Goal: Task Accomplishment & Management: Complete application form

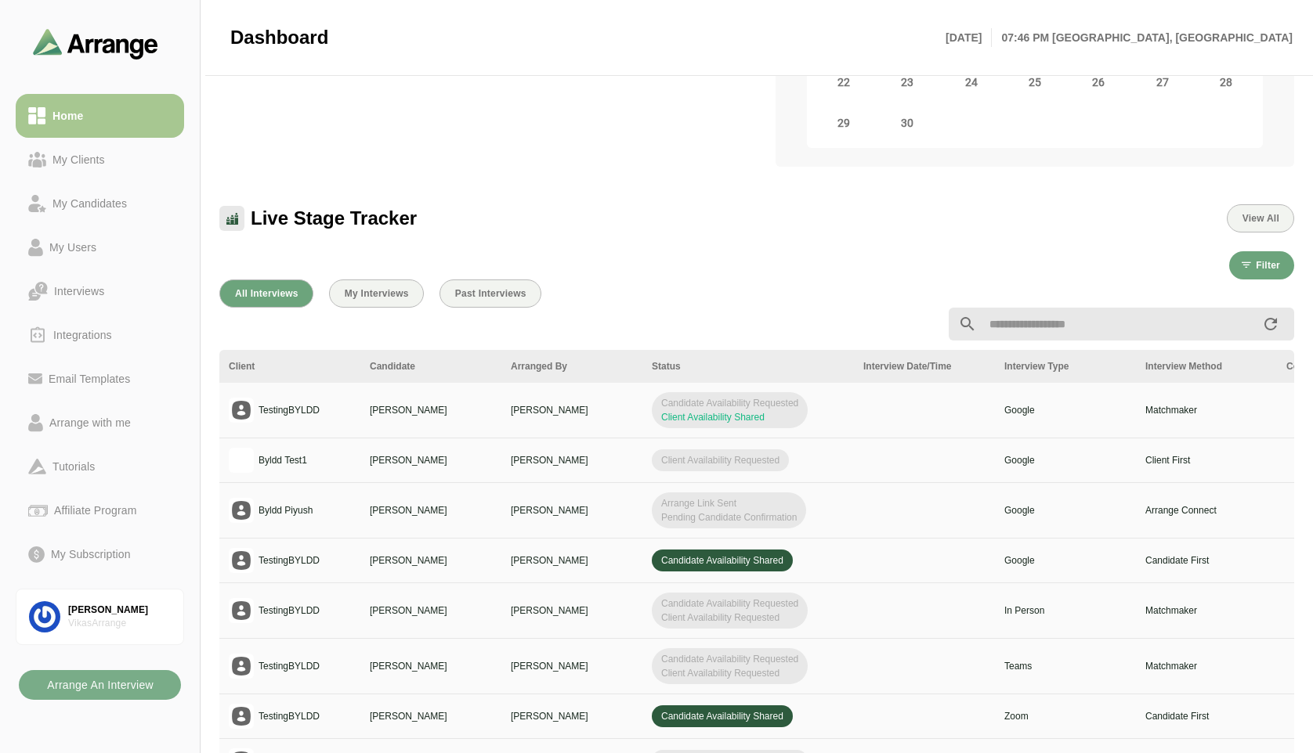
scroll to position [313, 0]
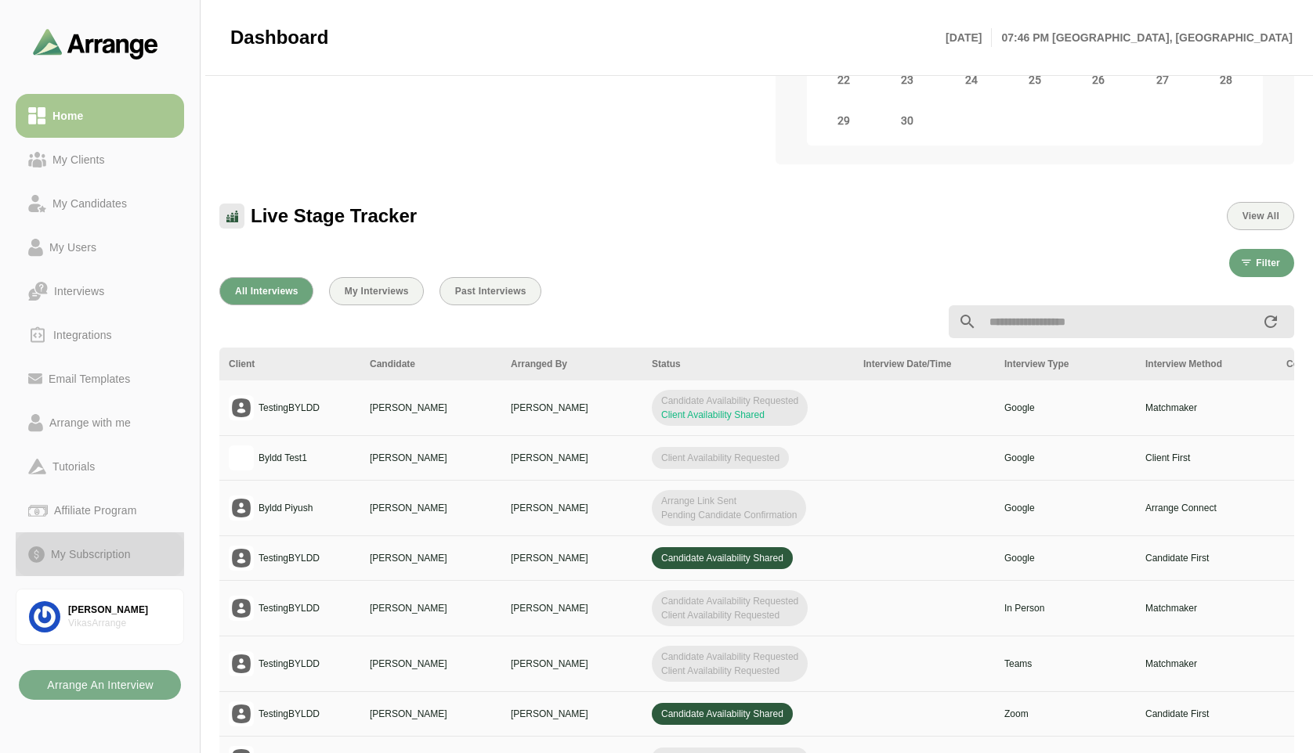
click at [78, 555] on div "My Subscription" at bounding box center [91, 554] width 92 height 19
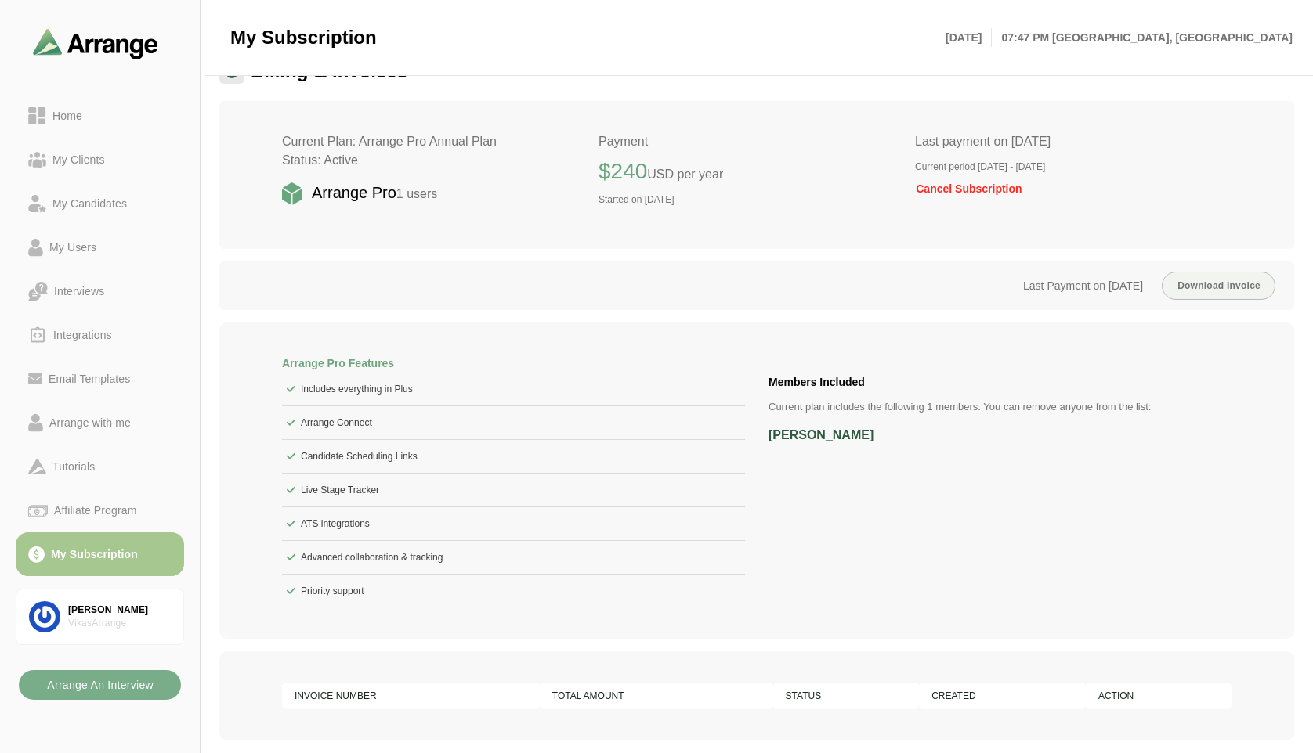
click at [809, 287] on div "Last Payment on October 17th 2024 Download Invoice" at bounding box center [756, 286] width 1075 height 49
click at [867, 239] on div "Current Plan: Arrange Pro Annual Plan Status: Active Arrange Pro 1 users Paymen…" at bounding box center [756, 175] width 1075 height 148
click at [966, 186] on span "Cancel Subscription" at bounding box center [968, 188] width 107 height 13
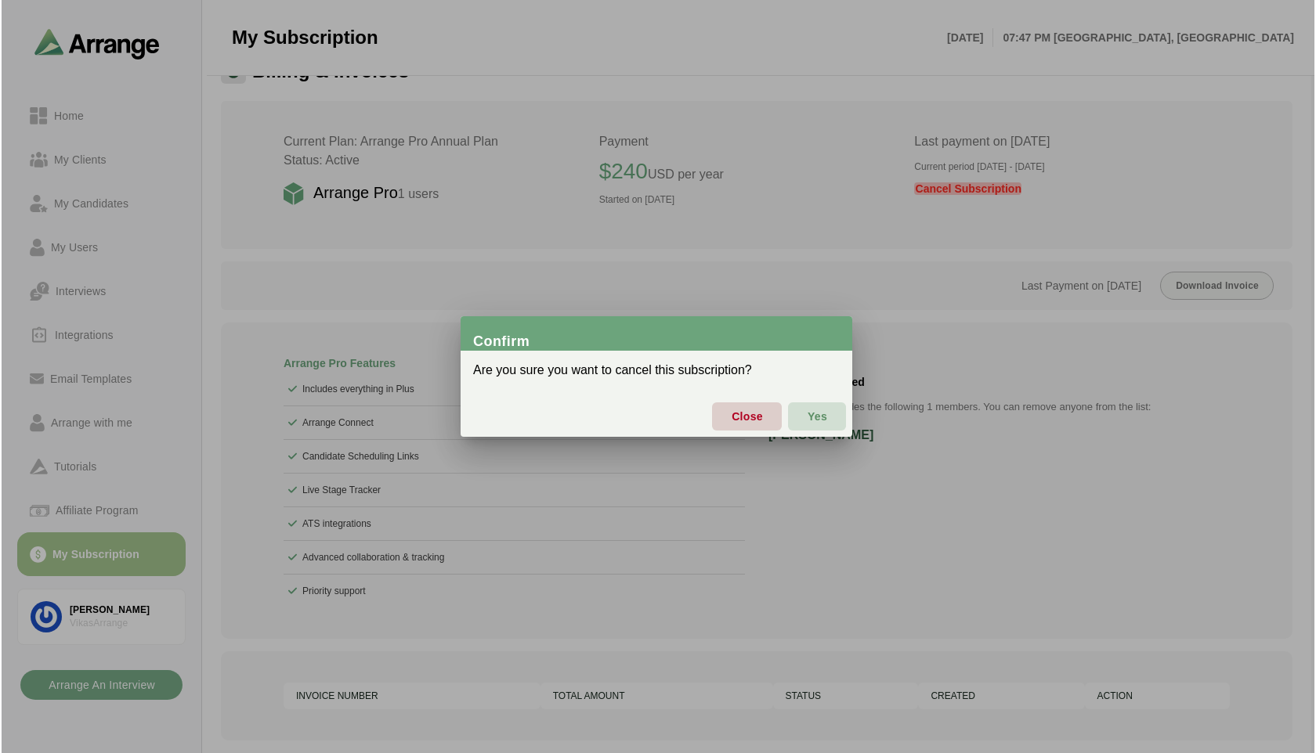
scroll to position [0, 0]
click at [809, 414] on span "Yes" at bounding box center [817, 416] width 20 height 33
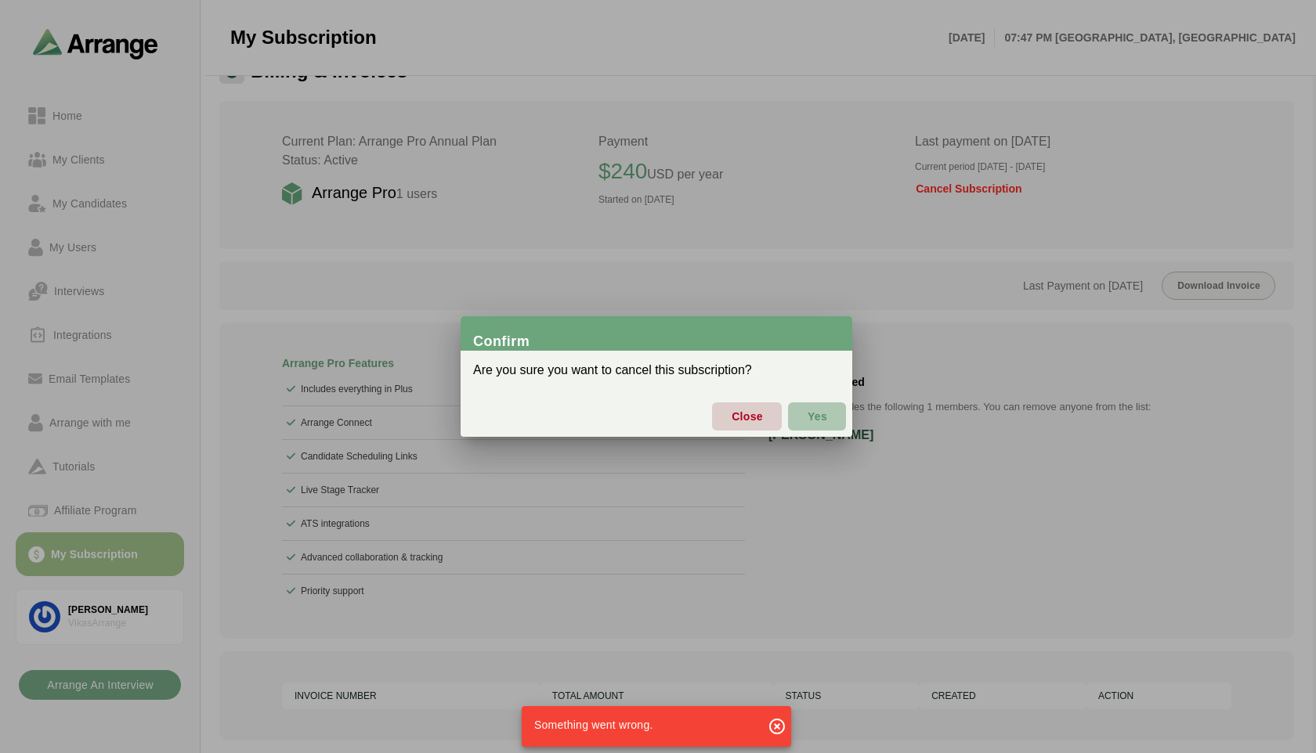
click at [814, 414] on span "Yes" at bounding box center [817, 416] width 20 height 33
click at [750, 425] on span "Close" at bounding box center [747, 416] width 32 height 33
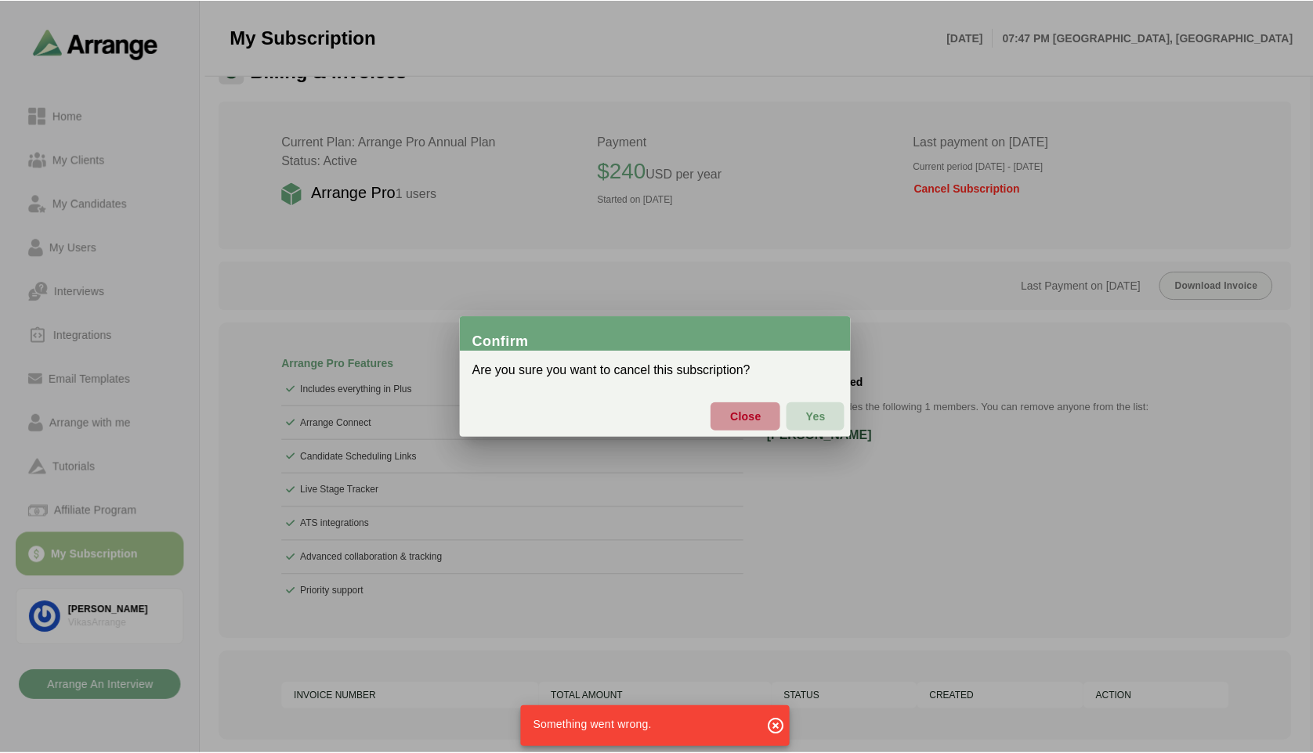
scroll to position [35, 0]
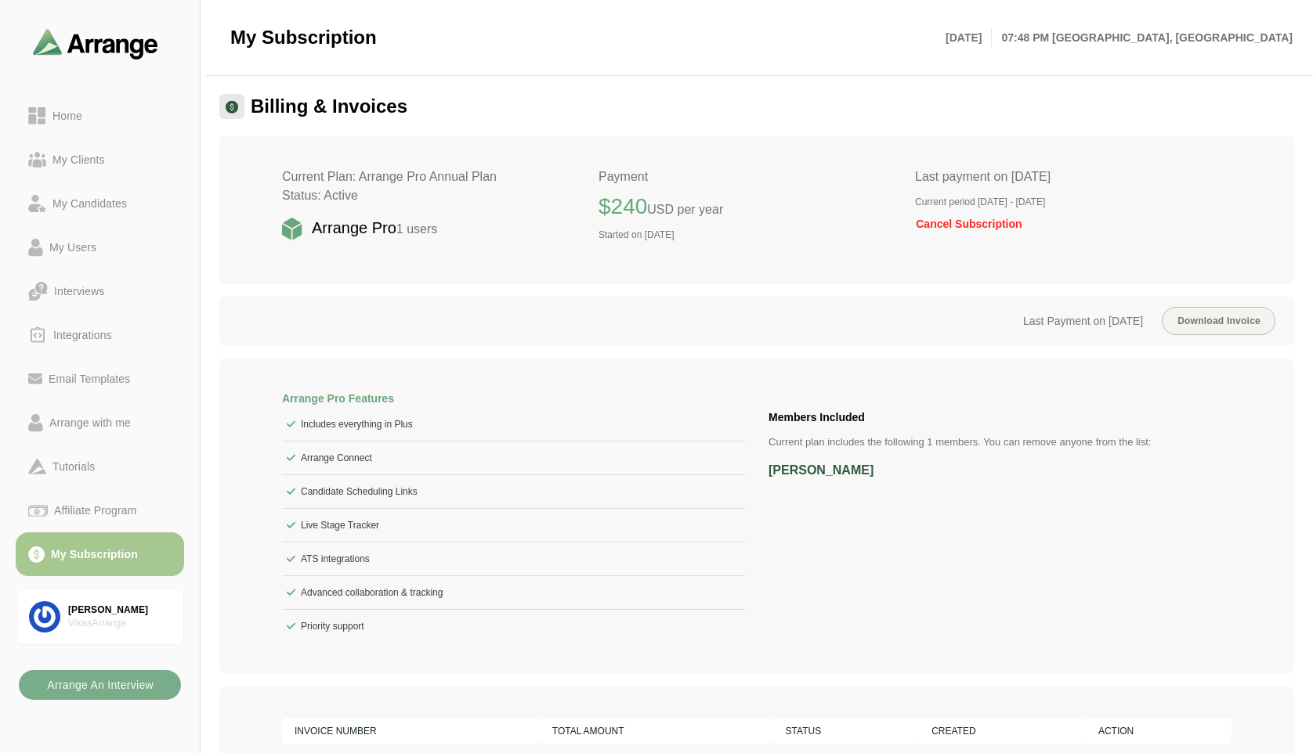
click at [958, 221] on span "Cancel Subscription" at bounding box center [968, 224] width 107 height 13
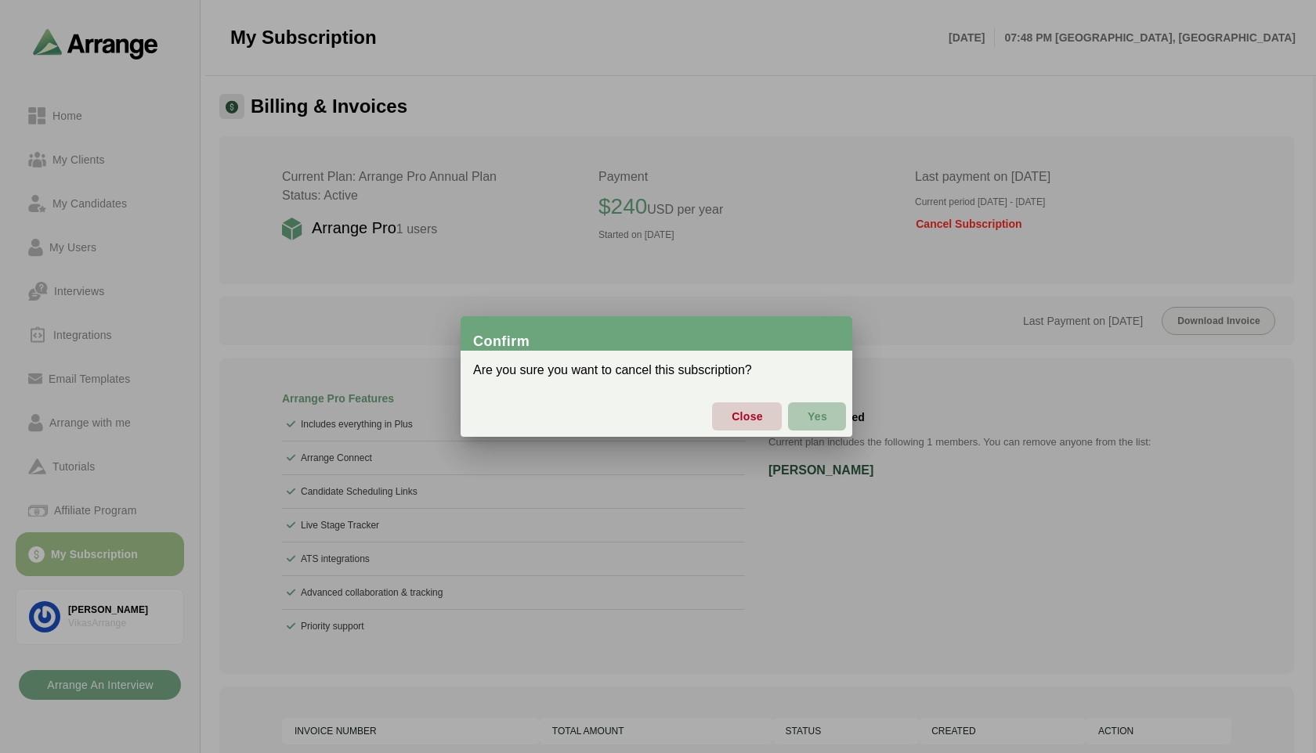
click at [799, 414] on button "Yes" at bounding box center [817, 417] width 58 height 28
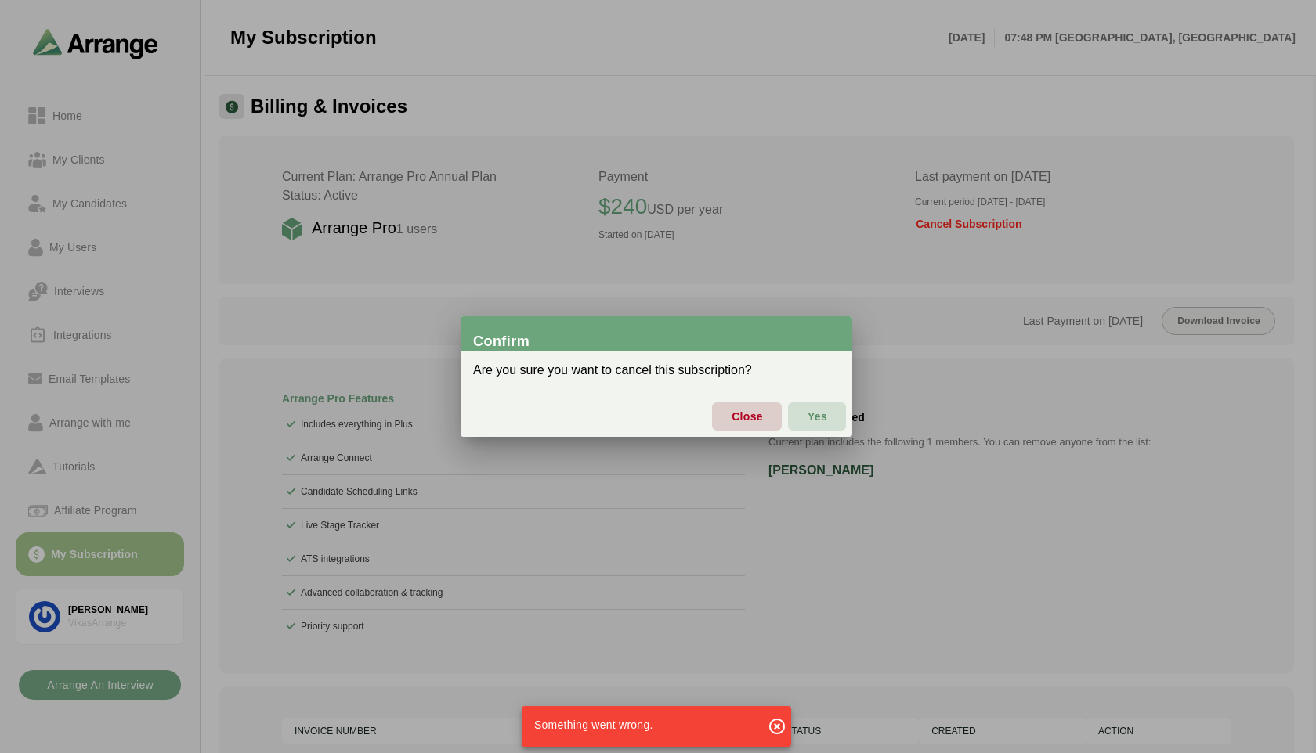
click at [779, 727] on icon "button" at bounding box center [777, 726] width 19 height 19
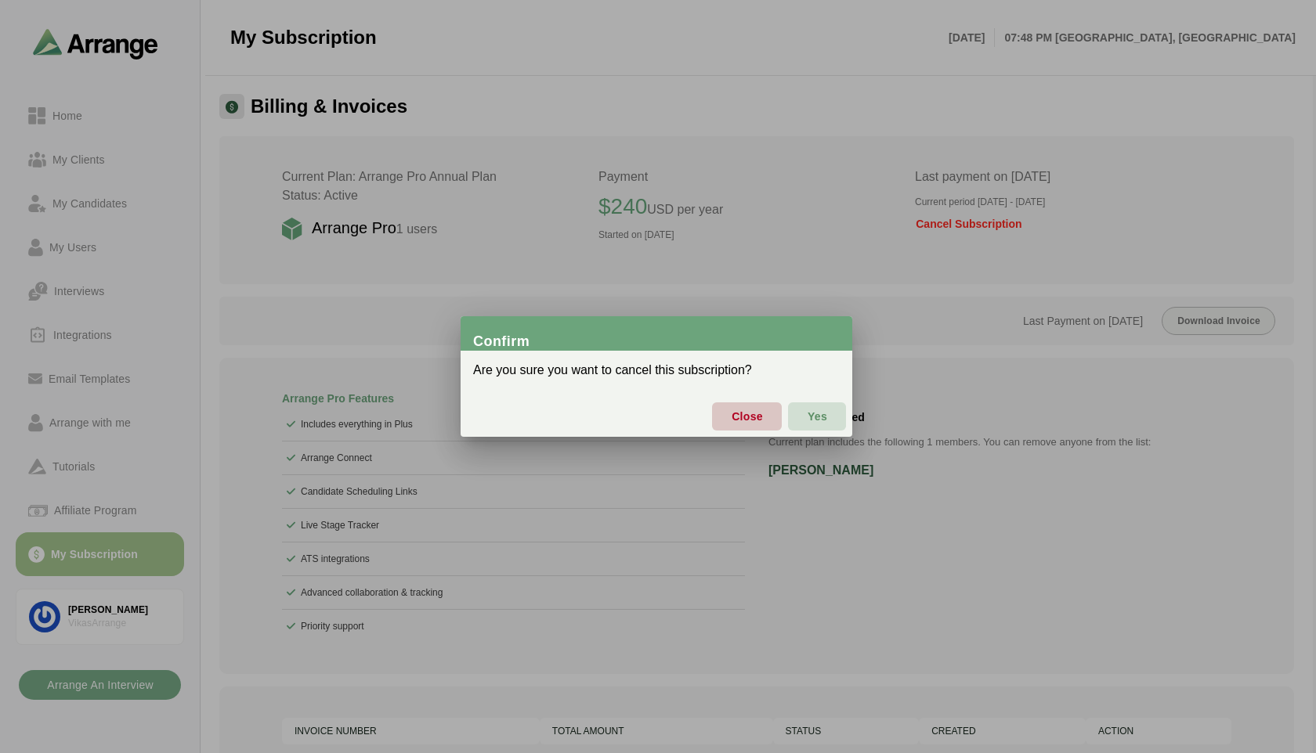
click at [749, 421] on span "Close" at bounding box center [747, 416] width 32 height 33
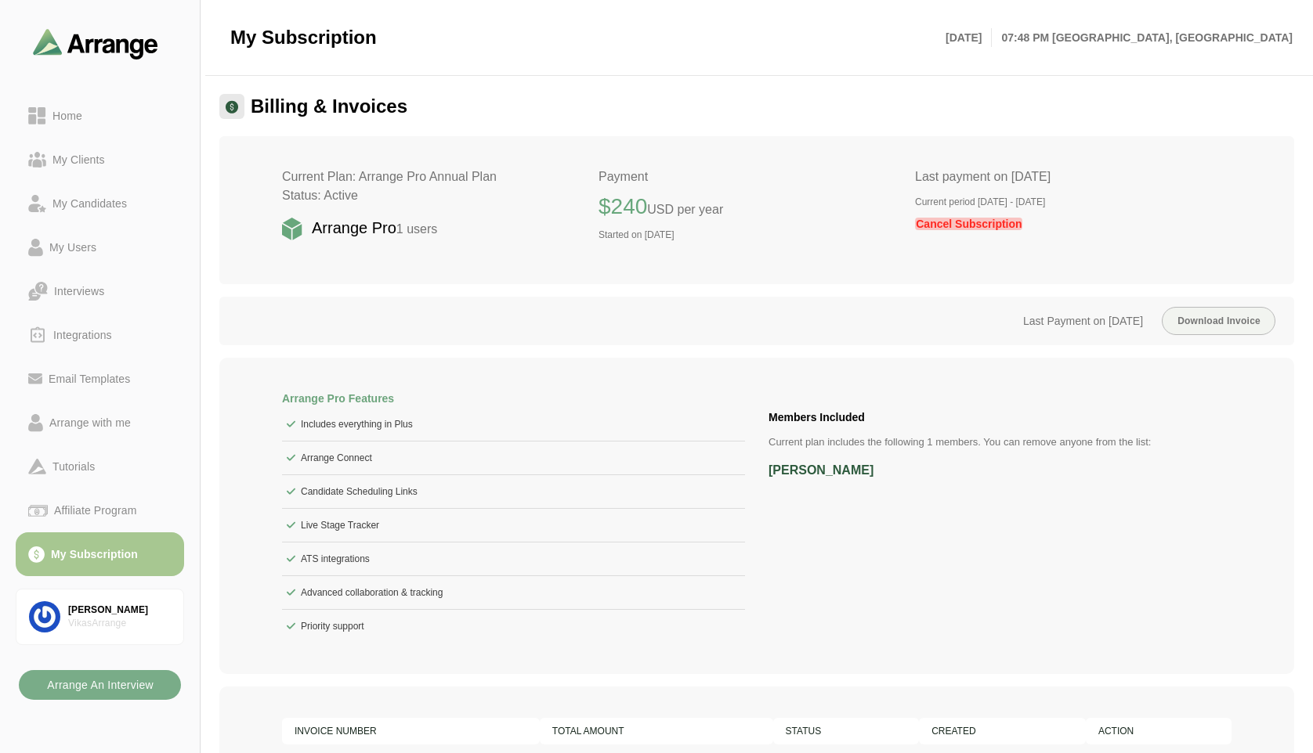
click at [958, 223] on span "Cancel Subscription" at bounding box center [968, 224] width 107 height 13
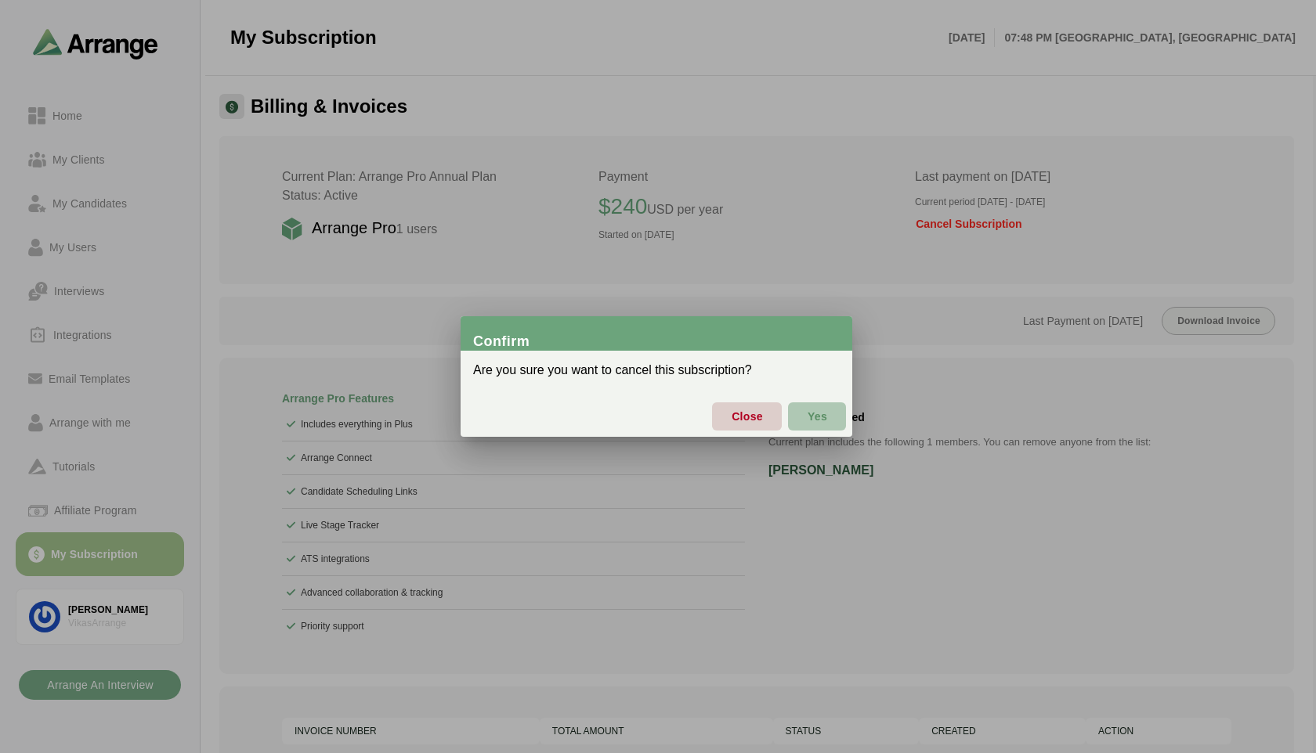
click at [796, 423] on button "Yes" at bounding box center [817, 417] width 58 height 28
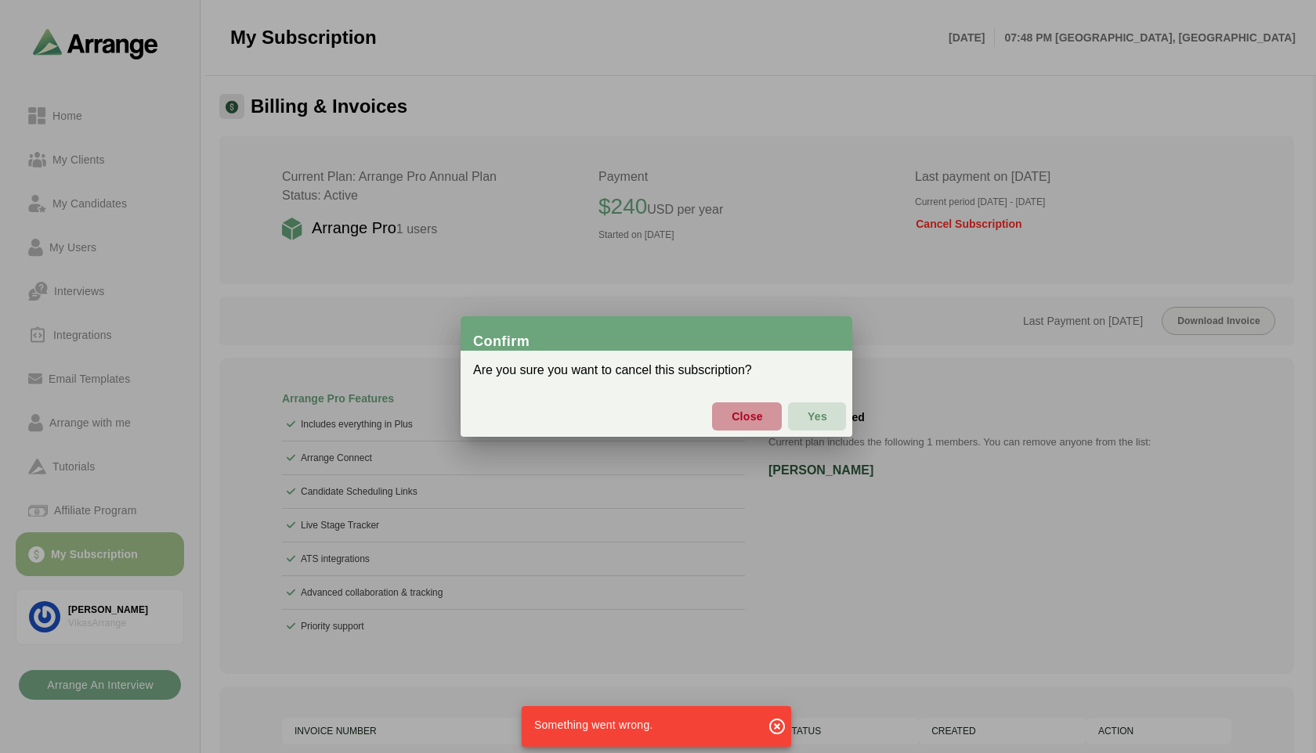
click at [743, 417] on span "Close" at bounding box center [747, 416] width 32 height 33
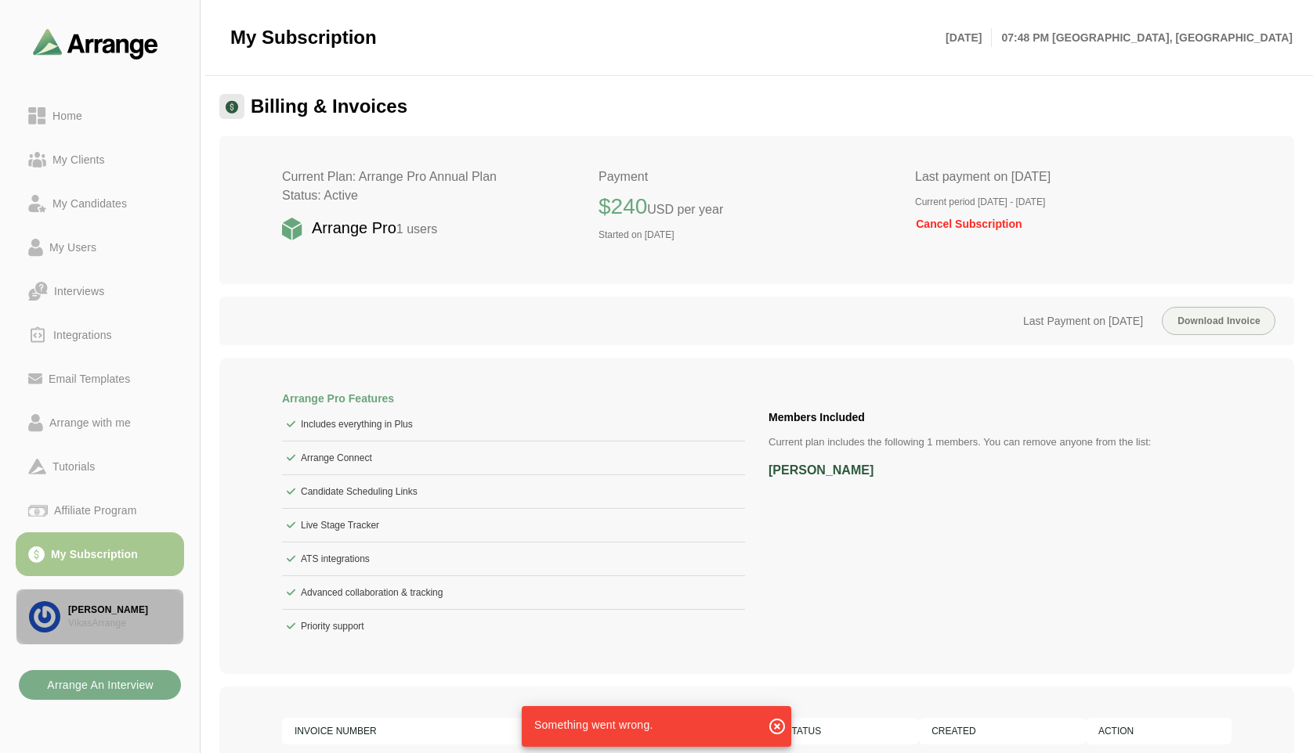
click at [106, 612] on div "[PERSON_NAME]" at bounding box center [119, 610] width 103 height 13
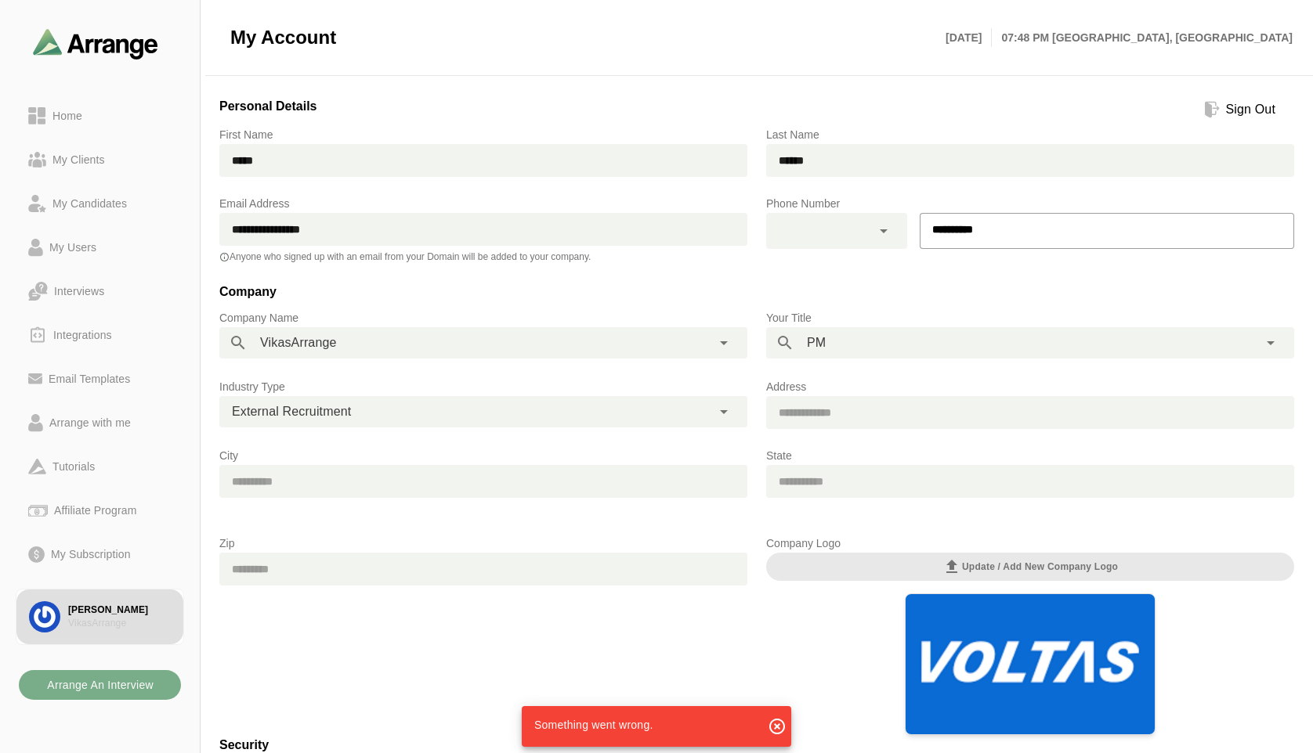
click at [778, 278] on div "**********" at bounding box center [756, 512] width 1093 height 854
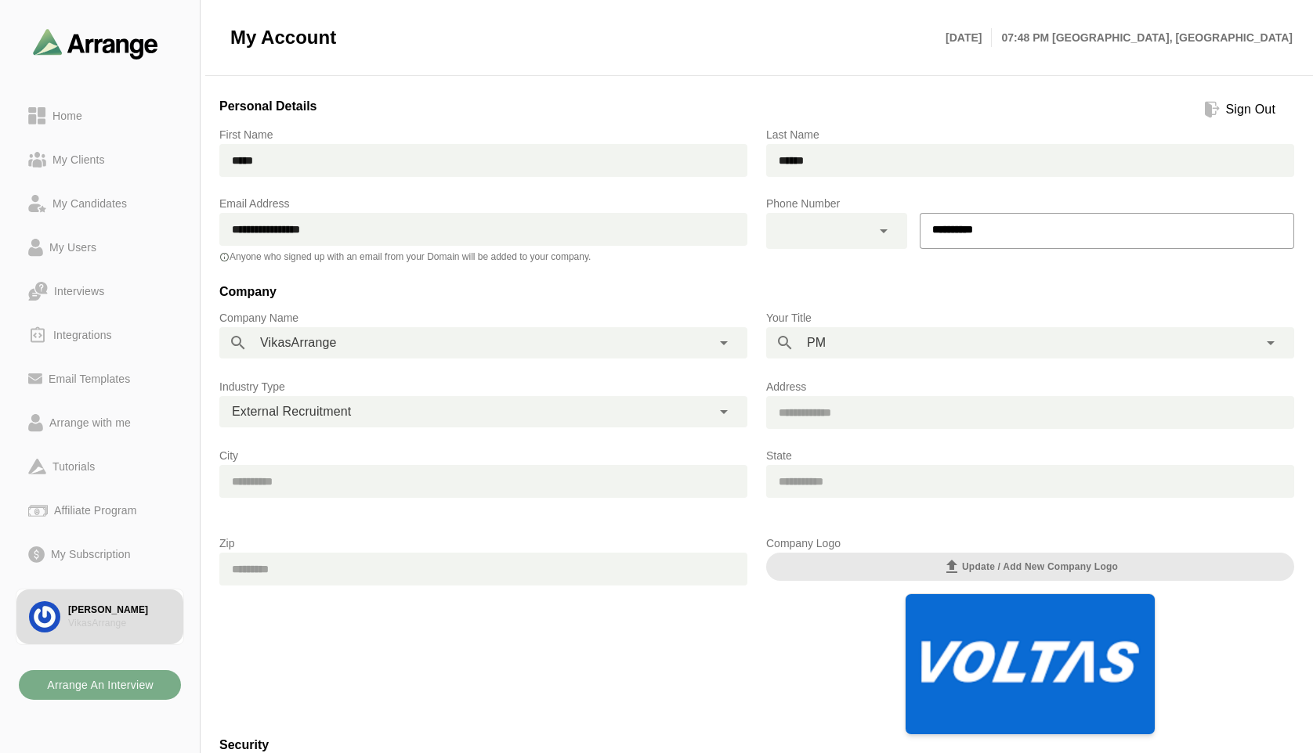
click at [1216, 113] on icon at bounding box center [1212, 109] width 15 height 17
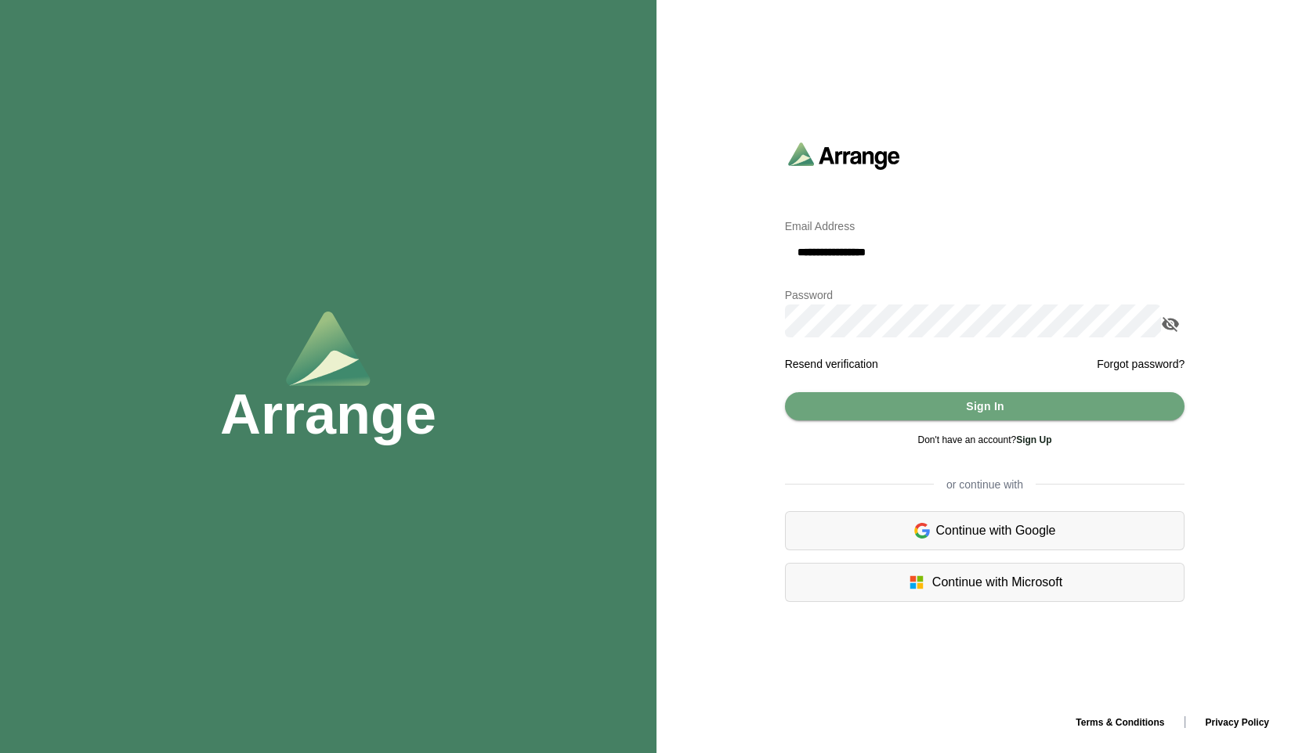
click at [834, 254] on input "**********" at bounding box center [985, 252] width 400 height 33
click at [835, 251] on input "**********" at bounding box center [985, 252] width 400 height 33
type input "**********"
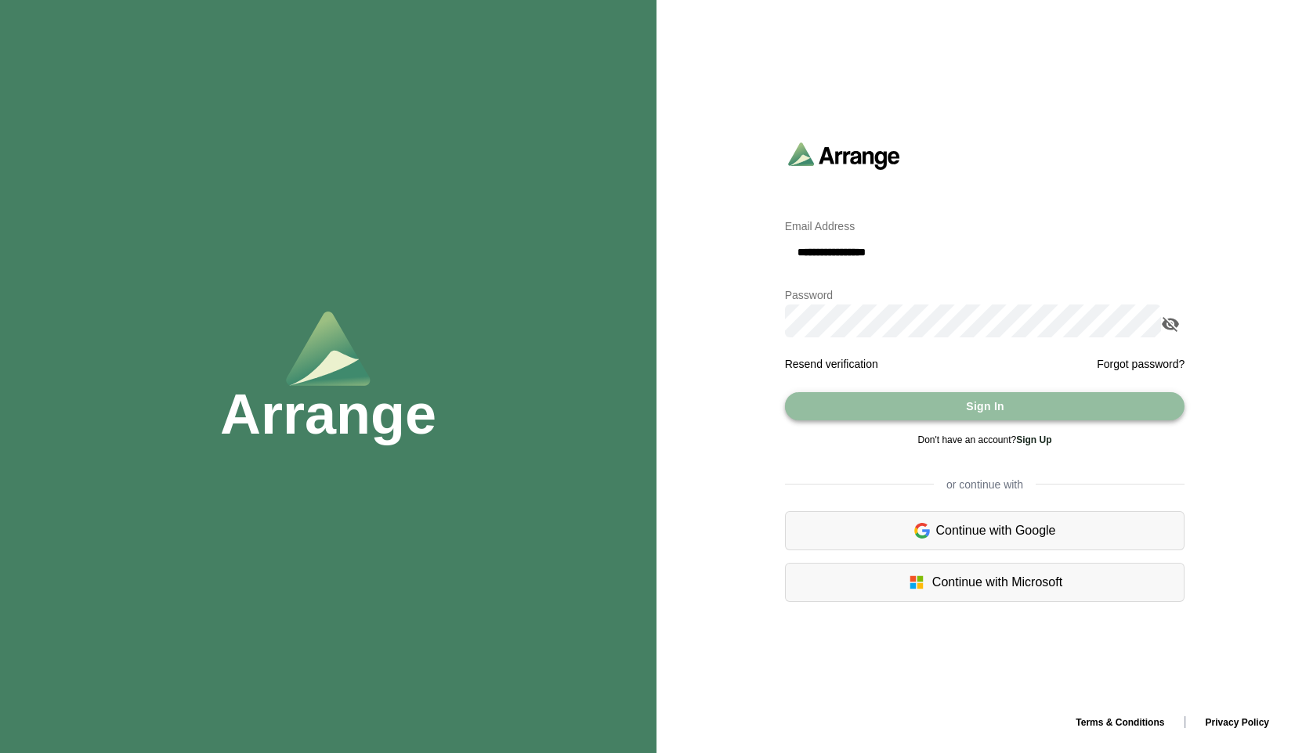
click at [938, 412] on button "Sign In" at bounding box center [985, 406] width 400 height 28
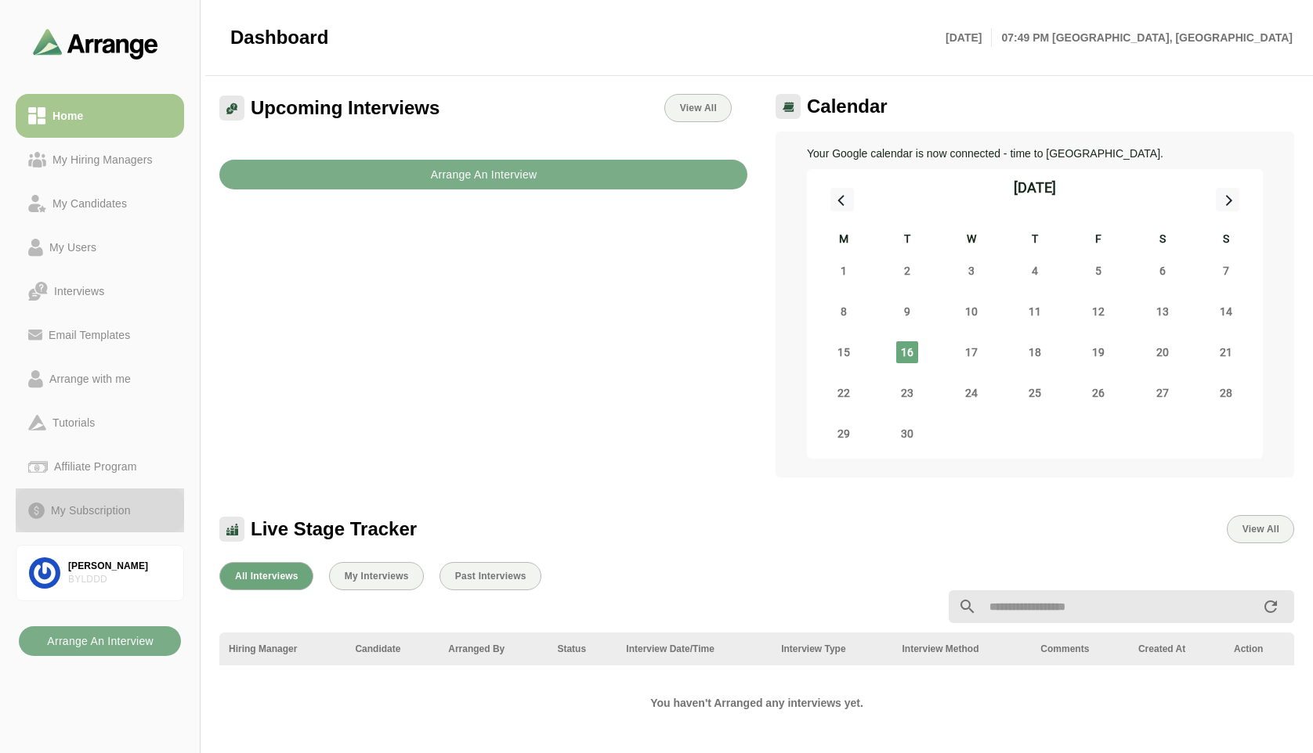
click at [103, 507] on div "My Subscription" at bounding box center [91, 510] width 92 height 19
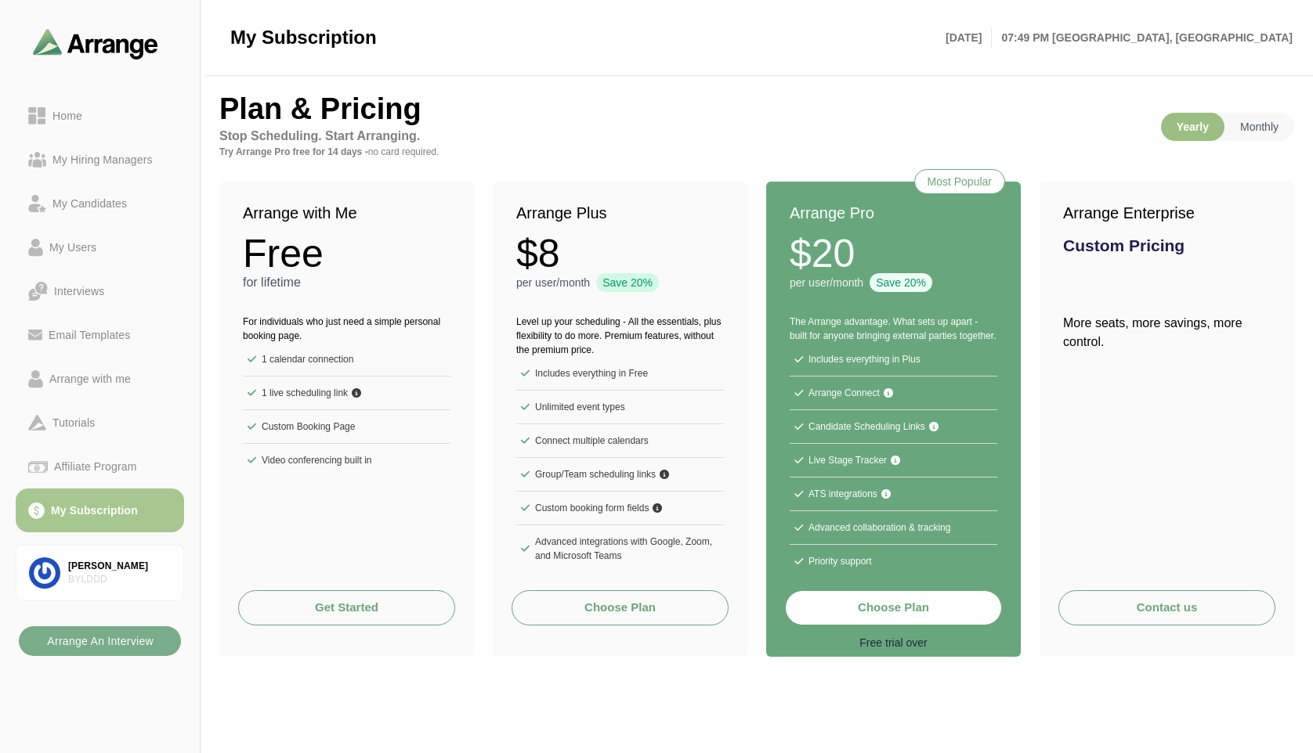
click at [870, 613] on button "Choose Plan" at bounding box center [893, 608] width 217 height 35
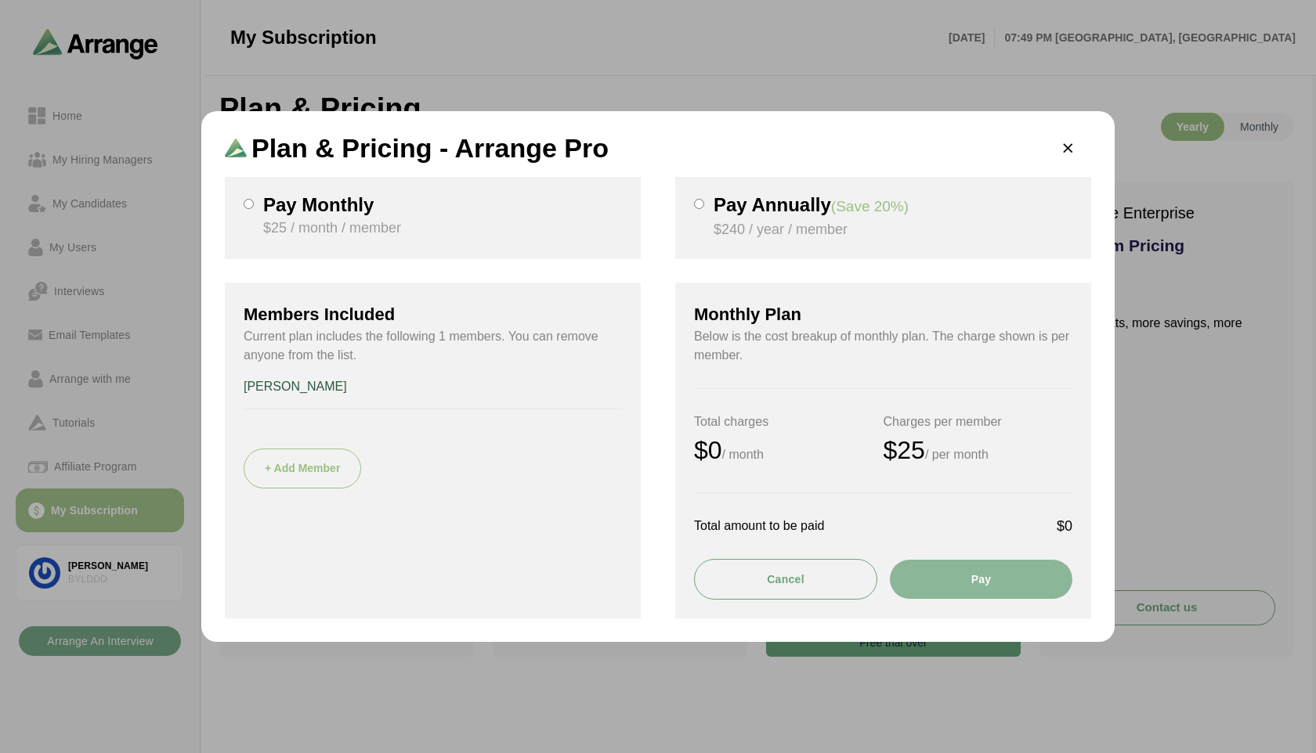
click at [692, 208] on div "Pay Annually (Save 20%) $240 / year / member" at bounding box center [883, 218] width 416 height 82
click at [1065, 152] on icon "button" at bounding box center [1068, 149] width 16 height 16
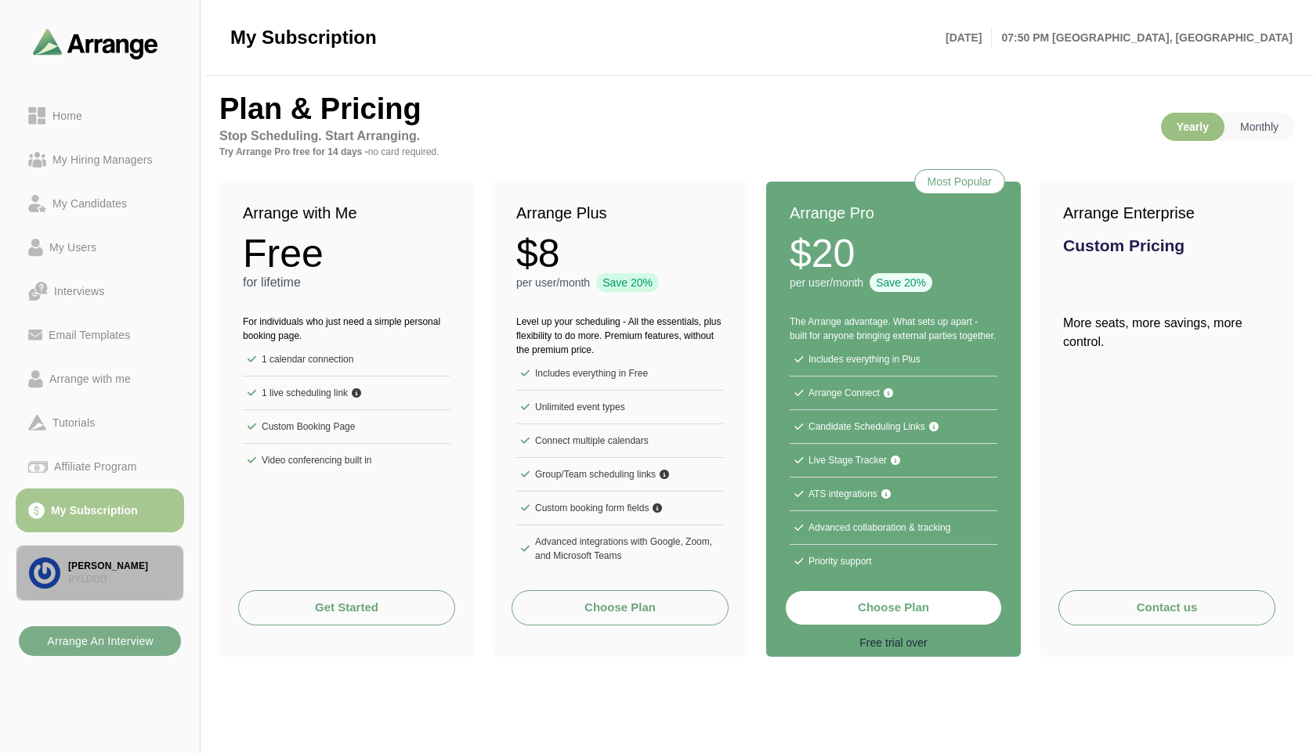
click at [97, 576] on div "BYLDDD" at bounding box center [119, 579] width 103 height 13
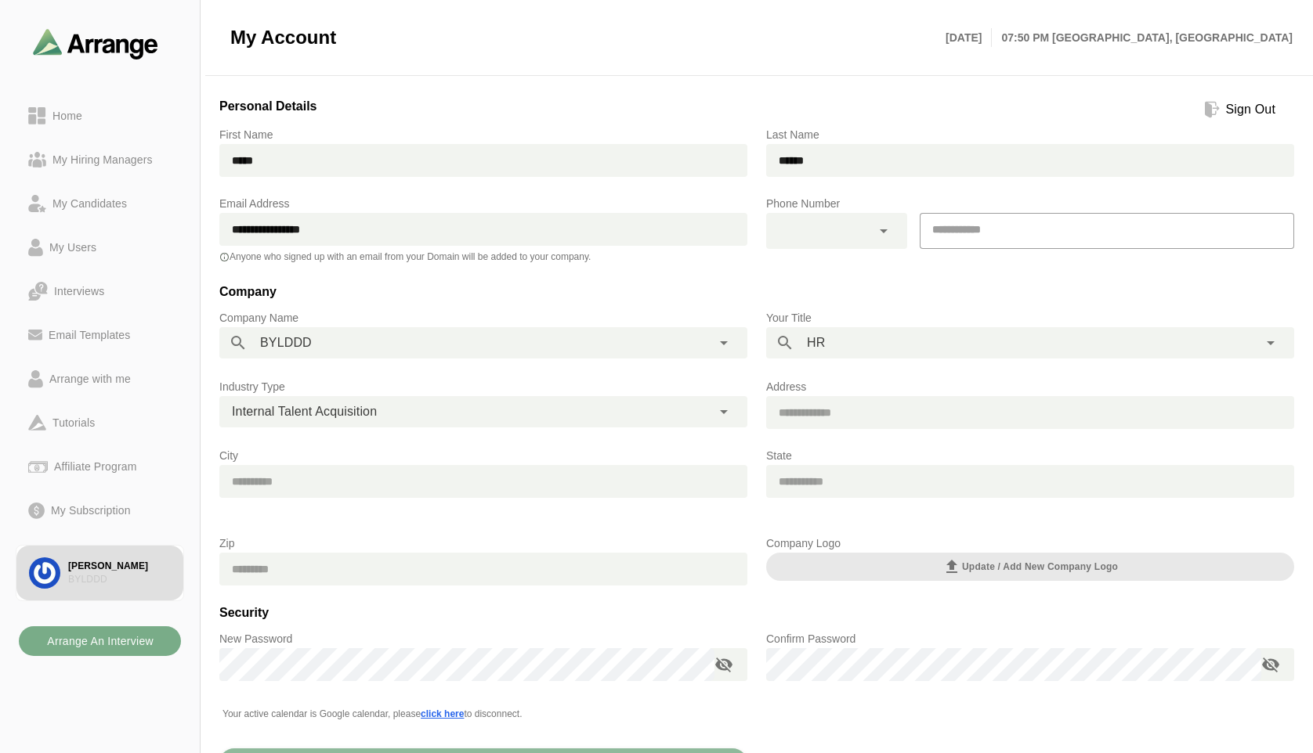
click at [999, 117] on div "Last Name ******" at bounding box center [1030, 160] width 547 height 88
click at [1237, 111] on div "Sign Out" at bounding box center [1250, 109] width 62 height 19
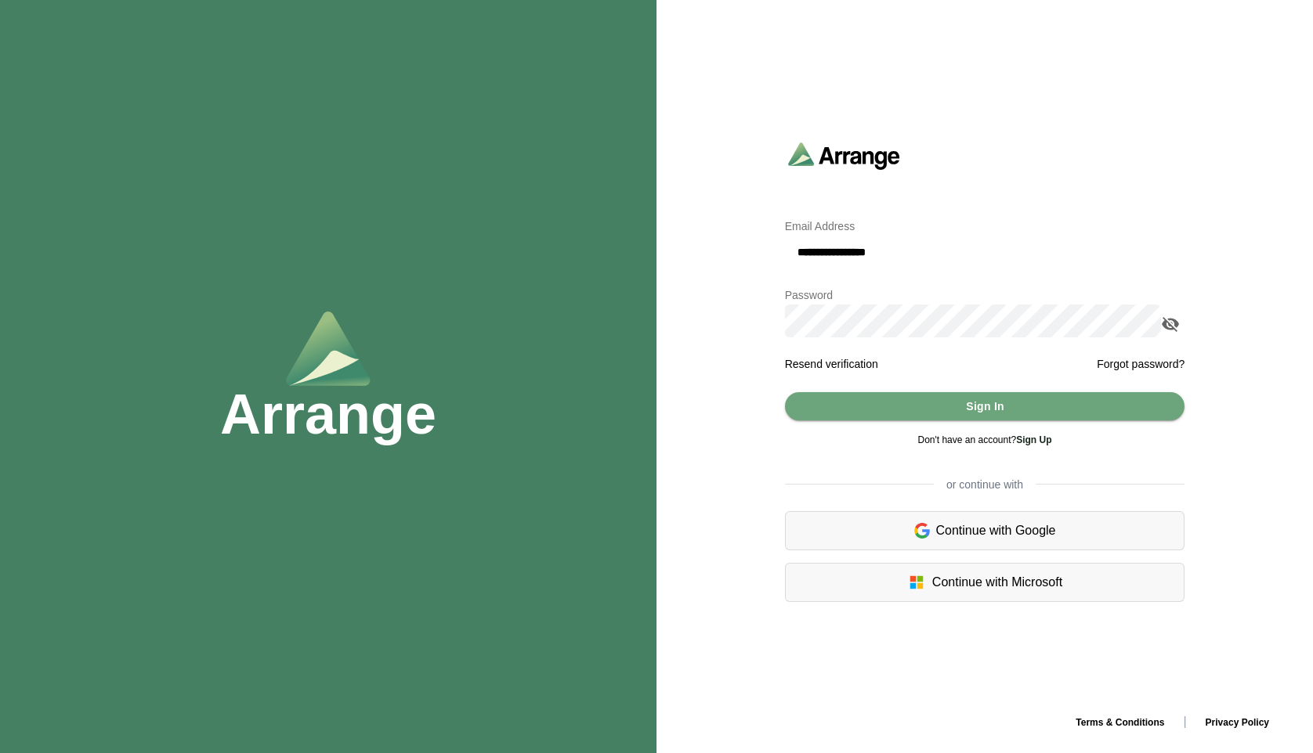
click at [838, 255] on input "**********" at bounding box center [985, 252] width 400 height 33
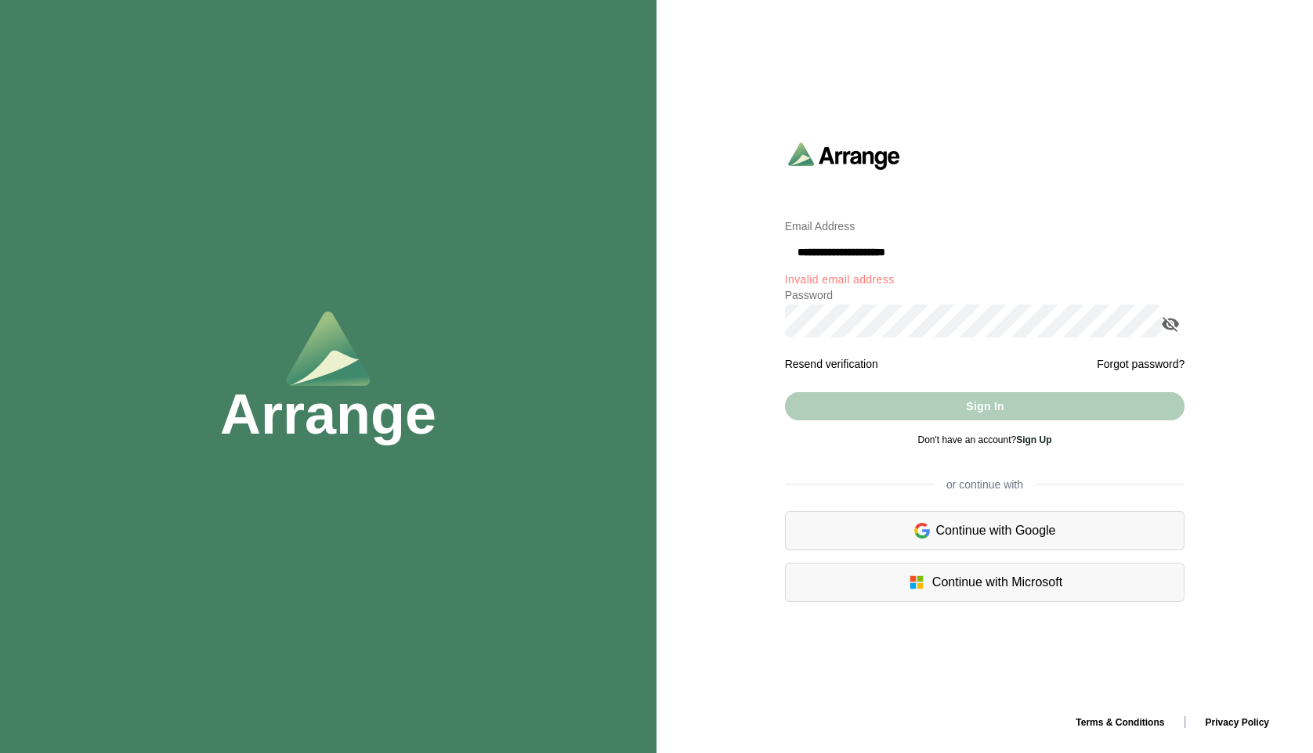
click at [926, 258] on input "**********" at bounding box center [985, 252] width 400 height 33
type input "*"
type input "**********"
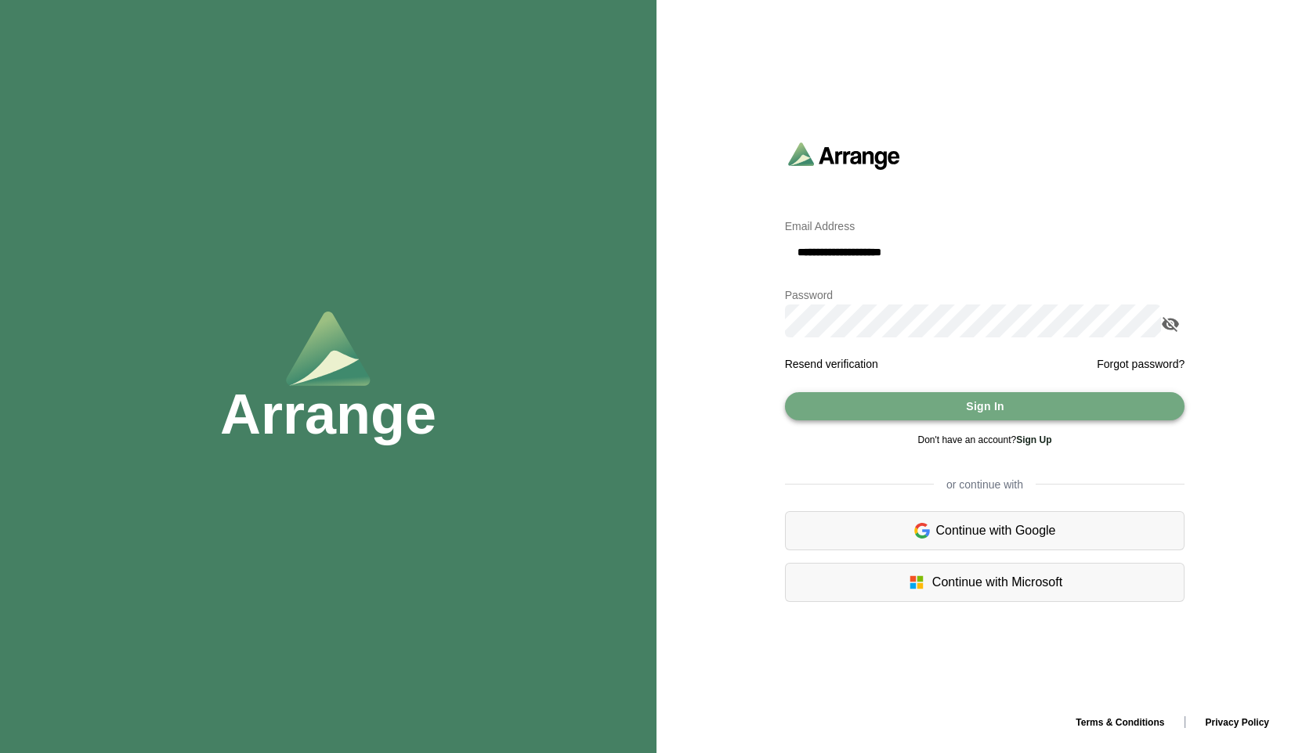
click at [984, 406] on span "Sign In" at bounding box center [984, 407] width 39 height 30
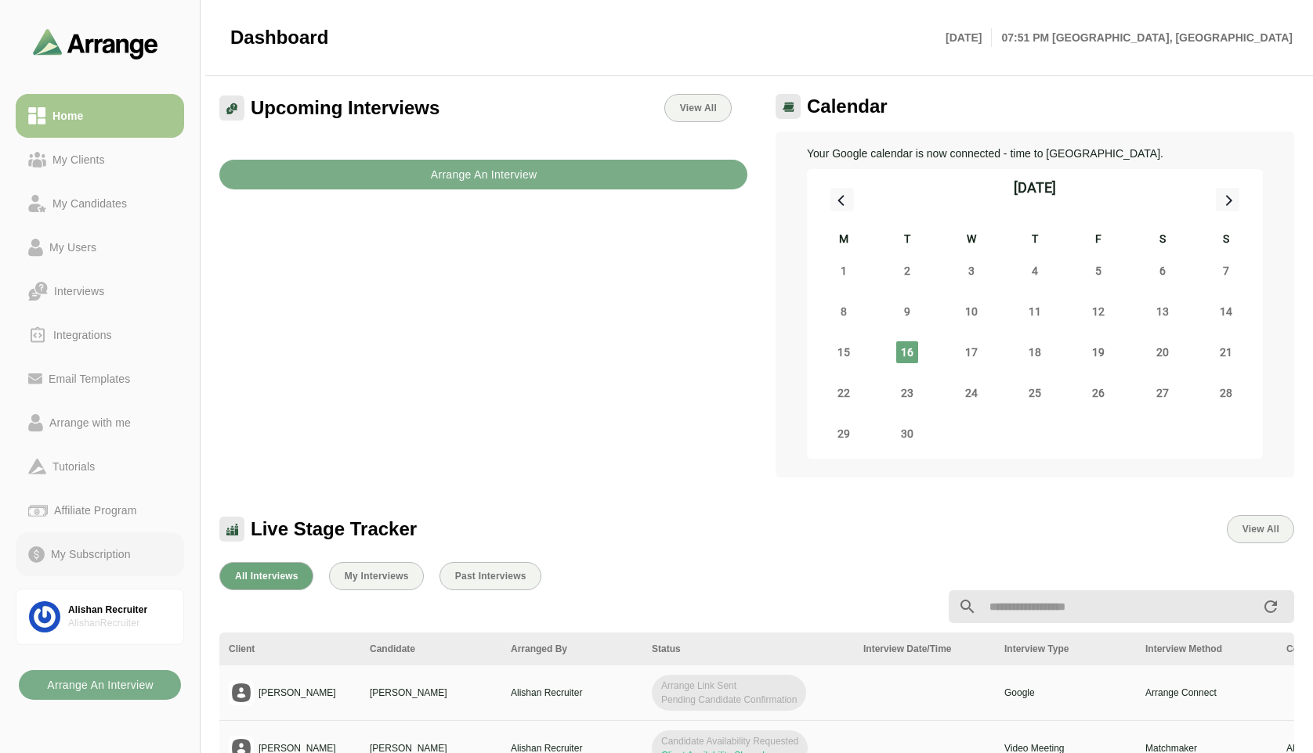
click at [90, 562] on div "My Subscription" at bounding box center [91, 554] width 92 height 19
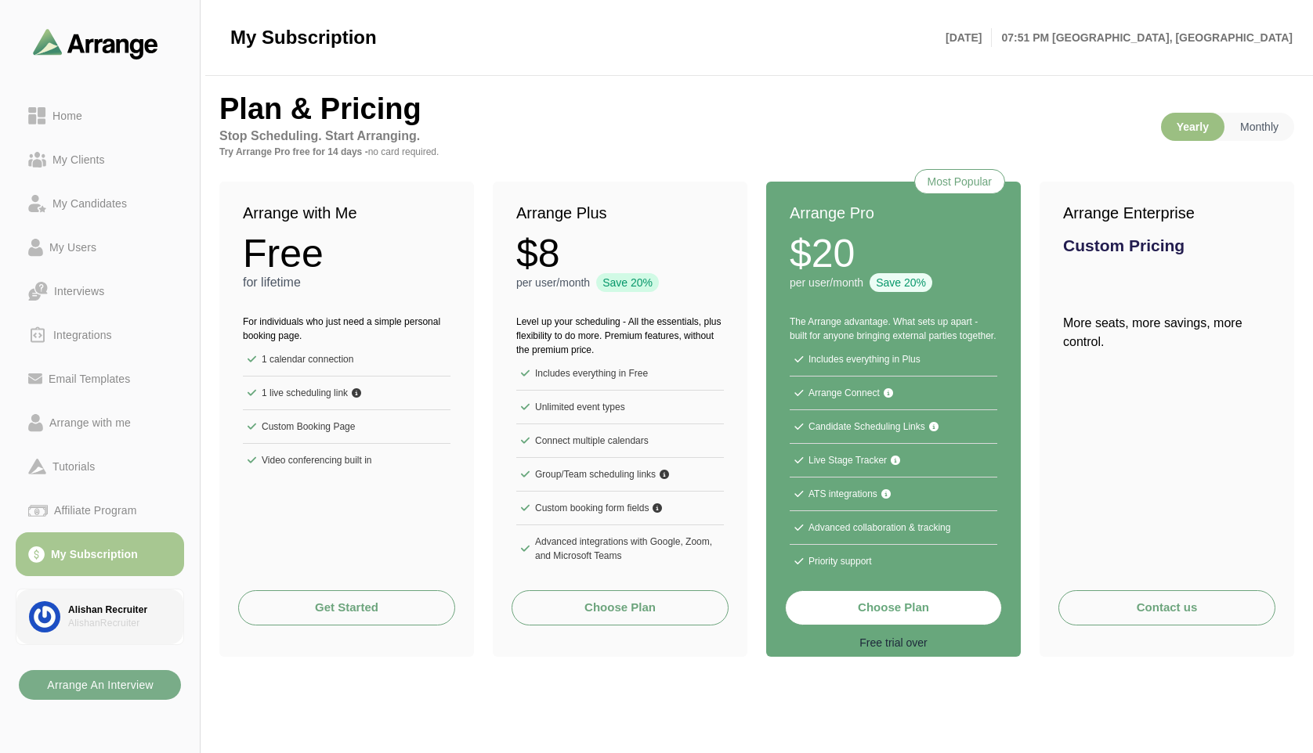
click at [102, 612] on div "Alishan Recruiter" at bounding box center [119, 610] width 103 height 13
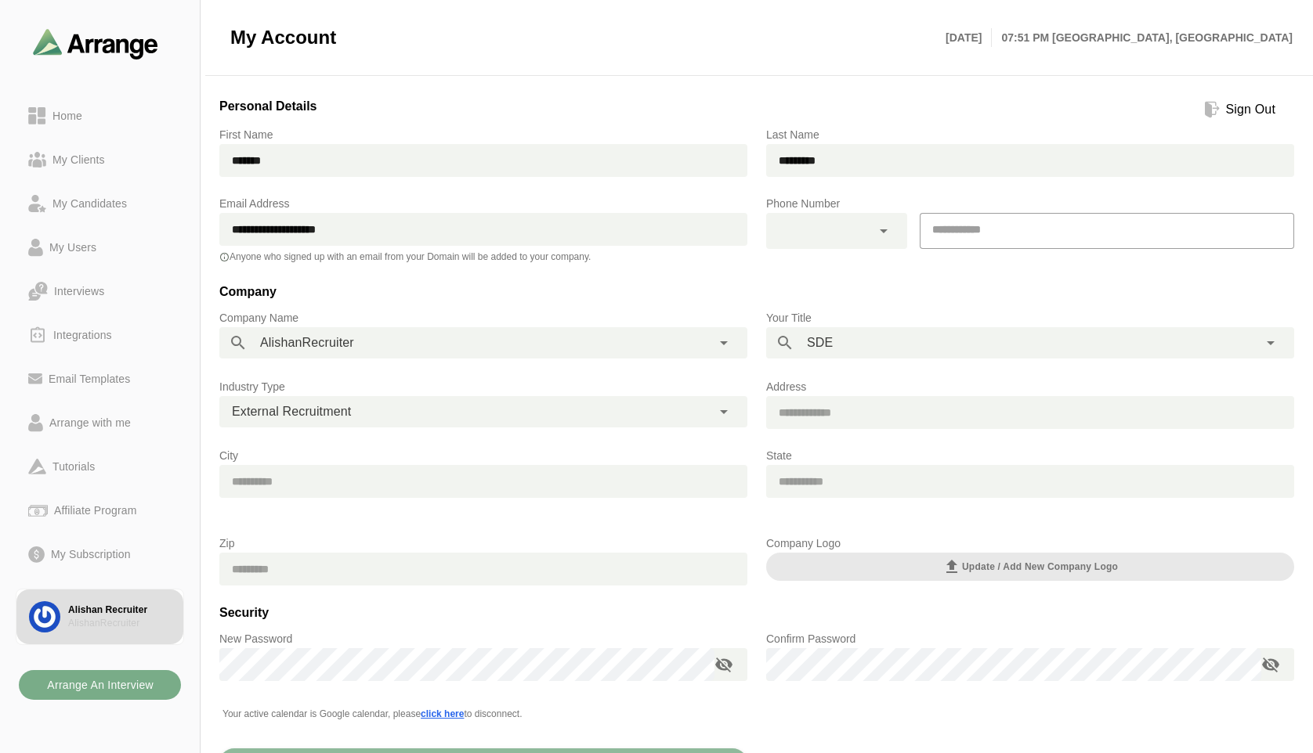
click at [1252, 114] on div "Sign Out" at bounding box center [1250, 109] width 62 height 19
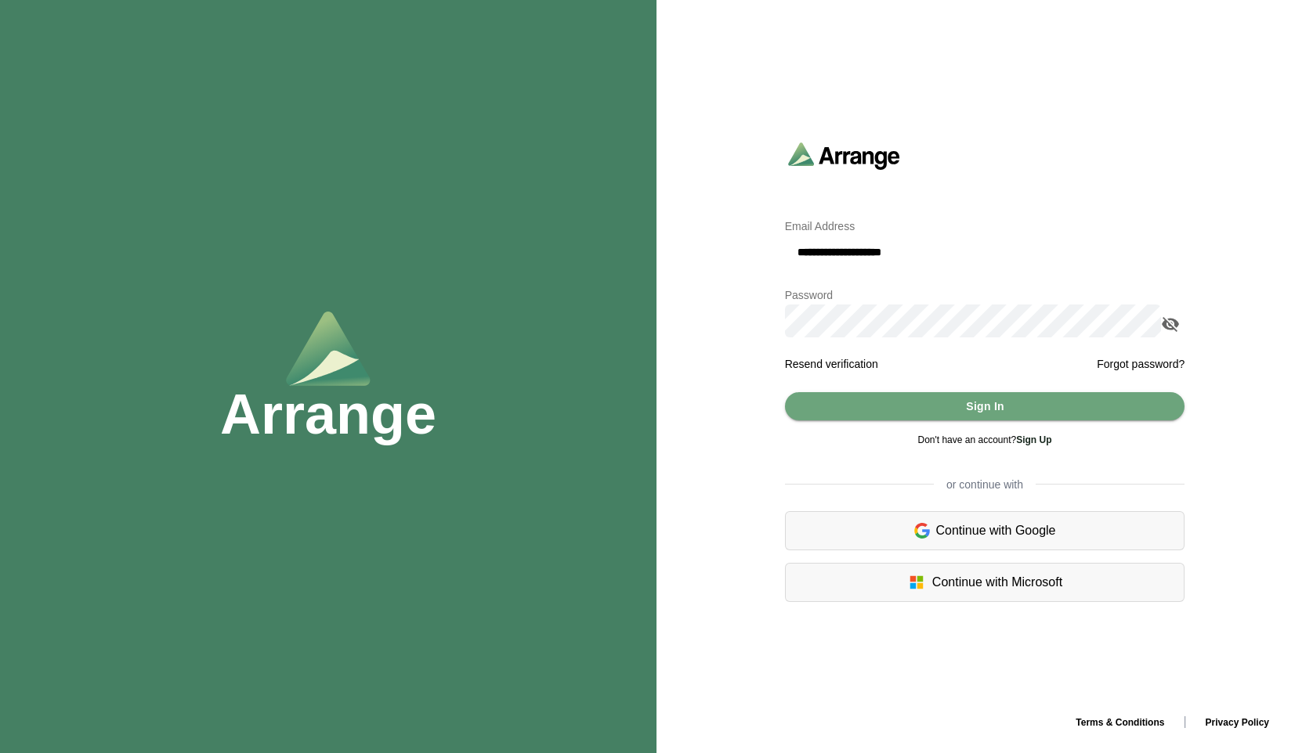
click at [861, 248] on input "**********" at bounding box center [985, 252] width 400 height 33
type input "**********"
click at [994, 410] on span "Sign In" at bounding box center [984, 407] width 39 height 30
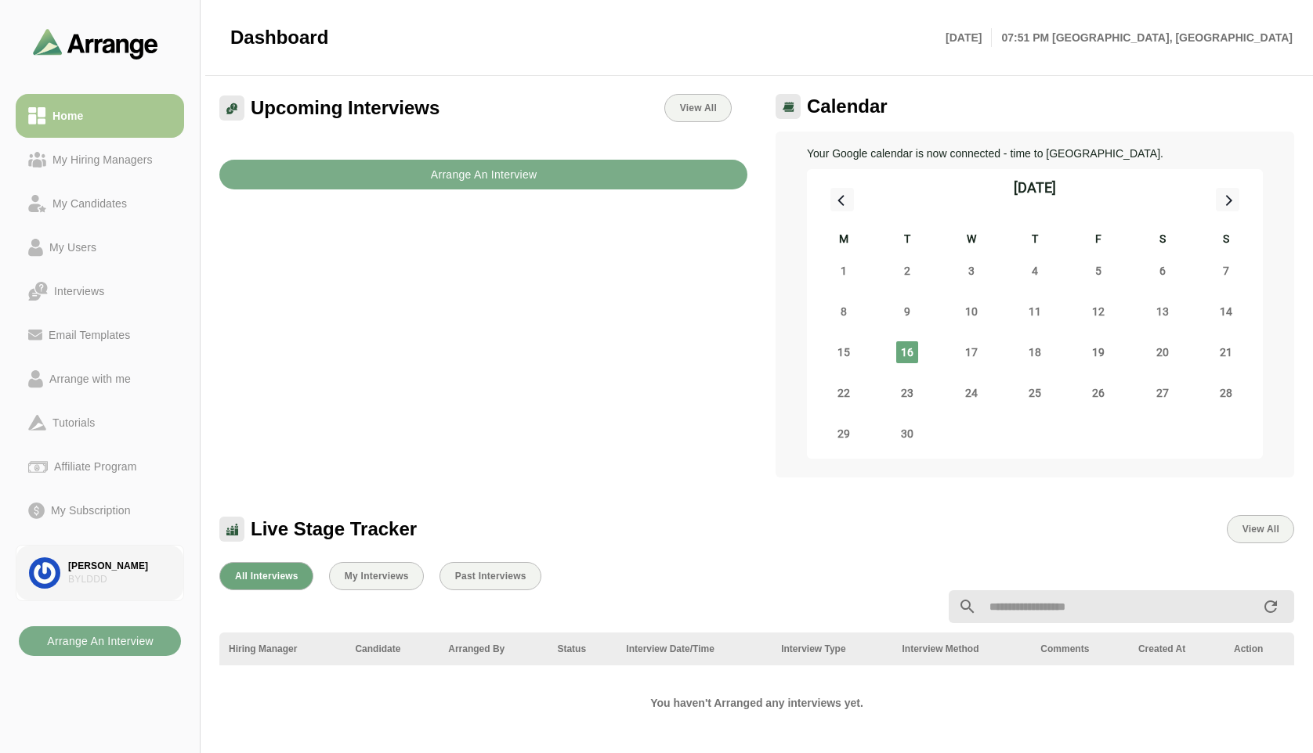
click at [91, 570] on div "[PERSON_NAME]" at bounding box center [119, 566] width 103 height 13
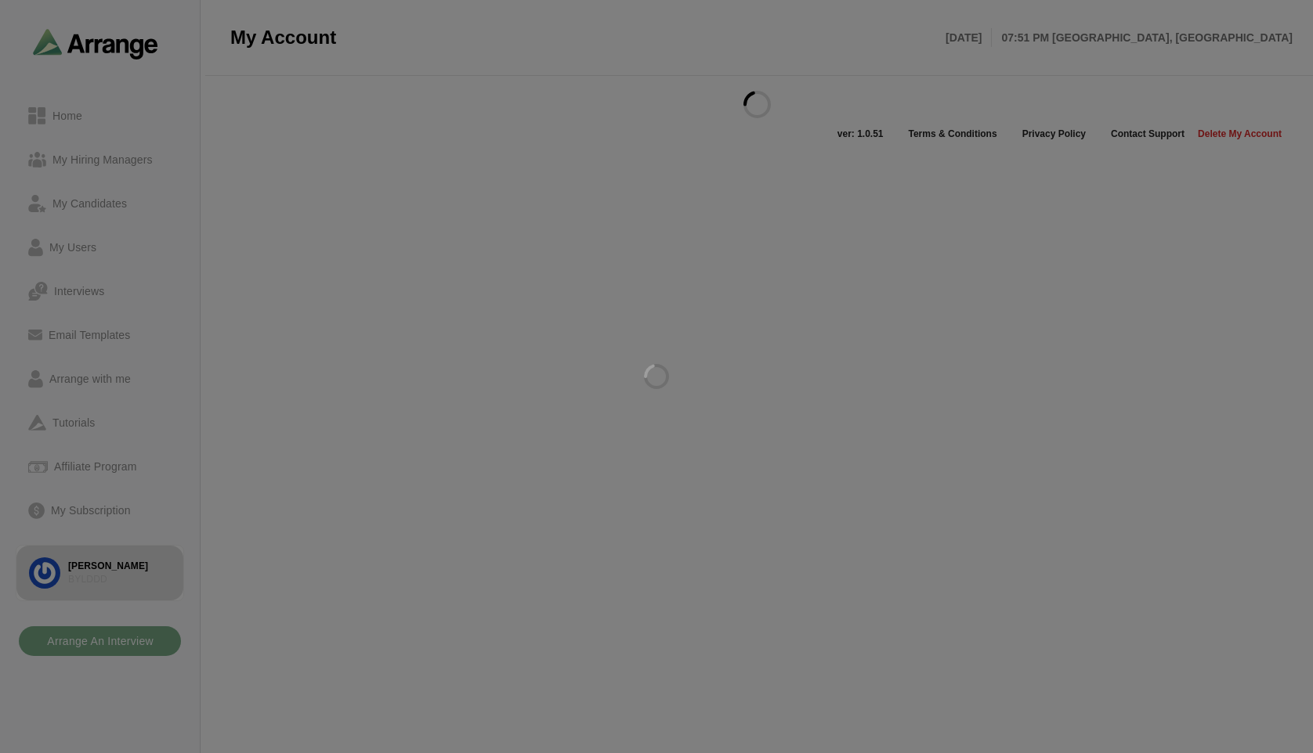
click at [103, 501] on div at bounding box center [656, 376] width 1313 height 753
click at [99, 509] on div at bounding box center [656, 376] width 1313 height 753
click at [85, 514] on div at bounding box center [656, 376] width 1313 height 753
click at [85, 511] on div at bounding box center [656, 376] width 1313 height 753
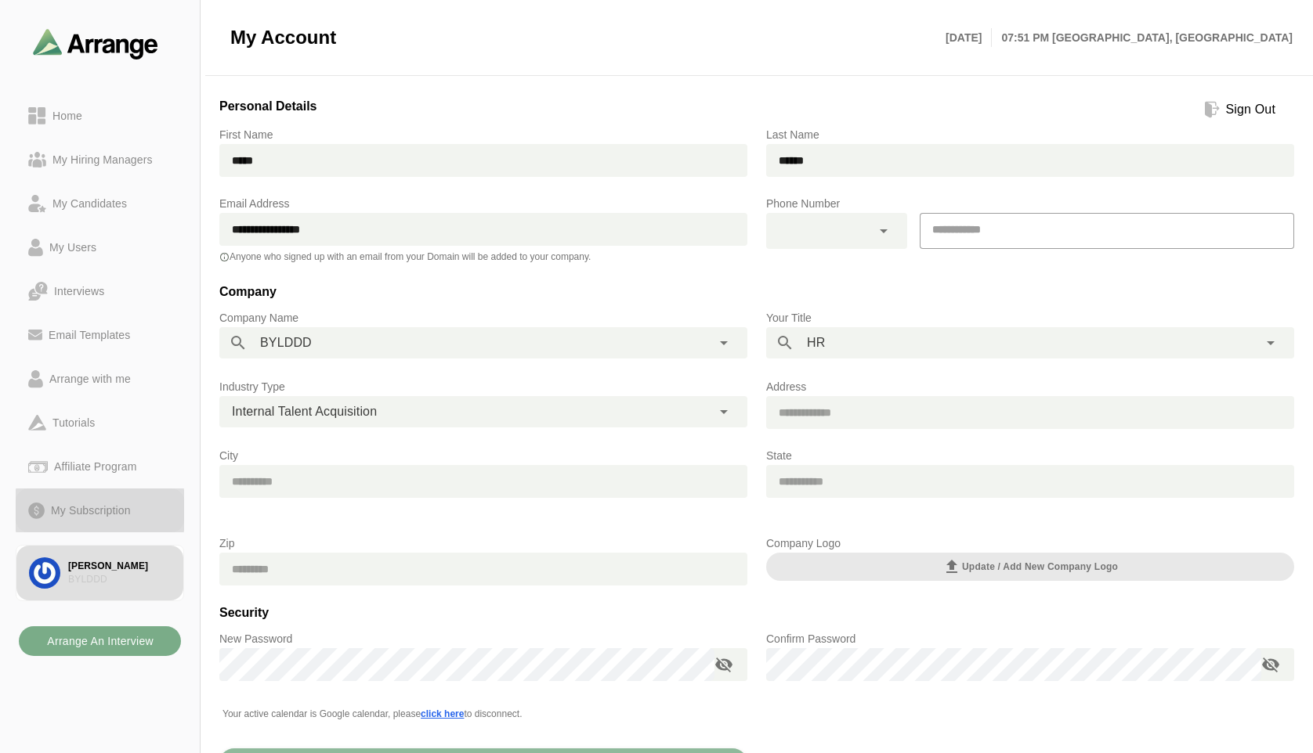
click at [92, 510] on div "My Subscription" at bounding box center [91, 510] width 92 height 19
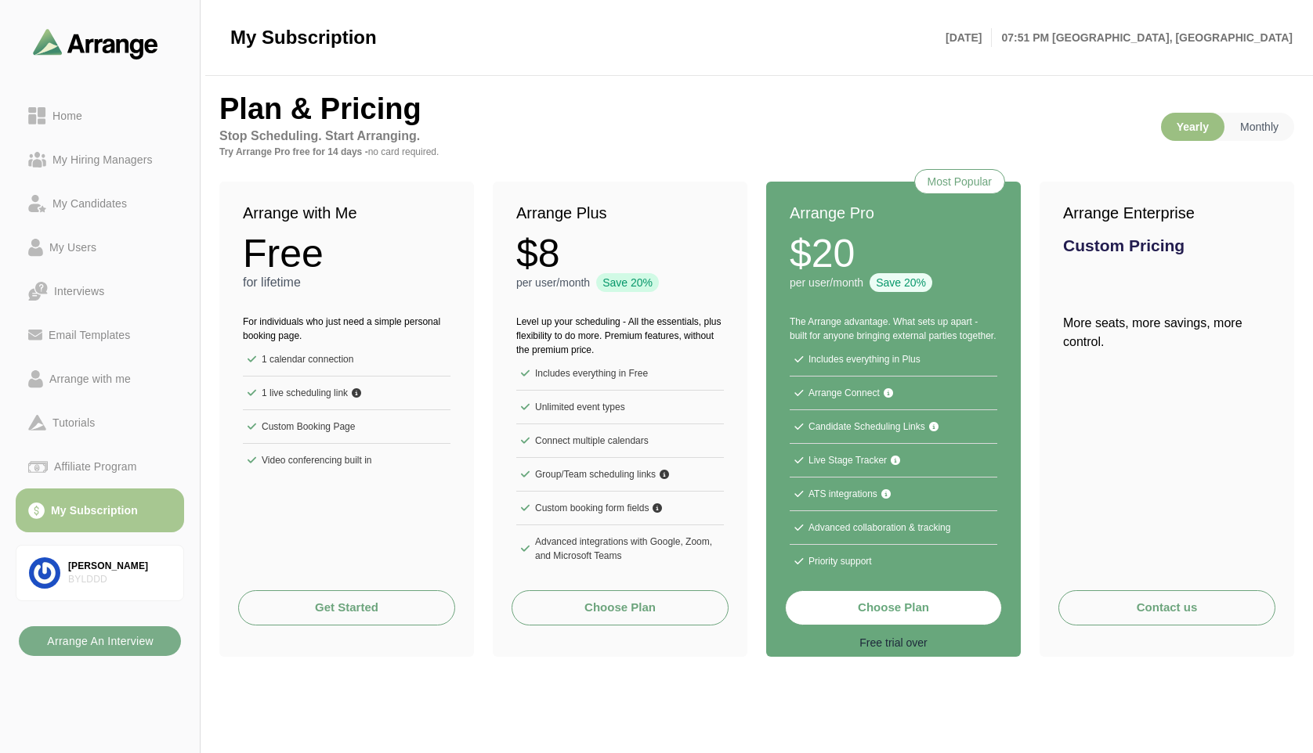
click at [867, 612] on button "Choose Plan" at bounding box center [893, 608] width 217 height 35
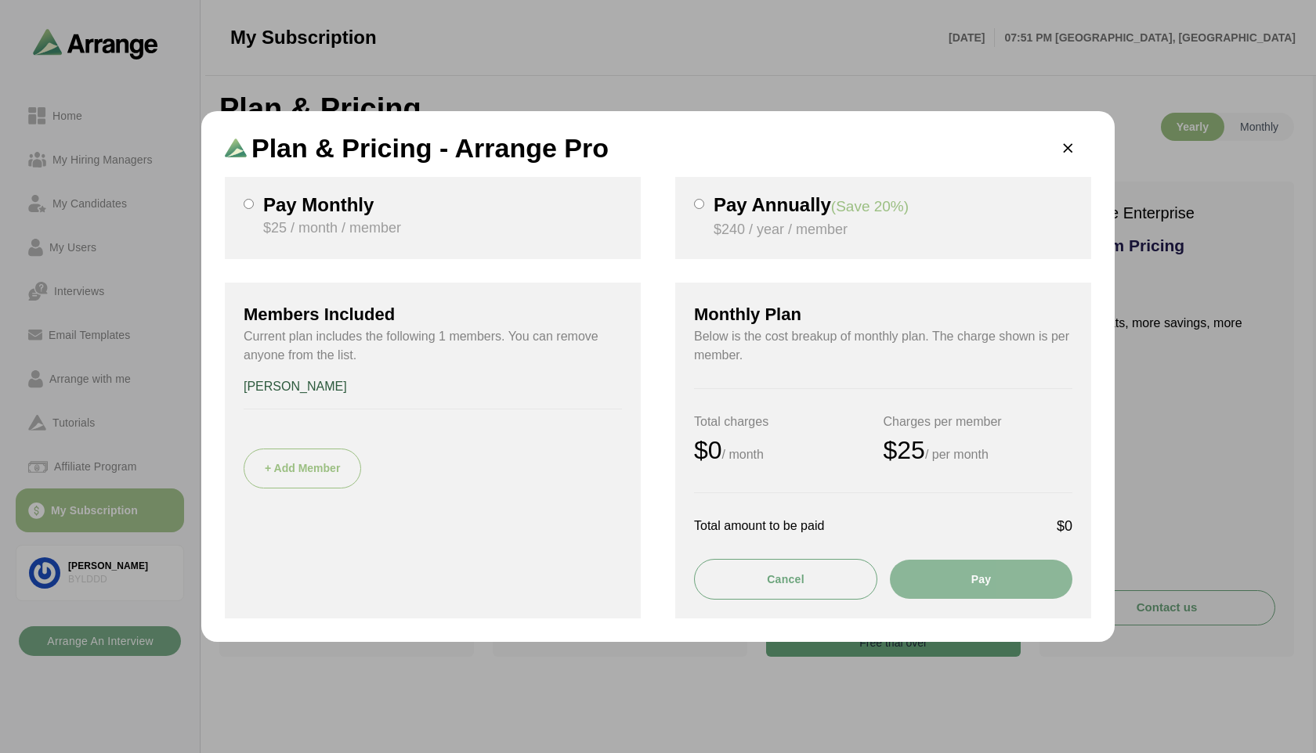
click at [707, 201] on div "Pay Annually (Save 20%) $240 / year / member" at bounding box center [883, 218] width 416 height 82
click at [981, 581] on button "Pay" at bounding box center [981, 579] width 182 height 39
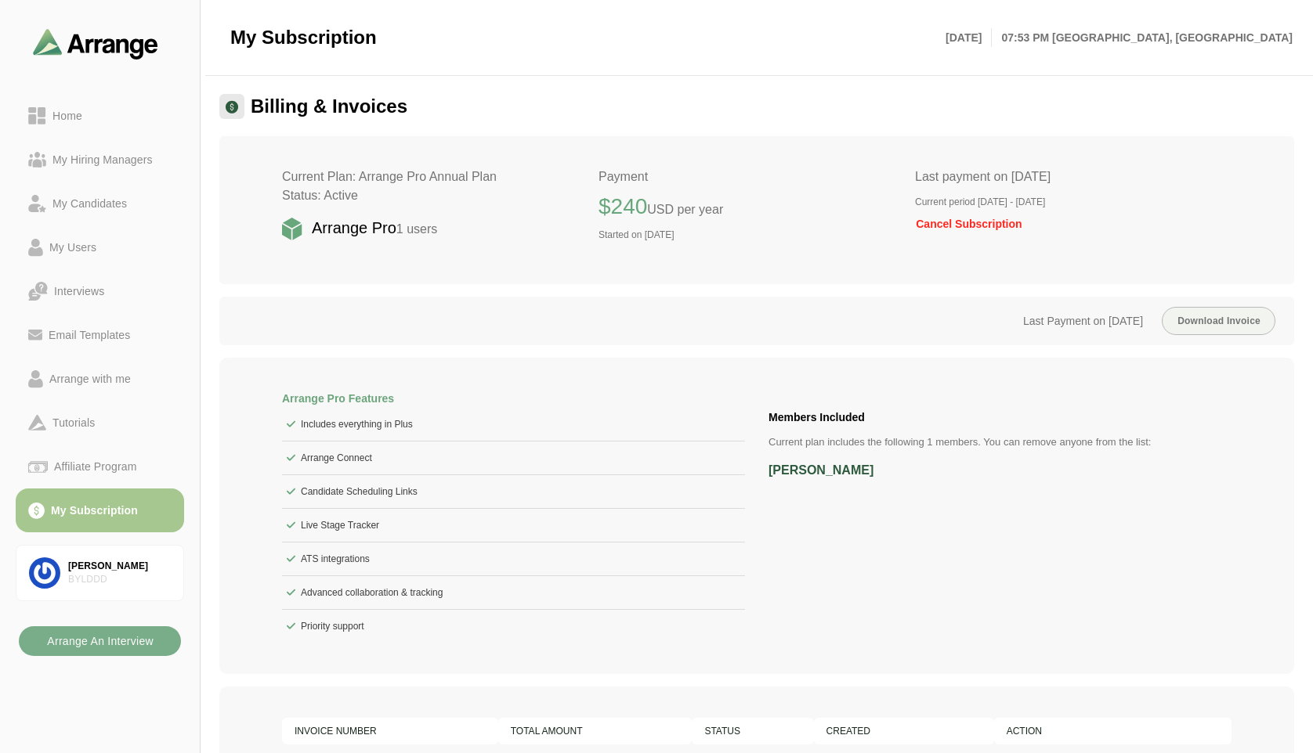
click at [945, 225] on span "Cancel Subscription" at bounding box center [968, 224] width 107 height 13
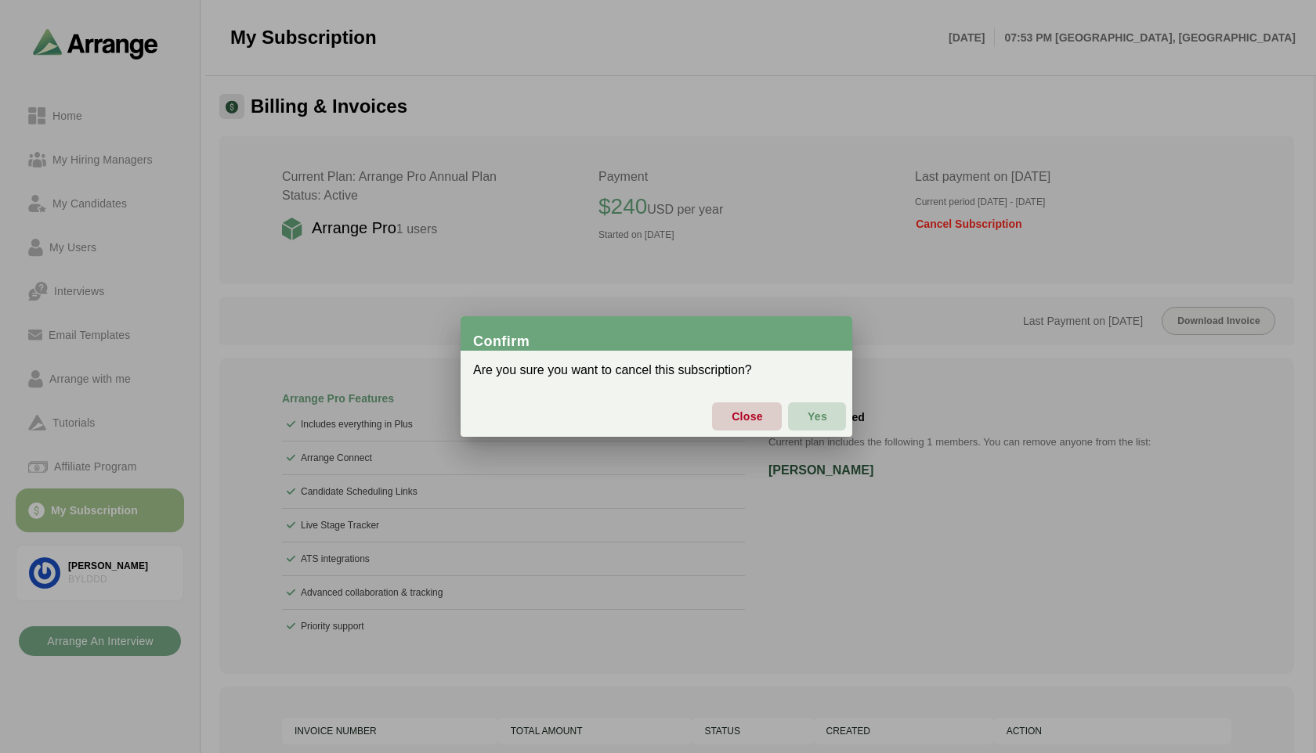
click at [816, 426] on span "Yes" at bounding box center [817, 416] width 20 height 33
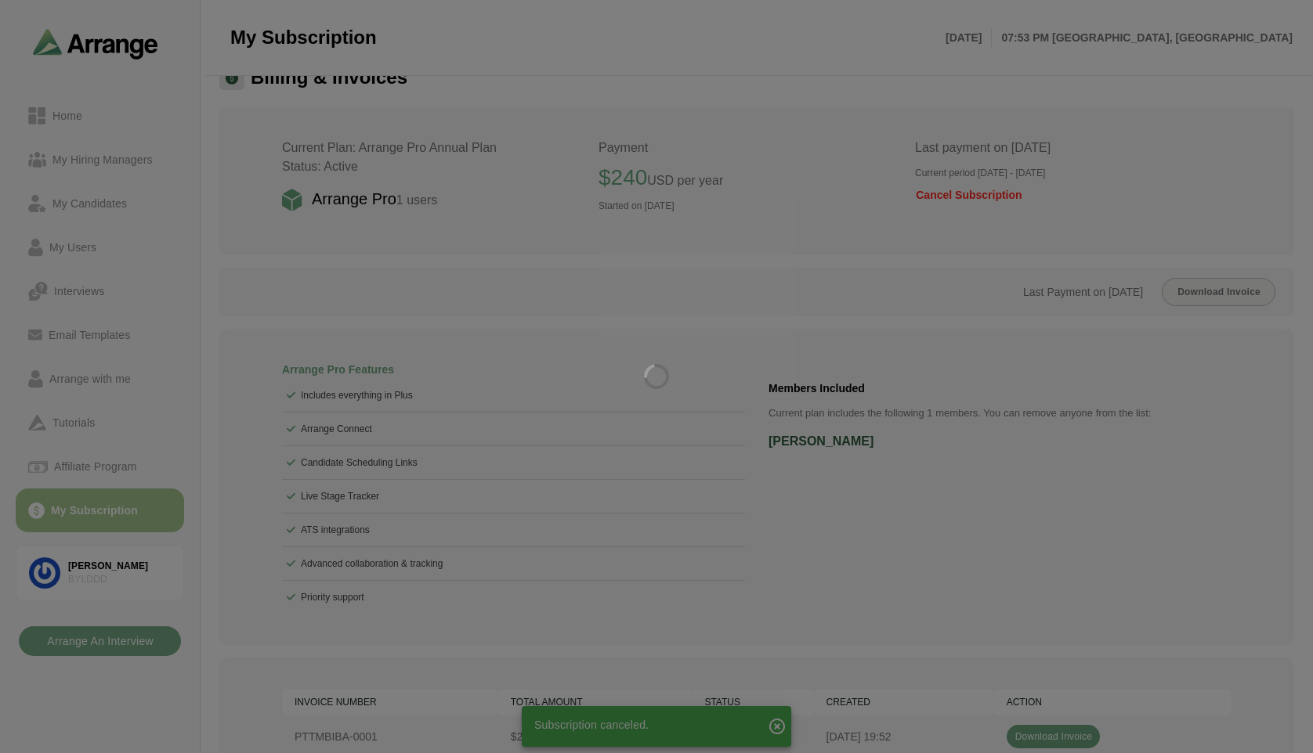
scroll to position [31, 0]
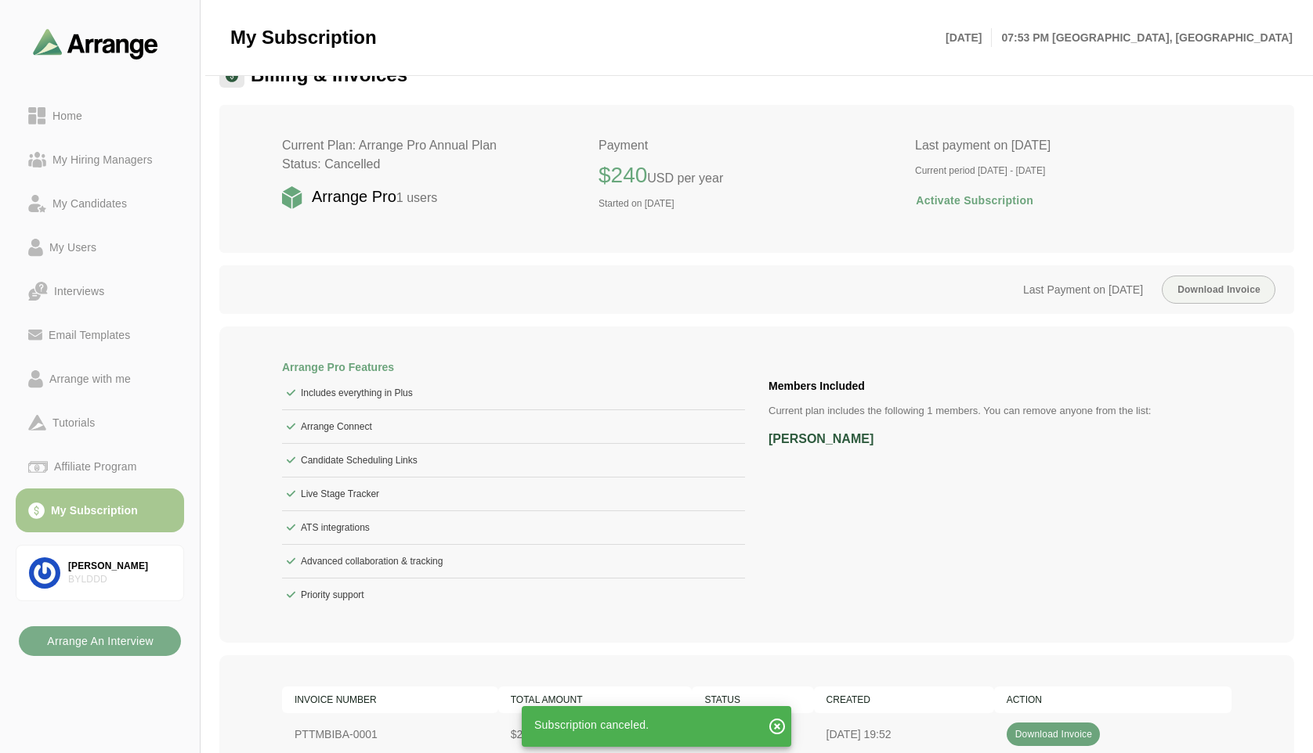
click at [779, 734] on icon "button" at bounding box center [777, 726] width 19 height 19
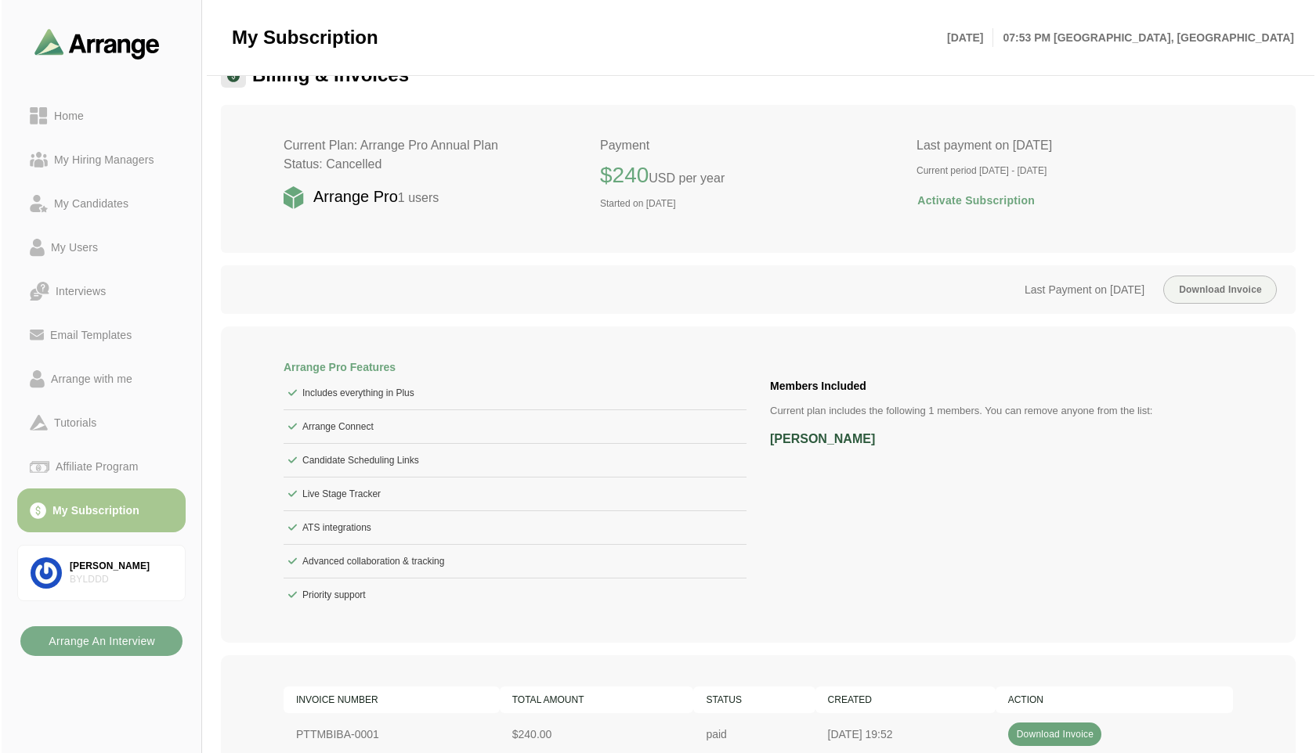
scroll to position [0, 0]
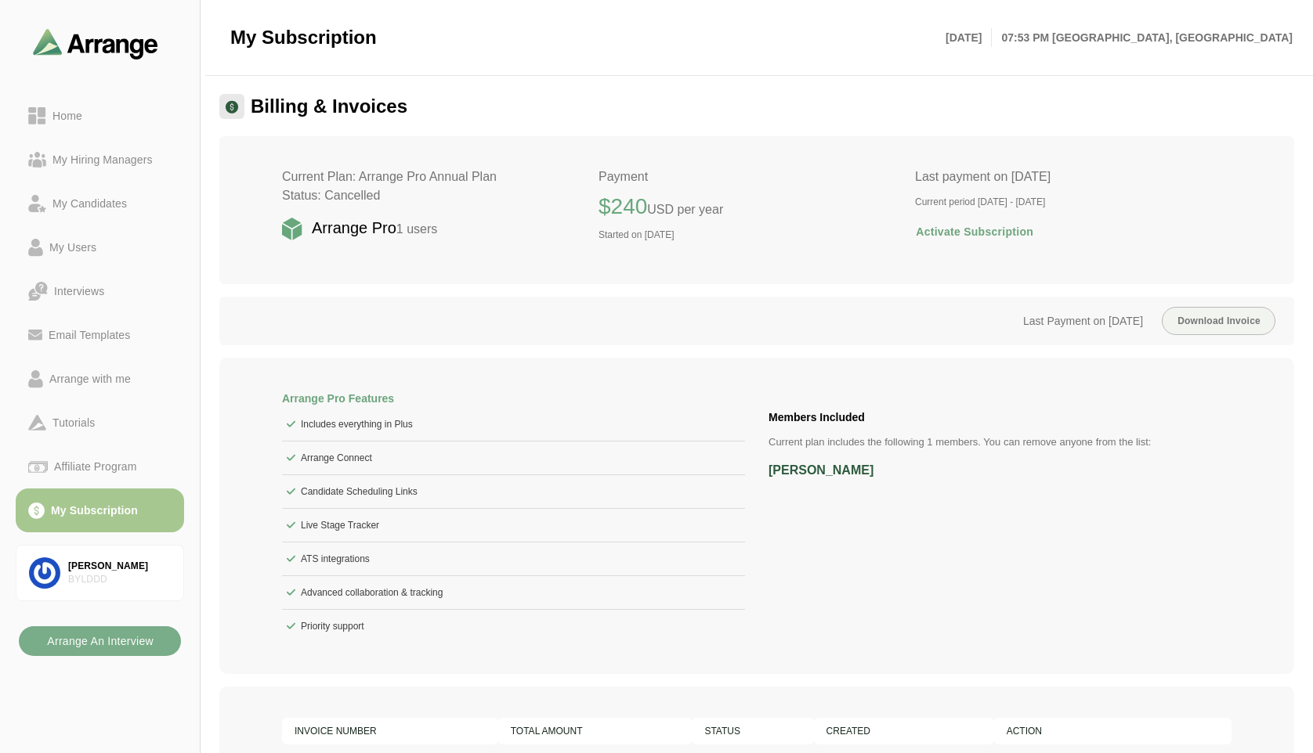
drag, startPoint x: 1075, startPoint y: 201, endPoint x: 1165, endPoint y: 208, distance: 89.6
click at [1165, 208] on div "Last payment on September 16th 2025 Current period September 16th 2025 - Septem…" at bounding box center [1073, 210] width 316 height 85
click at [1151, 226] on div "Last payment on September 16th 2025 Current period September 16th 2025 - Septem…" at bounding box center [1073, 210] width 316 height 85
drag, startPoint x: 1076, startPoint y: 198, endPoint x: 1132, endPoint y: 210, distance: 56.8
click at [1132, 210] on div "Last payment on September 16th 2025 Current period September 16th 2025 - Septem…" at bounding box center [1073, 210] width 316 height 85
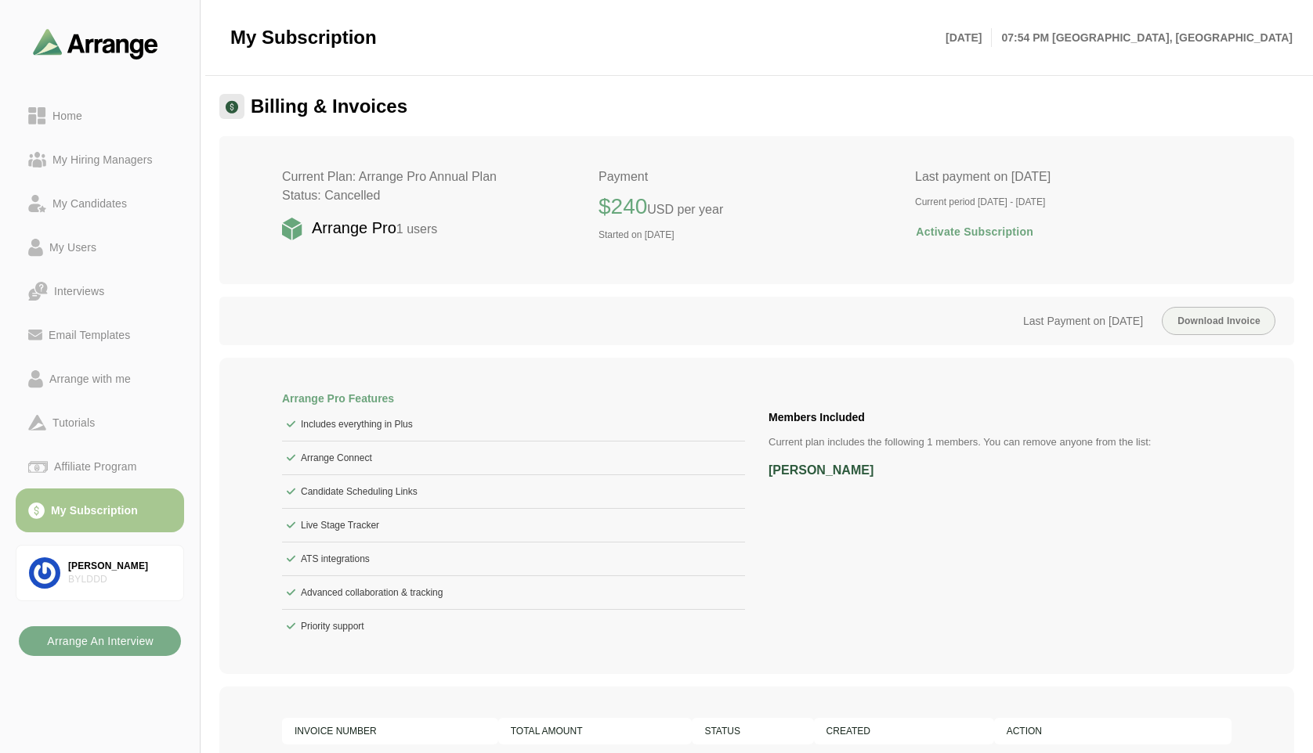
click at [1120, 210] on div "Last payment on September 16th 2025 Current period September 16th 2025 - Septem…" at bounding box center [1073, 210] width 316 height 85
click at [969, 235] on span "Activate Subscription" at bounding box center [974, 231] width 118 height 33
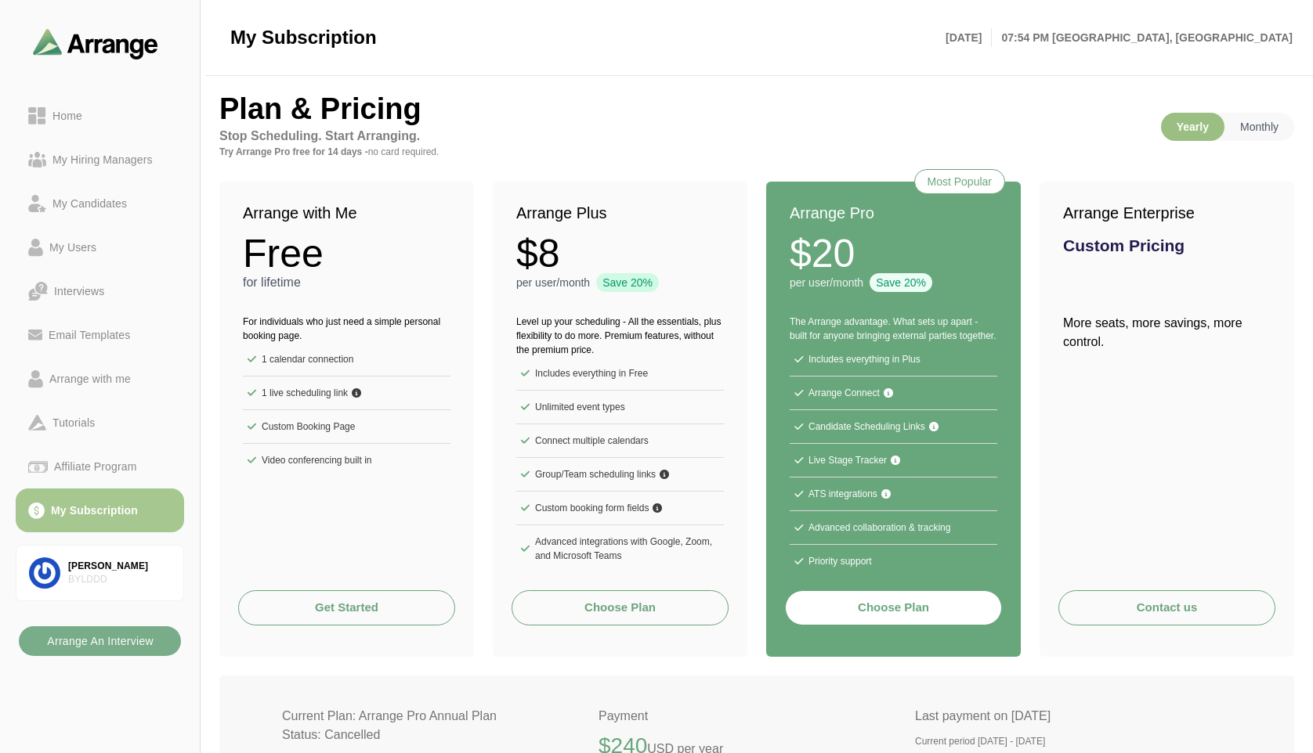
click at [865, 605] on button "Choose Plan" at bounding box center [893, 608] width 217 height 35
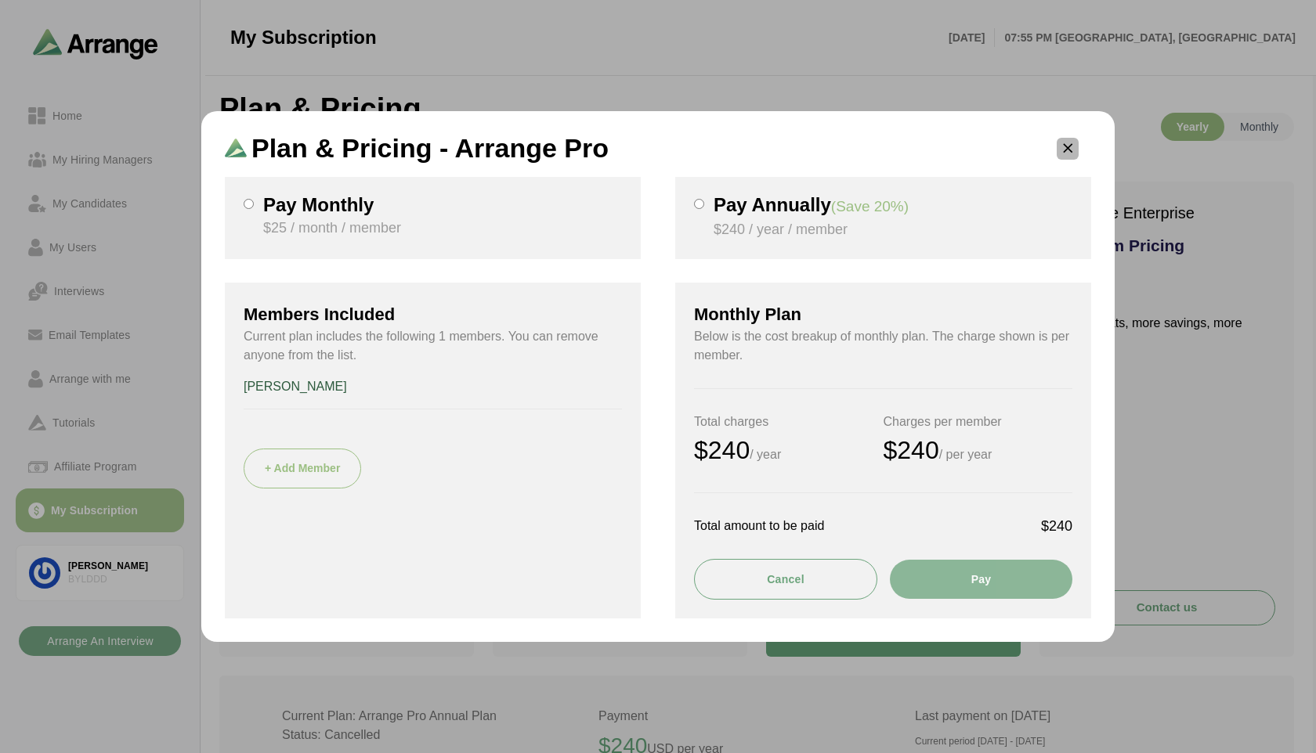
click at [1071, 157] on button "button" at bounding box center [1068, 149] width 22 height 22
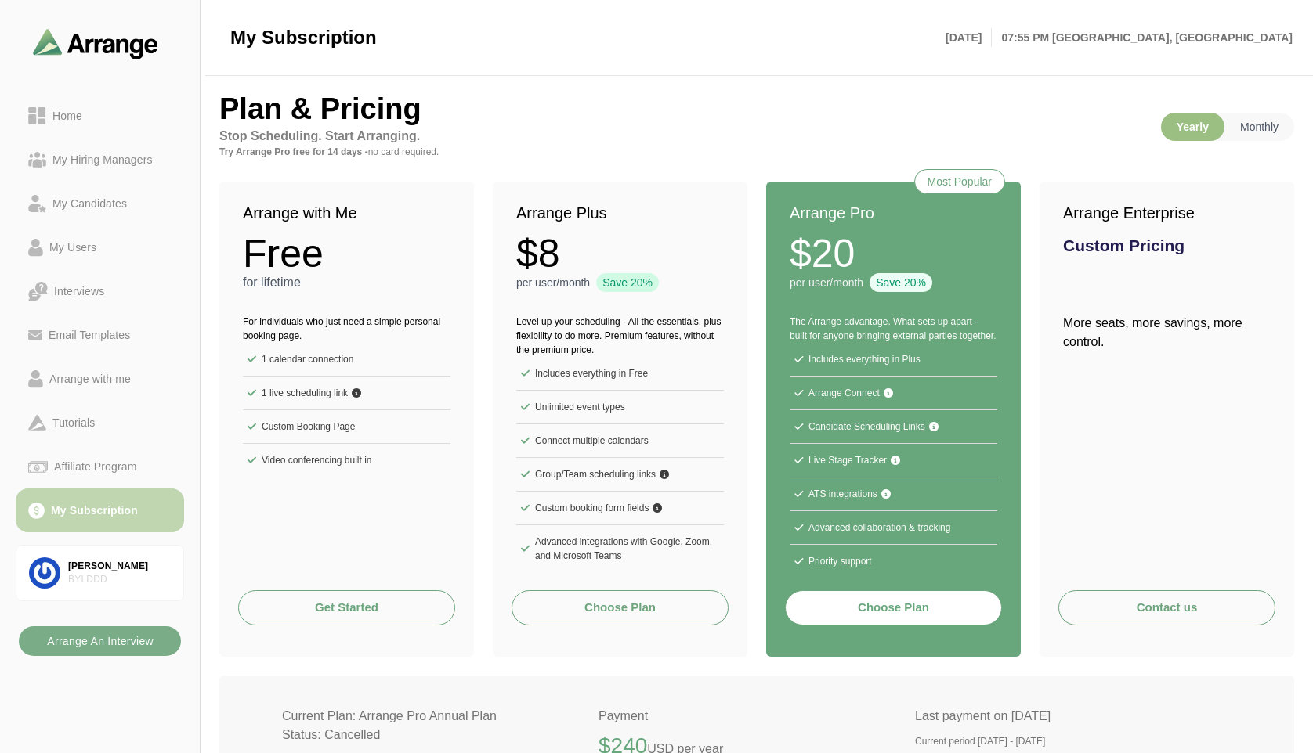
click at [94, 503] on div "My Subscription" at bounding box center [94, 510] width 99 height 19
click at [876, 609] on button "Choose Plan" at bounding box center [893, 608] width 217 height 35
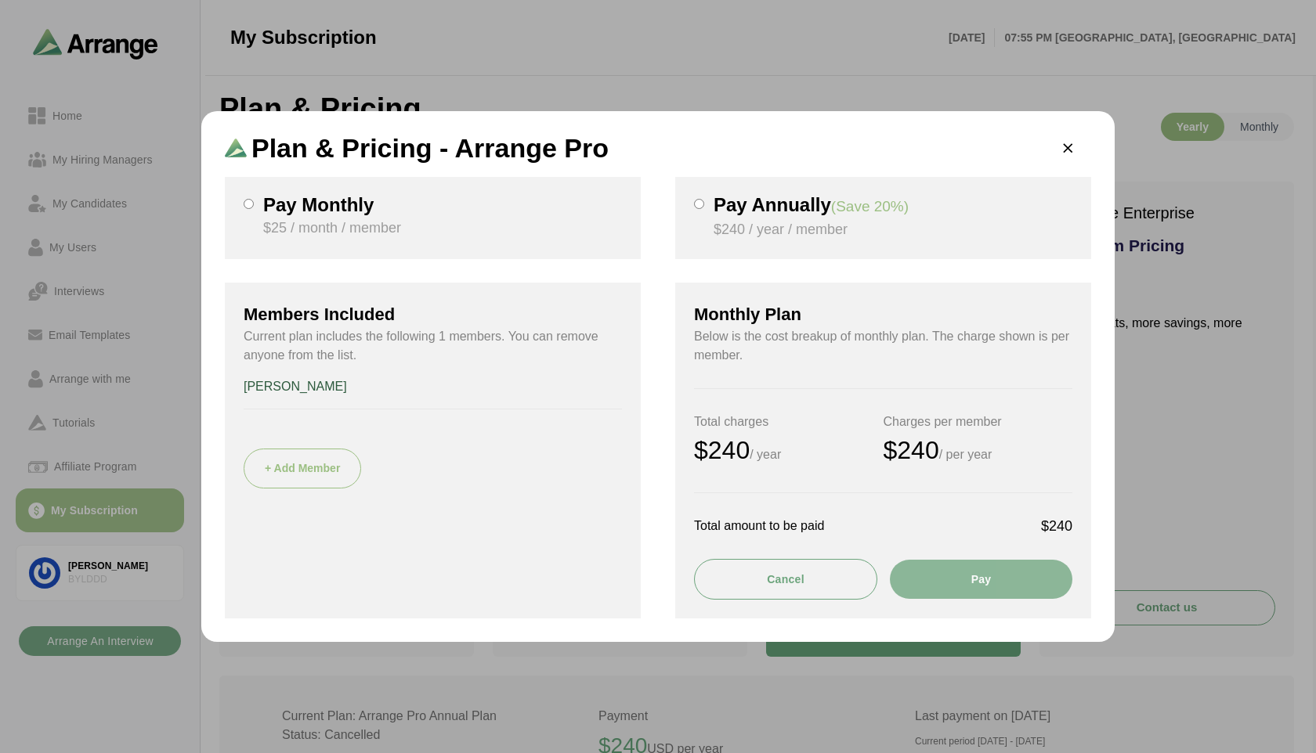
click at [984, 575] on button "Pay" at bounding box center [981, 579] width 182 height 39
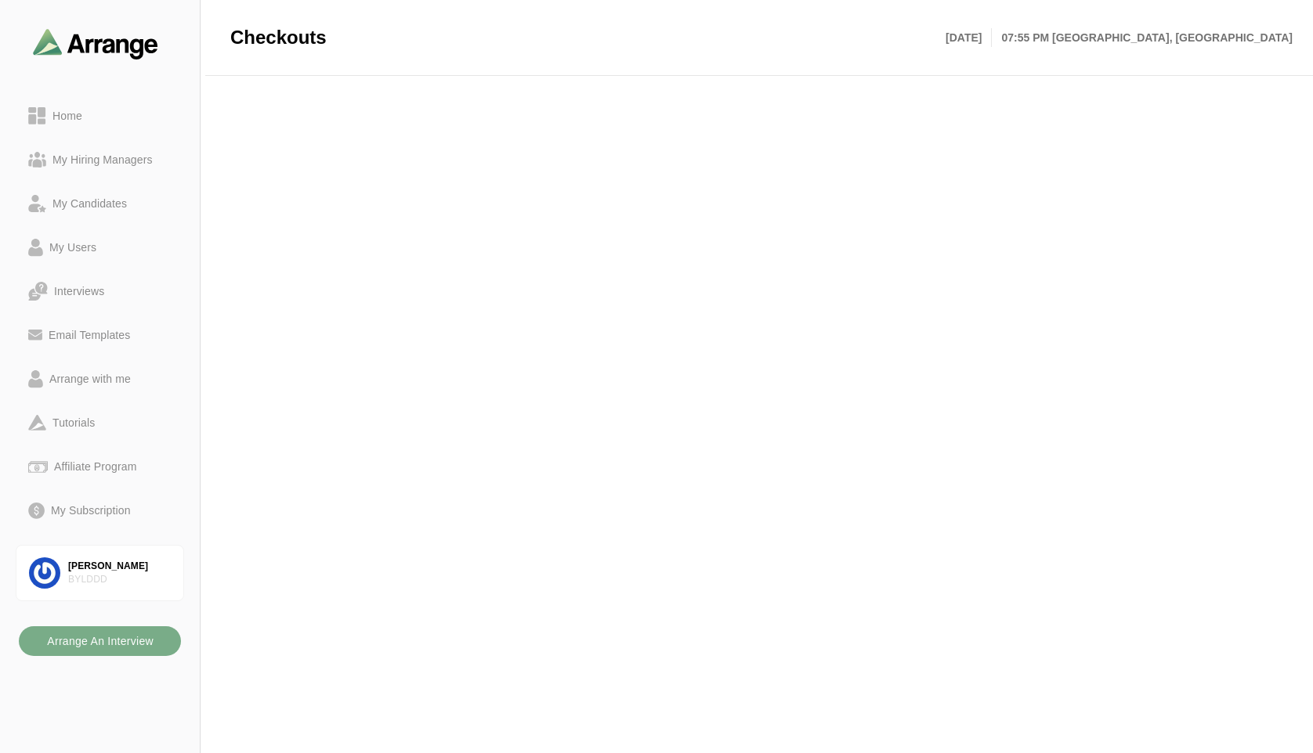
scroll to position [72, 0]
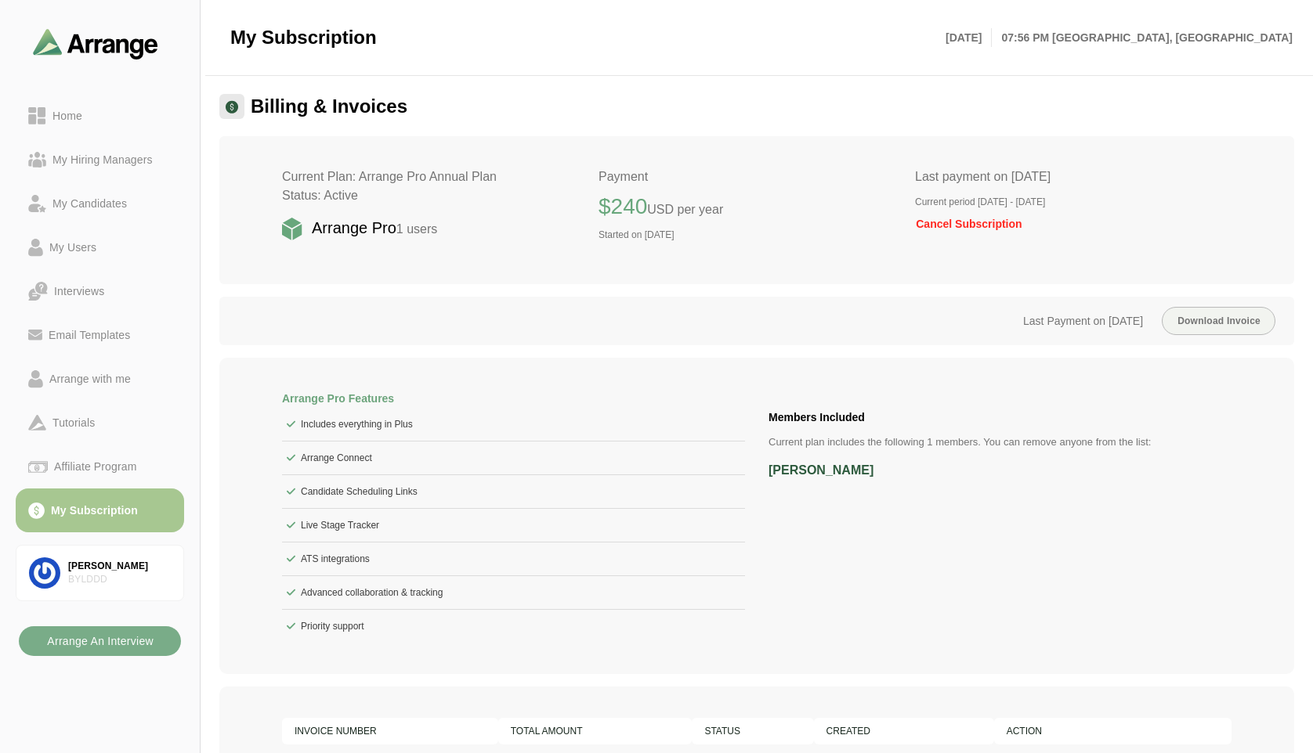
drag, startPoint x: 1075, startPoint y: 202, endPoint x: 1152, endPoint y: 209, distance: 77.9
click at [1152, 209] on div "Last payment on [DATE] Current period [DATE] - [DATE] Cancel Subscription" at bounding box center [1073, 210] width 316 height 85
click at [1111, 203] on p "Current period [DATE] - [DATE]" at bounding box center [1073, 202] width 316 height 13
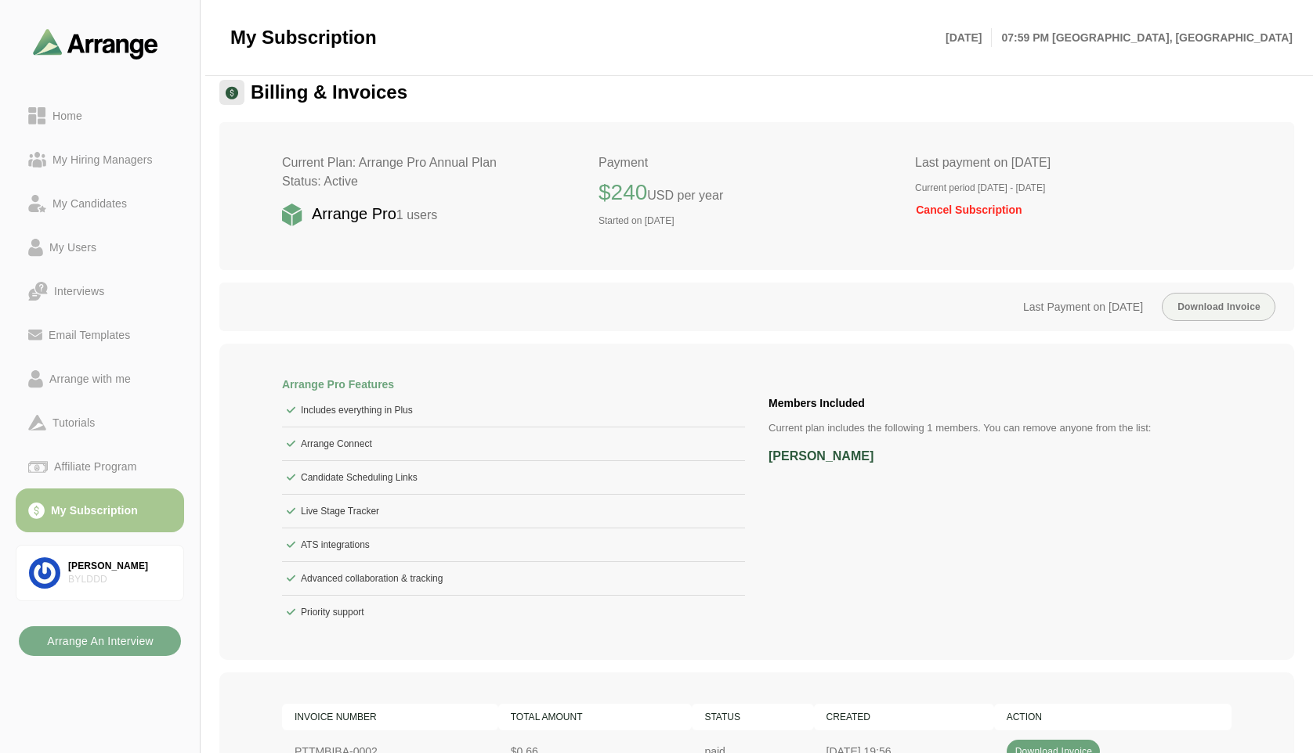
click at [955, 320] on div "Current Plan: Arrange Pro Annual Plan Status: Active Arrange Pro 1 users Paymen…" at bounding box center [756, 485] width 1075 height 726
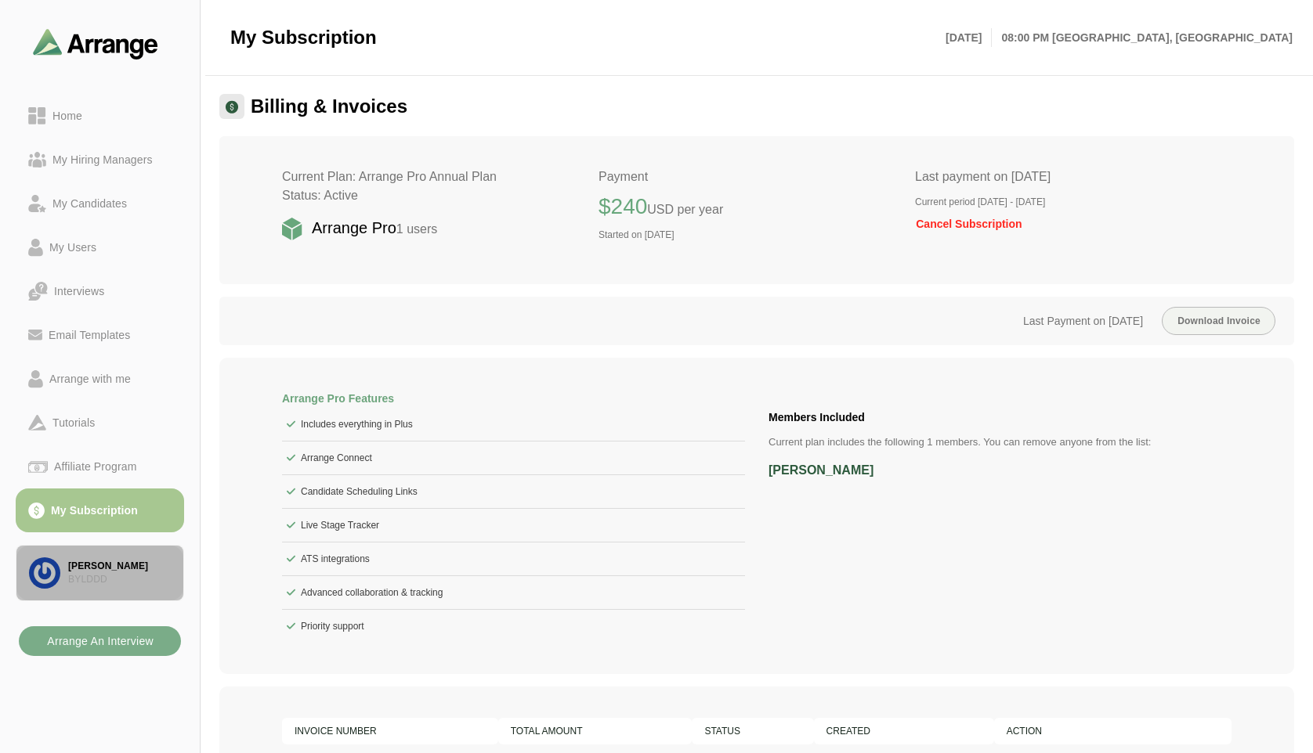
click at [99, 576] on div "BYLDDD" at bounding box center [119, 579] width 103 height 13
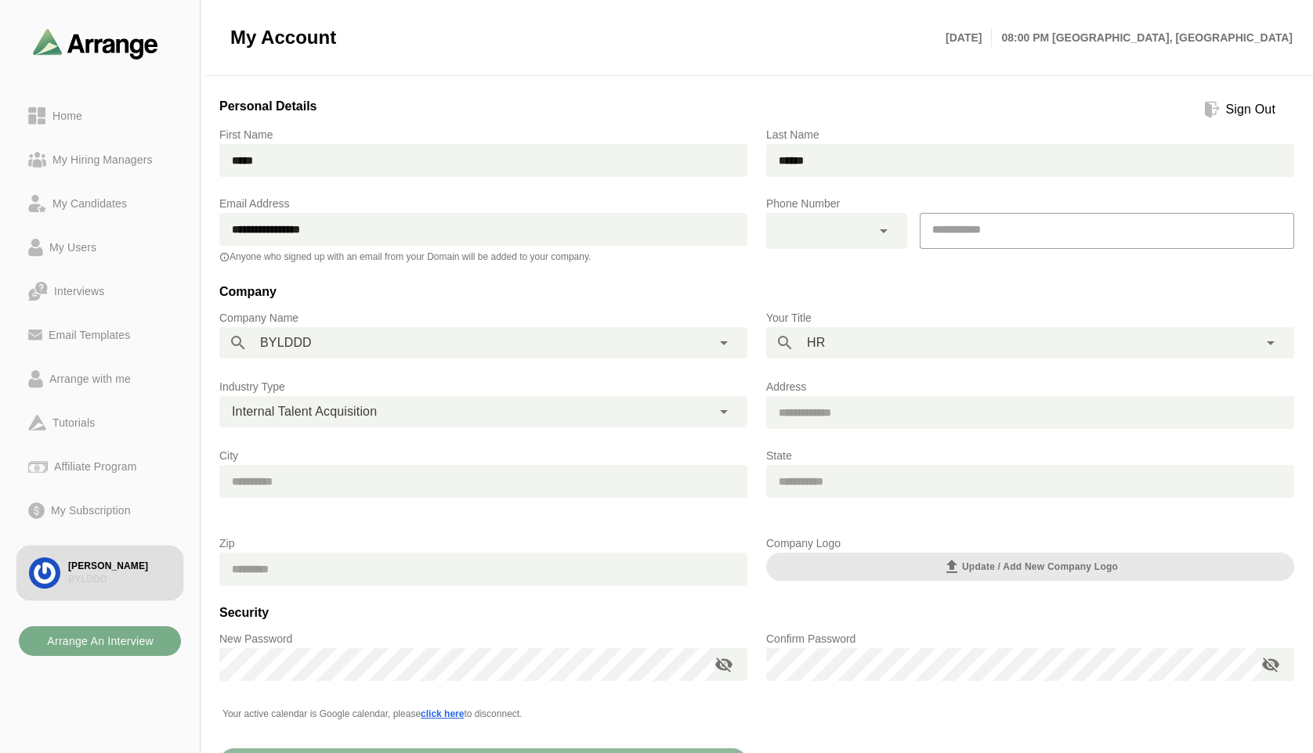
click at [1239, 112] on div "Sign Out" at bounding box center [1250, 109] width 62 height 19
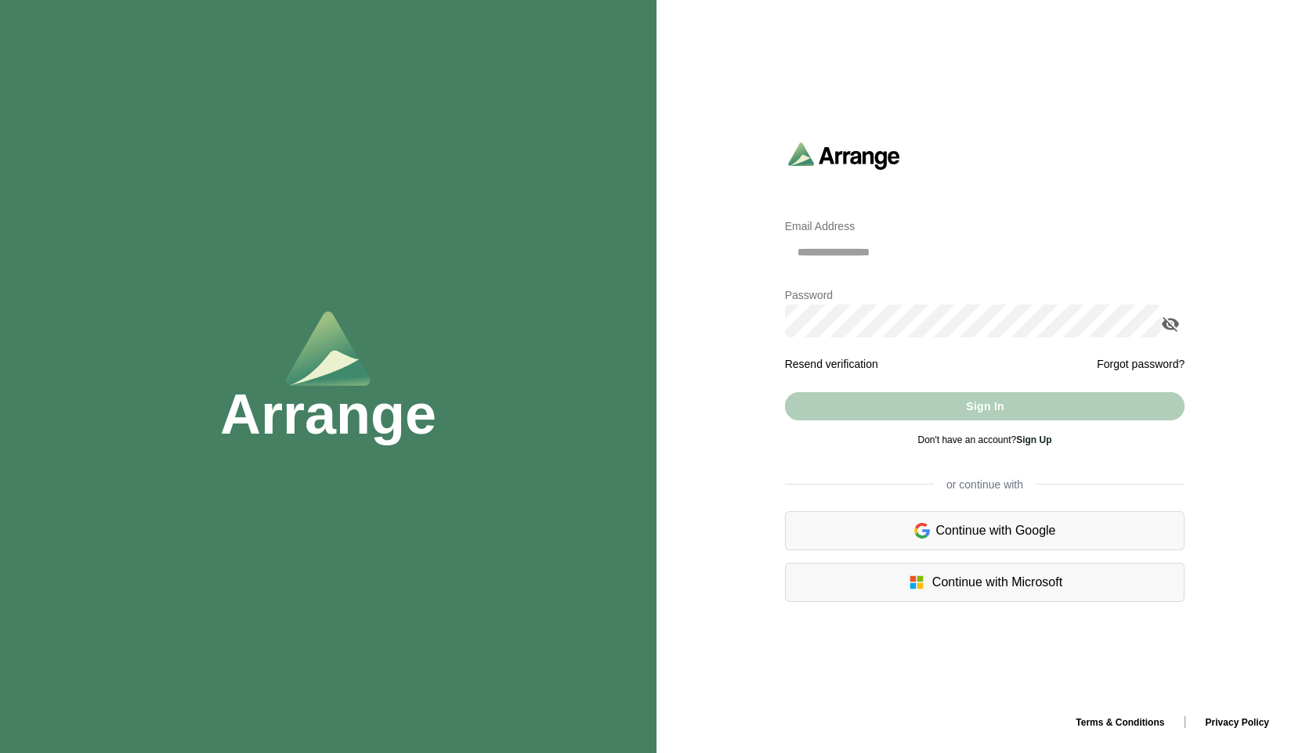
type input "**********"
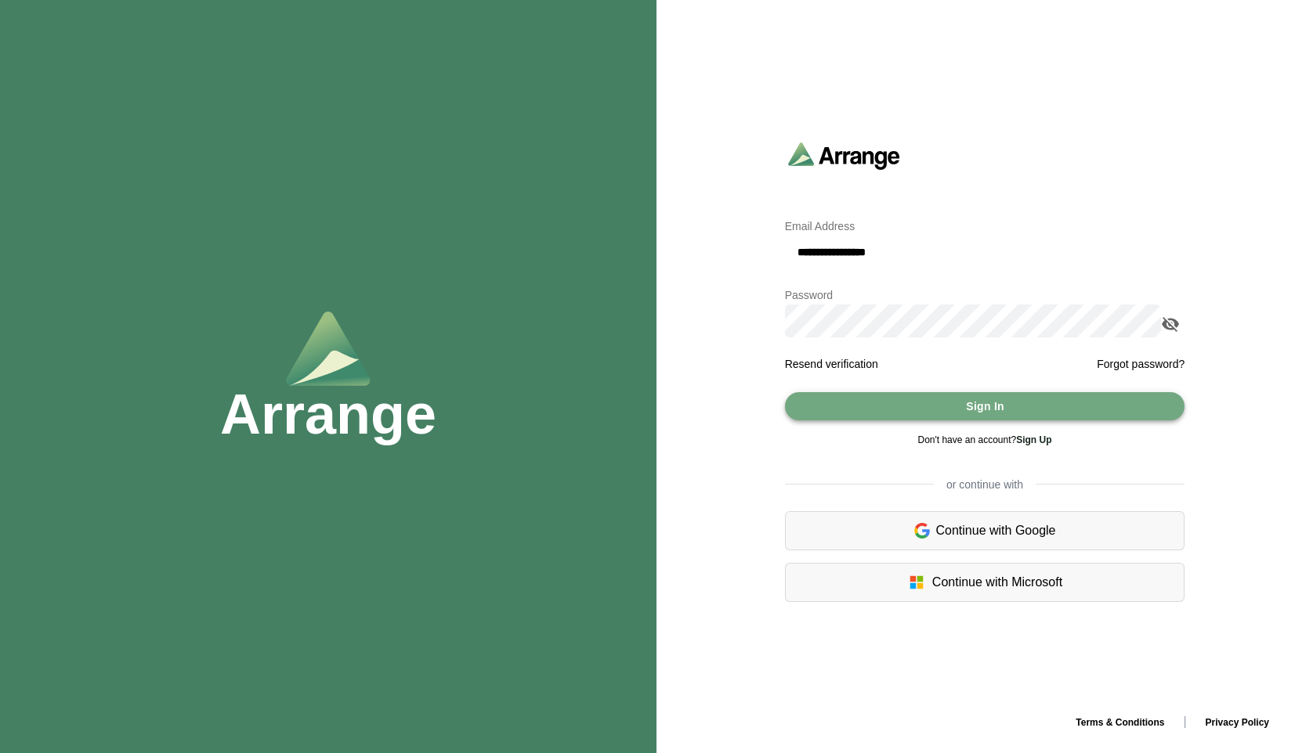
click at [981, 410] on span "Sign In" at bounding box center [984, 407] width 39 height 30
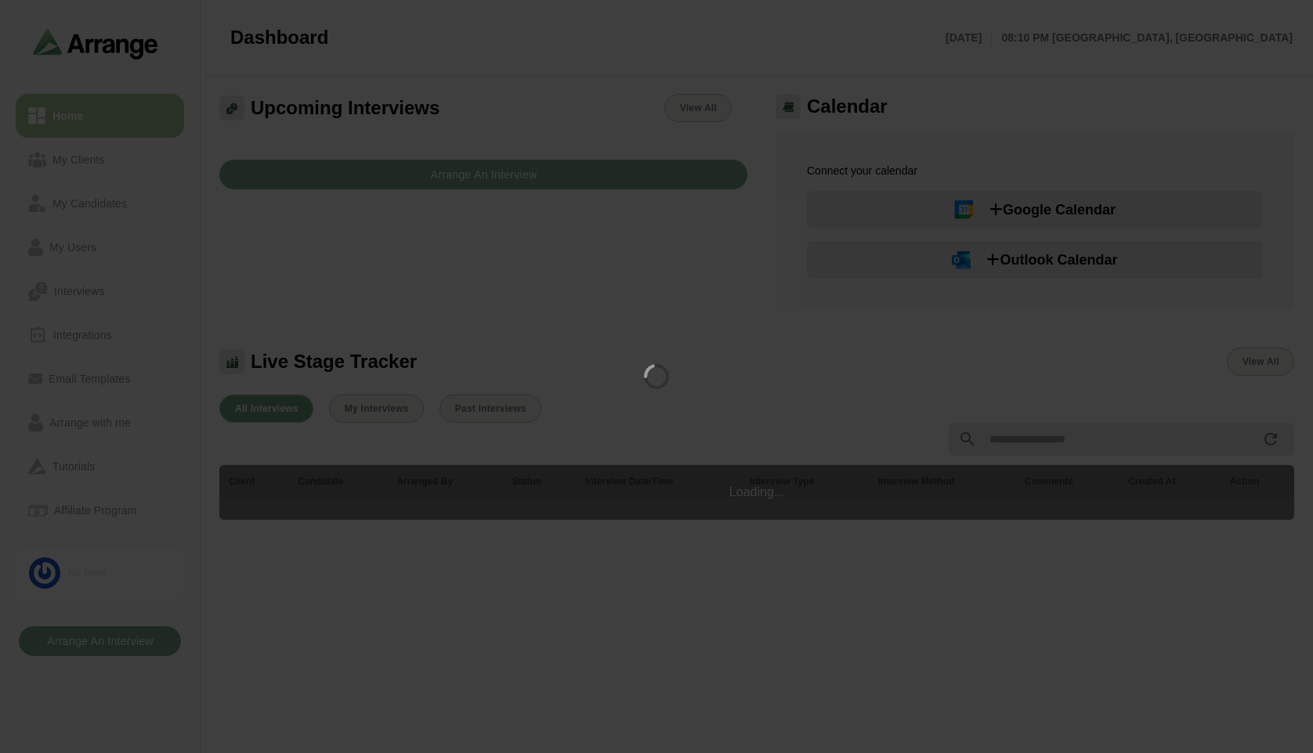
click at [292, 296] on div at bounding box center [656, 376] width 1313 height 753
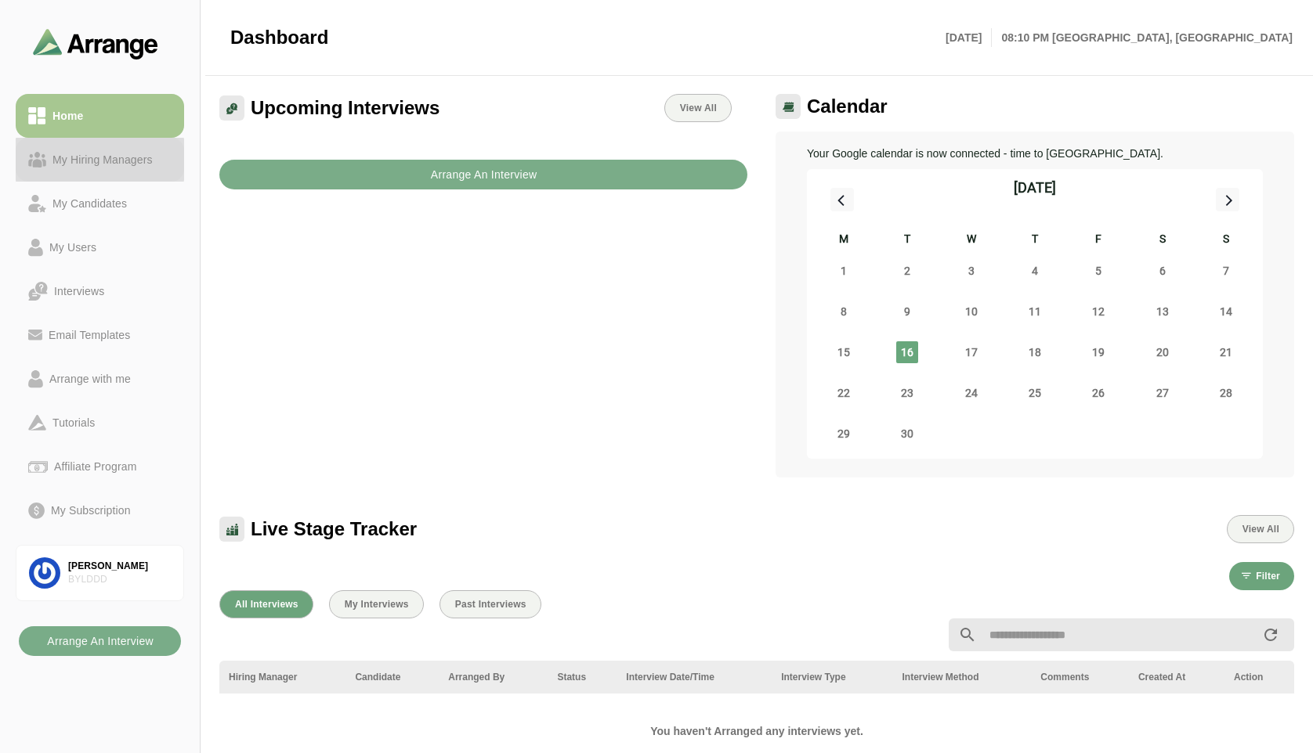
click at [107, 161] on div "My Hiring Managers" at bounding box center [102, 159] width 113 height 19
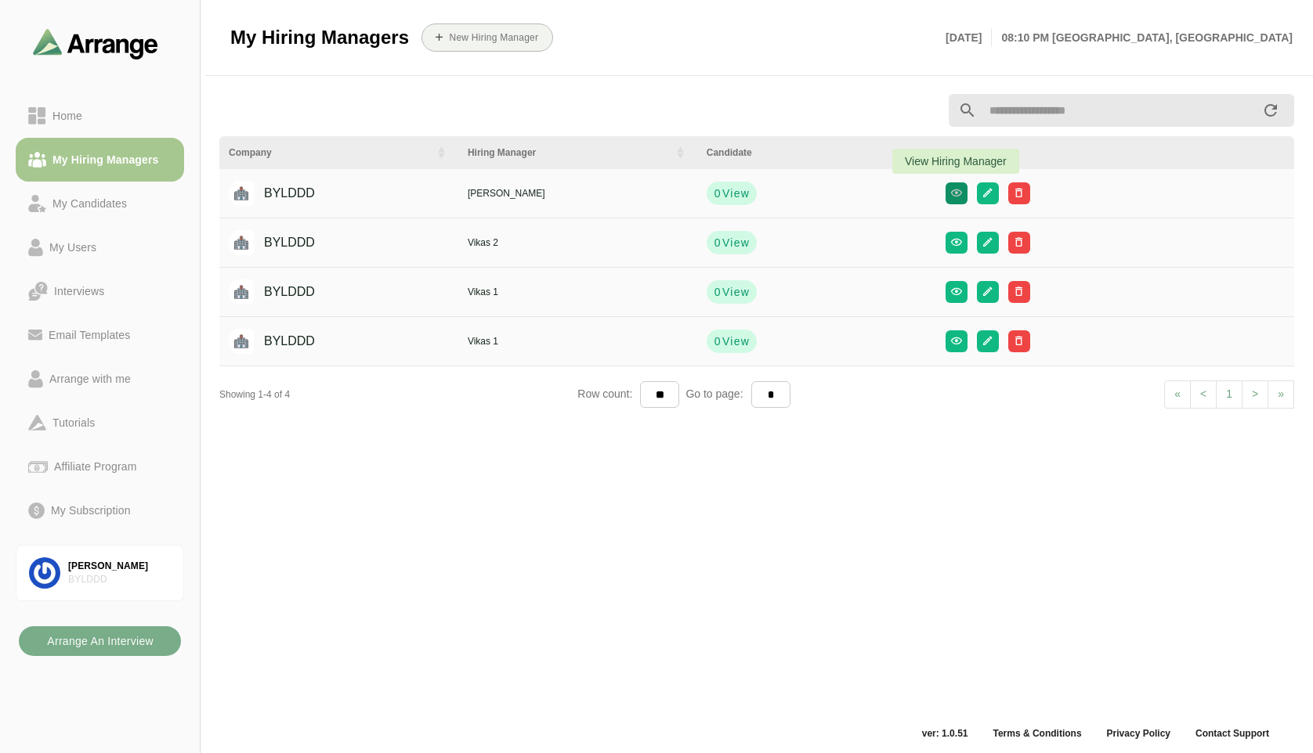
click at [951, 195] on icon "button" at bounding box center [956, 193] width 12 height 12
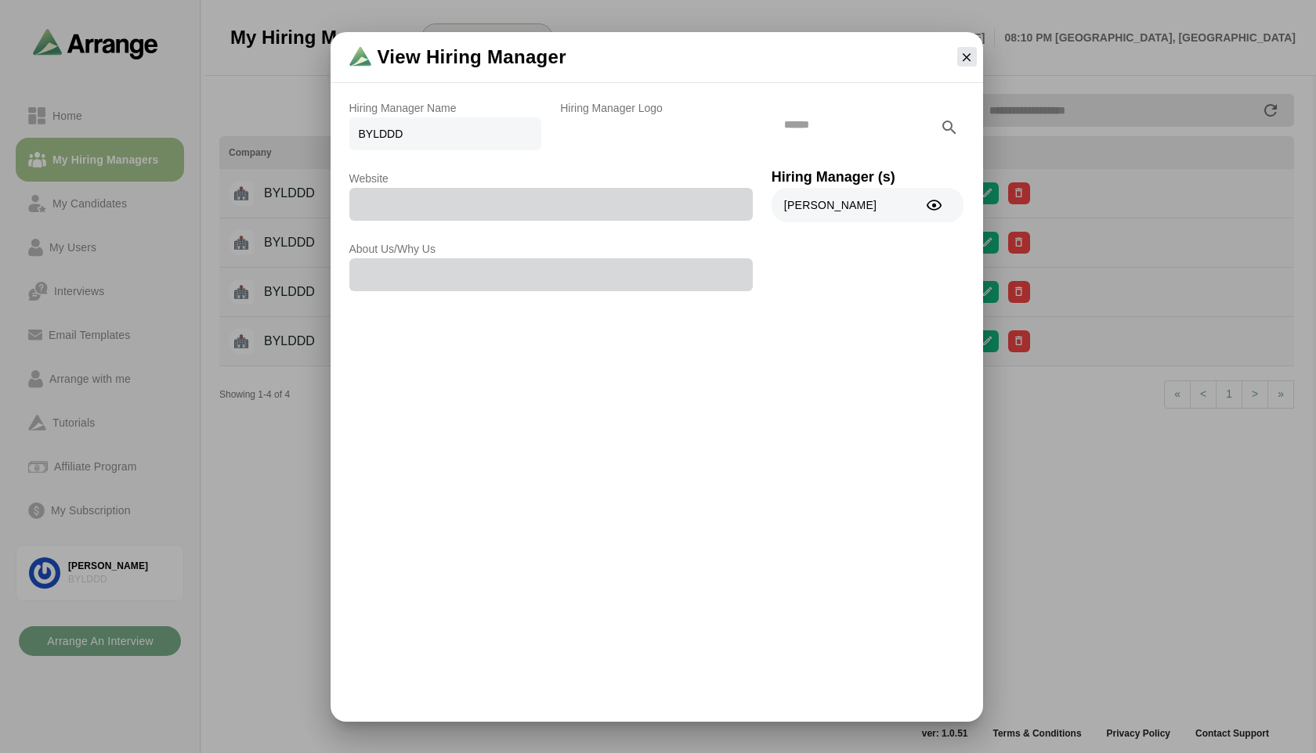
click at [799, 125] on input "text" at bounding box center [855, 124] width 169 height 33
click at [778, 128] on input "text" at bounding box center [855, 124] width 169 height 33
click at [966, 52] on icon "button" at bounding box center [966, 57] width 14 height 14
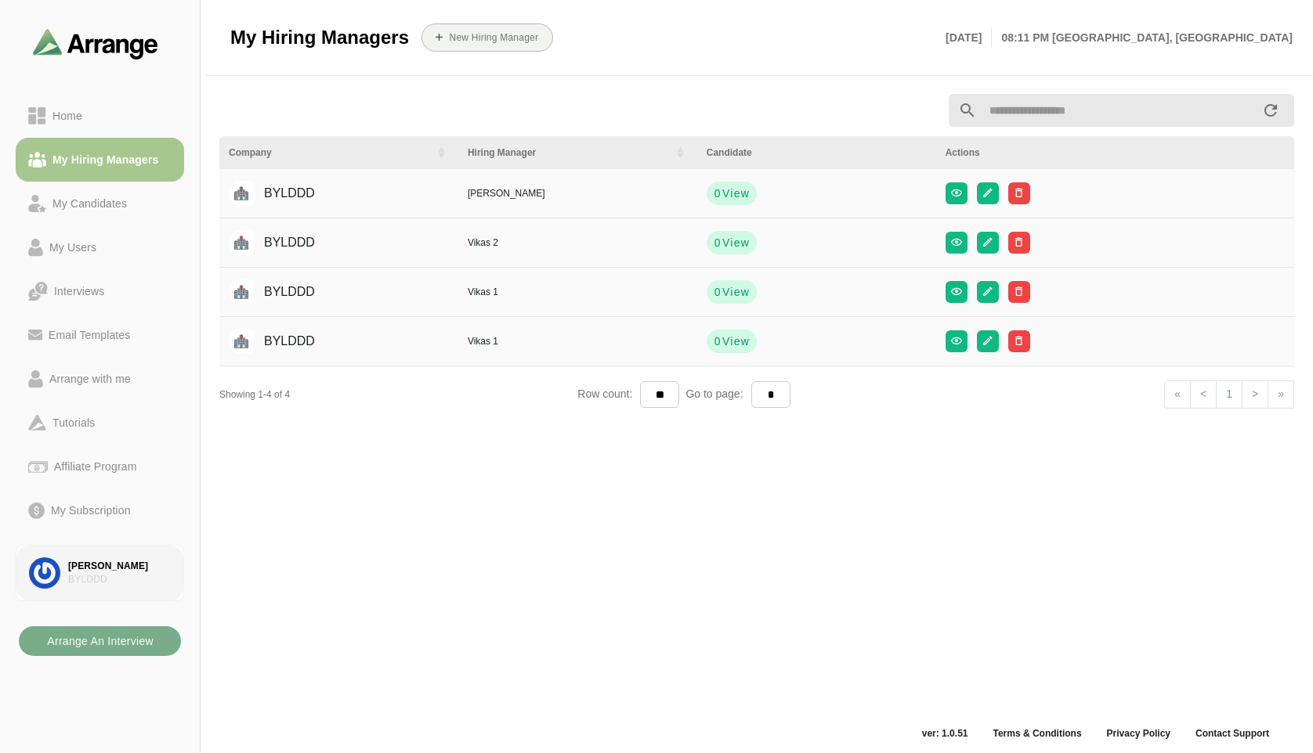
click at [67, 587] on div at bounding box center [48, 573] width 39 height 31
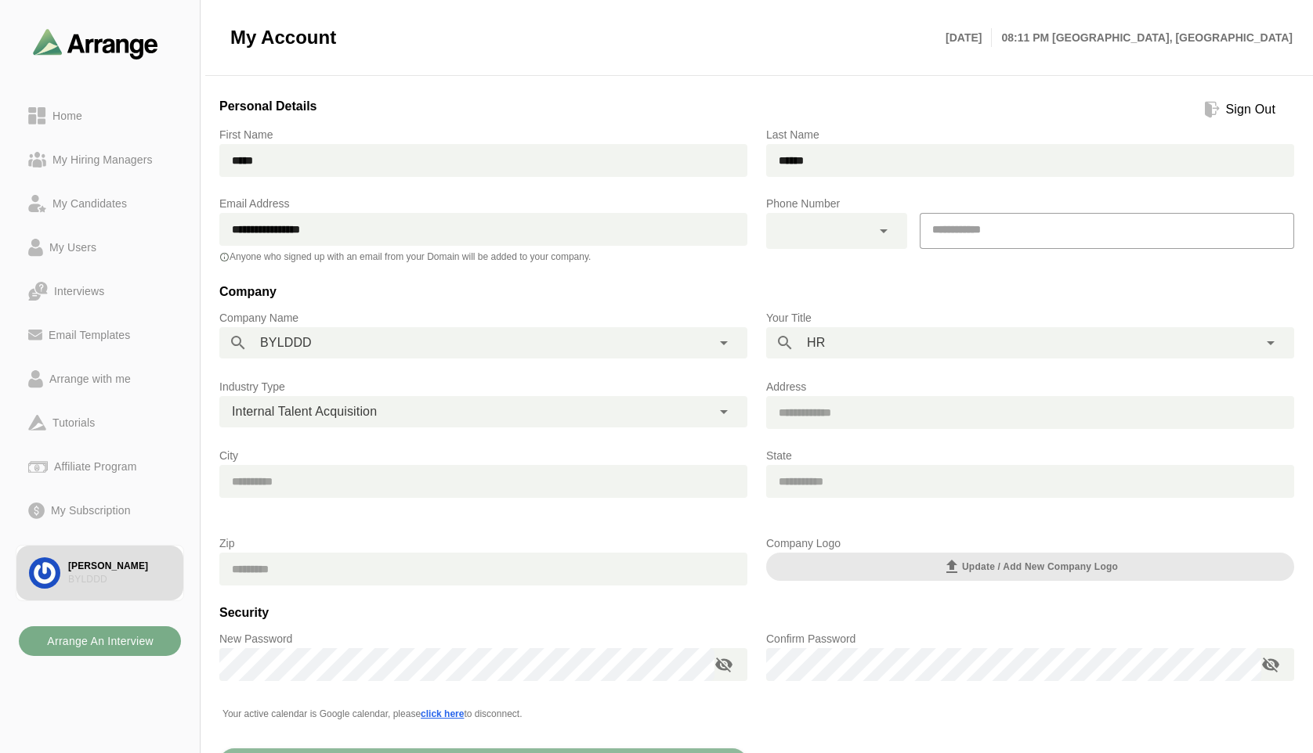
click at [1234, 111] on div "Sign Out" at bounding box center [1250, 109] width 62 height 19
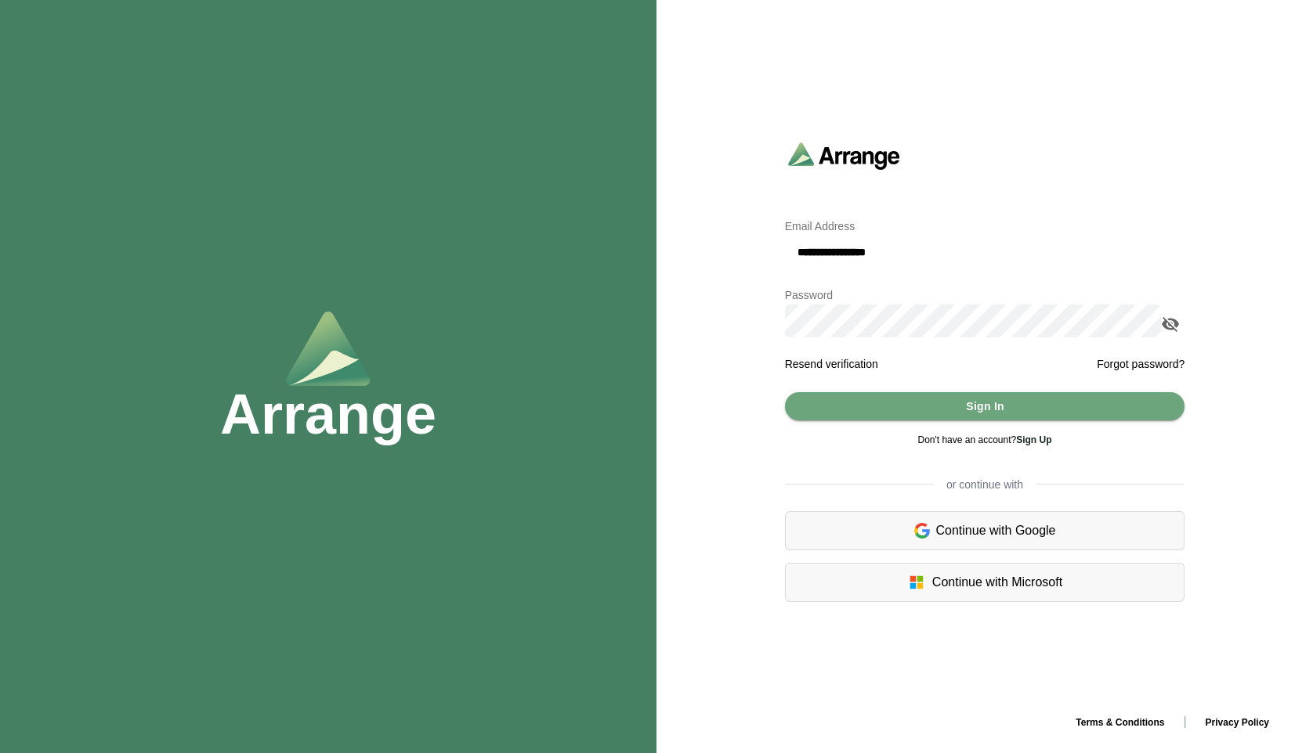
click at [836, 256] on input "**********" at bounding box center [985, 252] width 400 height 33
type input "**********"
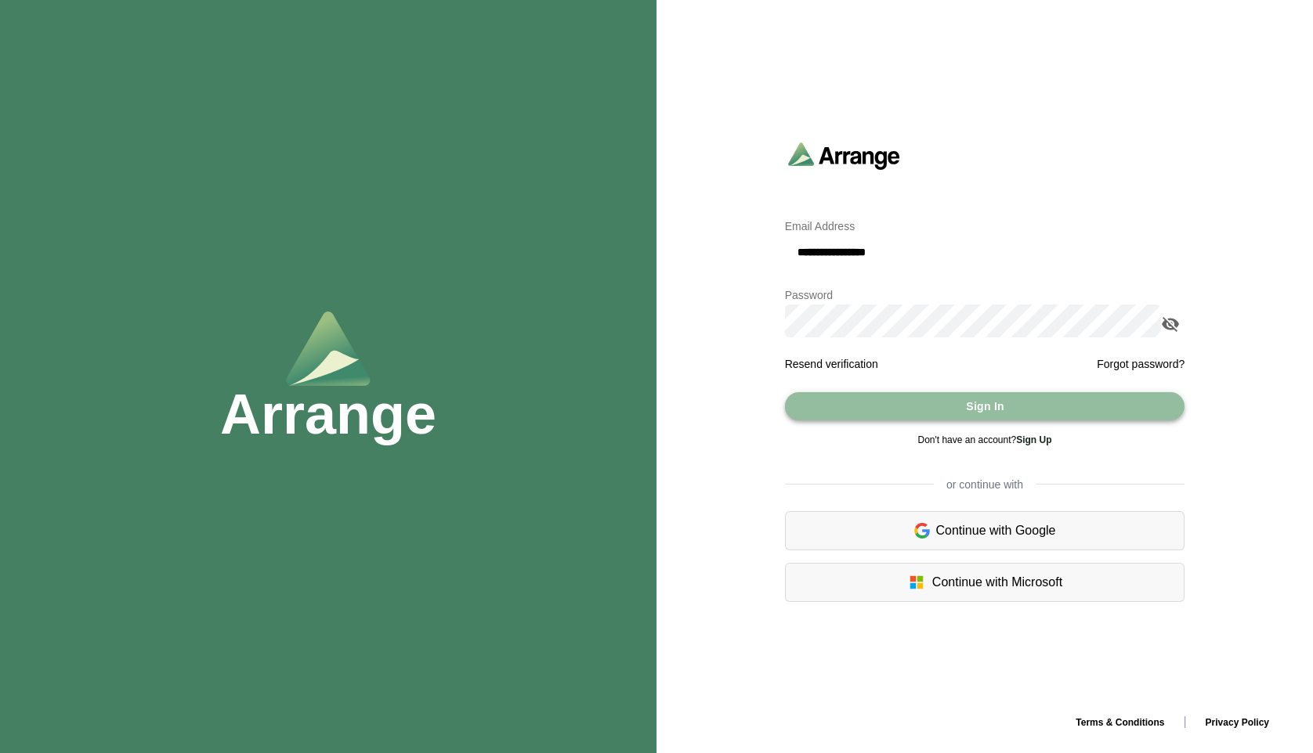
click at [974, 410] on span "Sign In" at bounding box center [984, 407] width 39 height 30
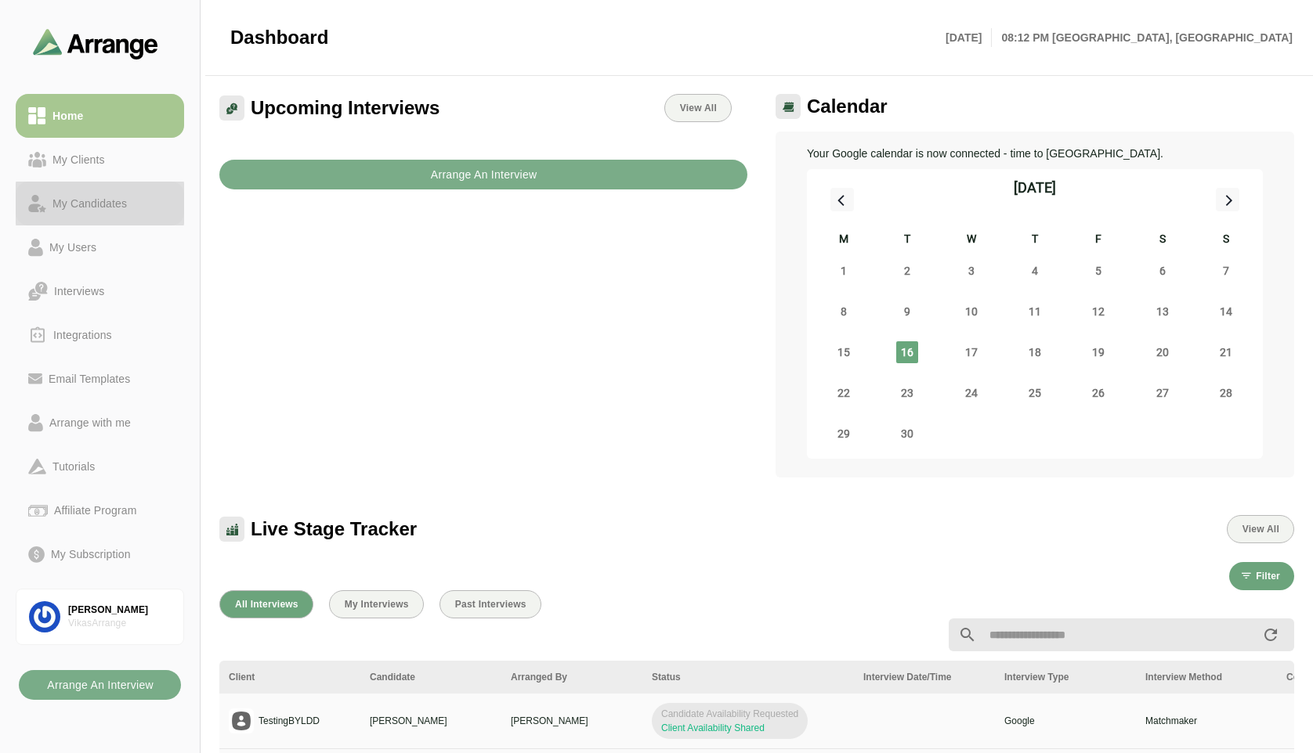
click at [92, 214] on link "My Candidates" at bounding box center [100, 204] width 168 height 44
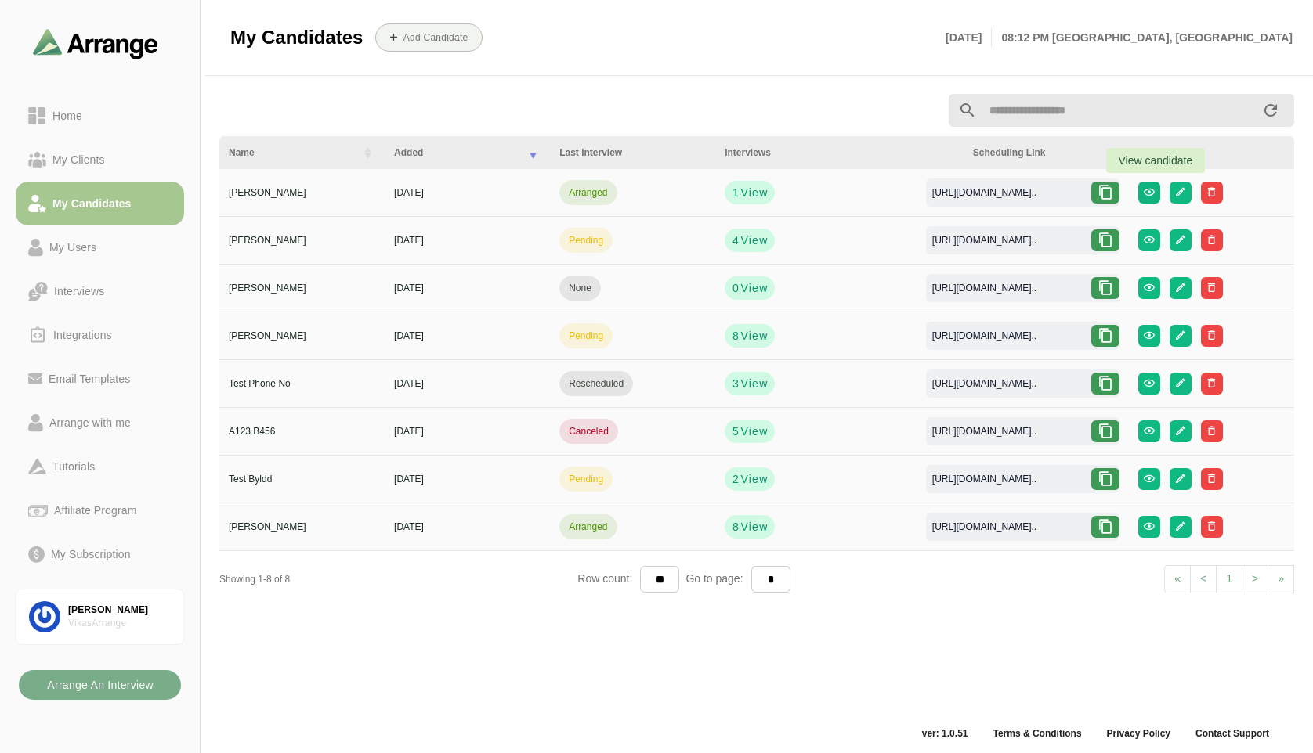
click at [1158, 201] on button "button" at bounding box center [1149, 193] width 22 height 22
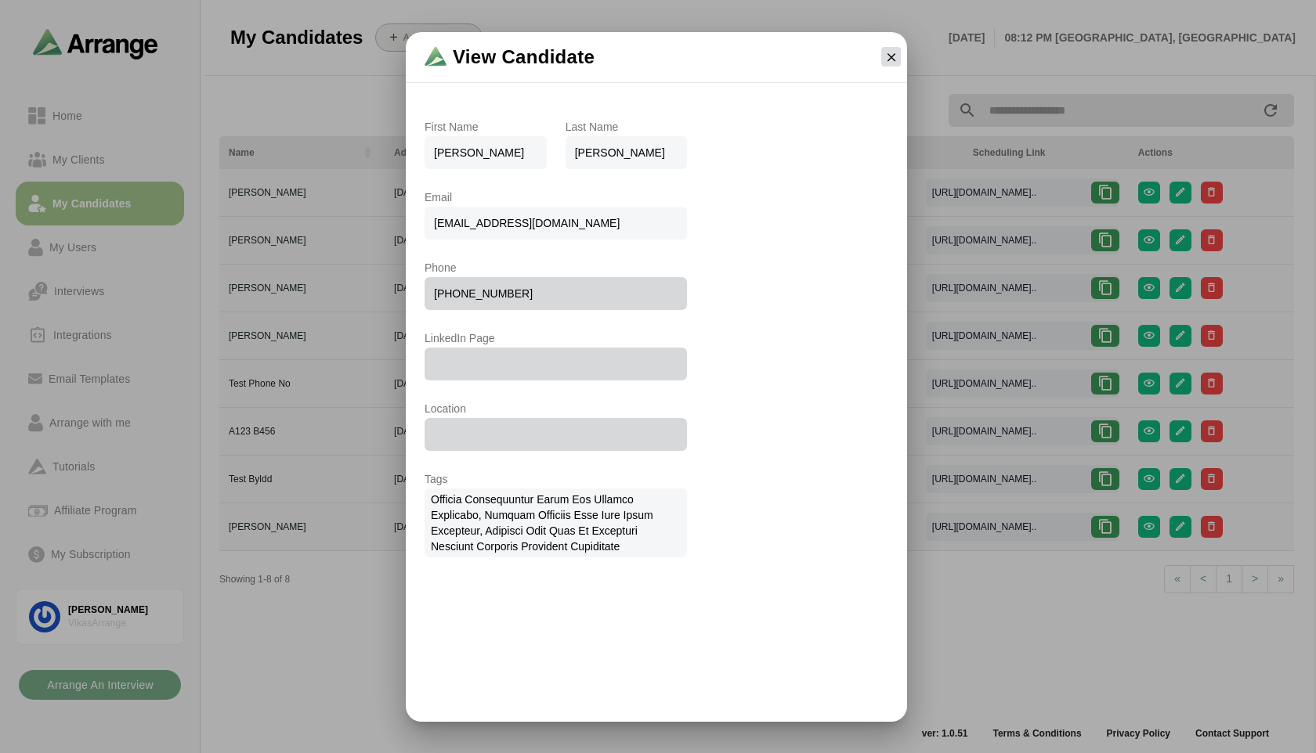
click at [891, 57] on icon "button" at bounding box center [891, 57] width 14 height 14
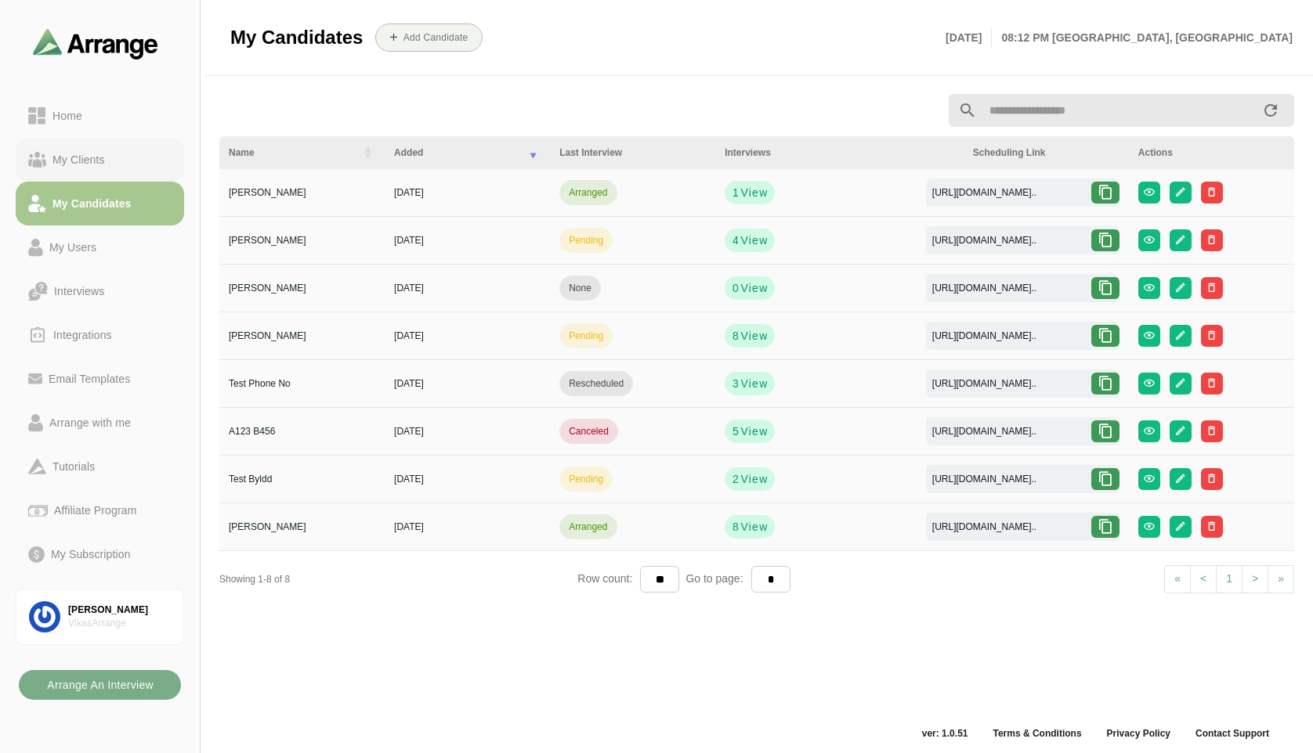
click at [74, 161] on div "My Clients" at bounding box center [78, 159] width 65 height 19
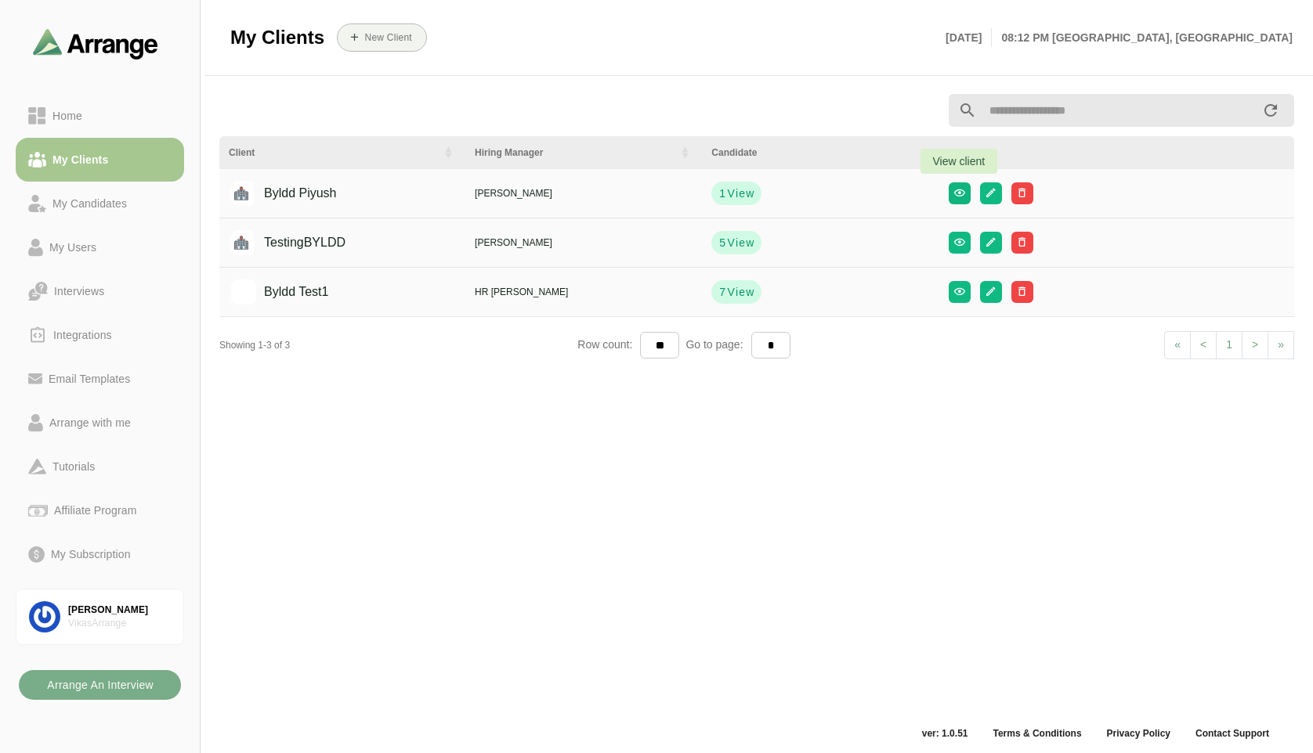
click at [961, 197] on icon "button" at bounding box center [959, 193] width 12 height 12
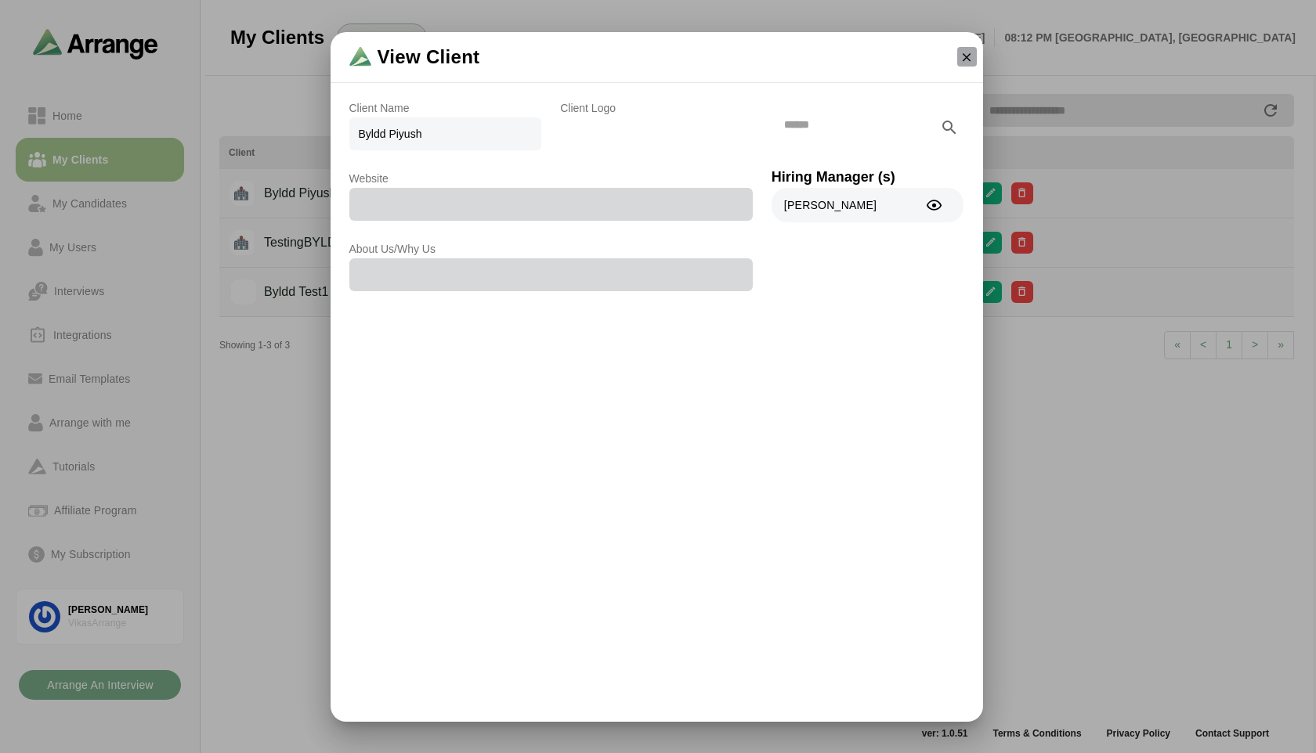
click at [966, 56] on icon "button" at bounding box center [966, 57] width 14 height 14
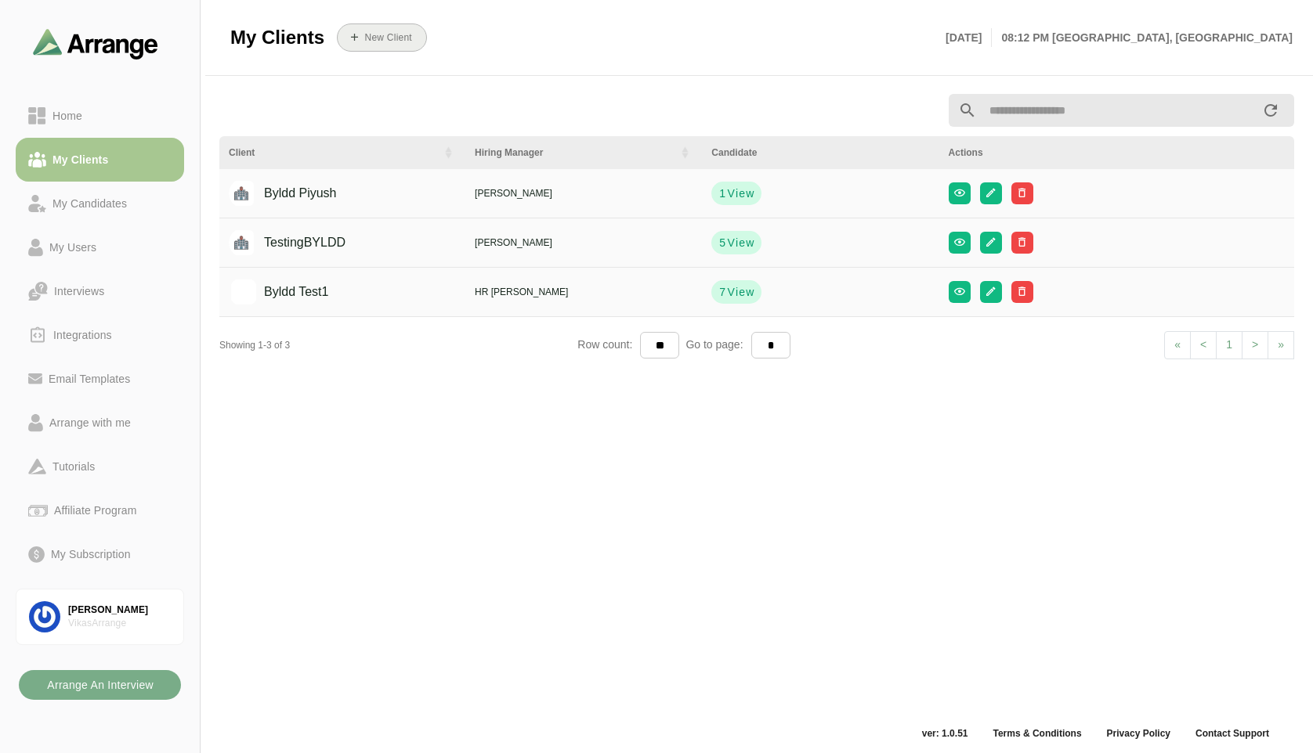
click at [391, 42] on b "New Client" at bounding box center [387, 37] width 48 height 11
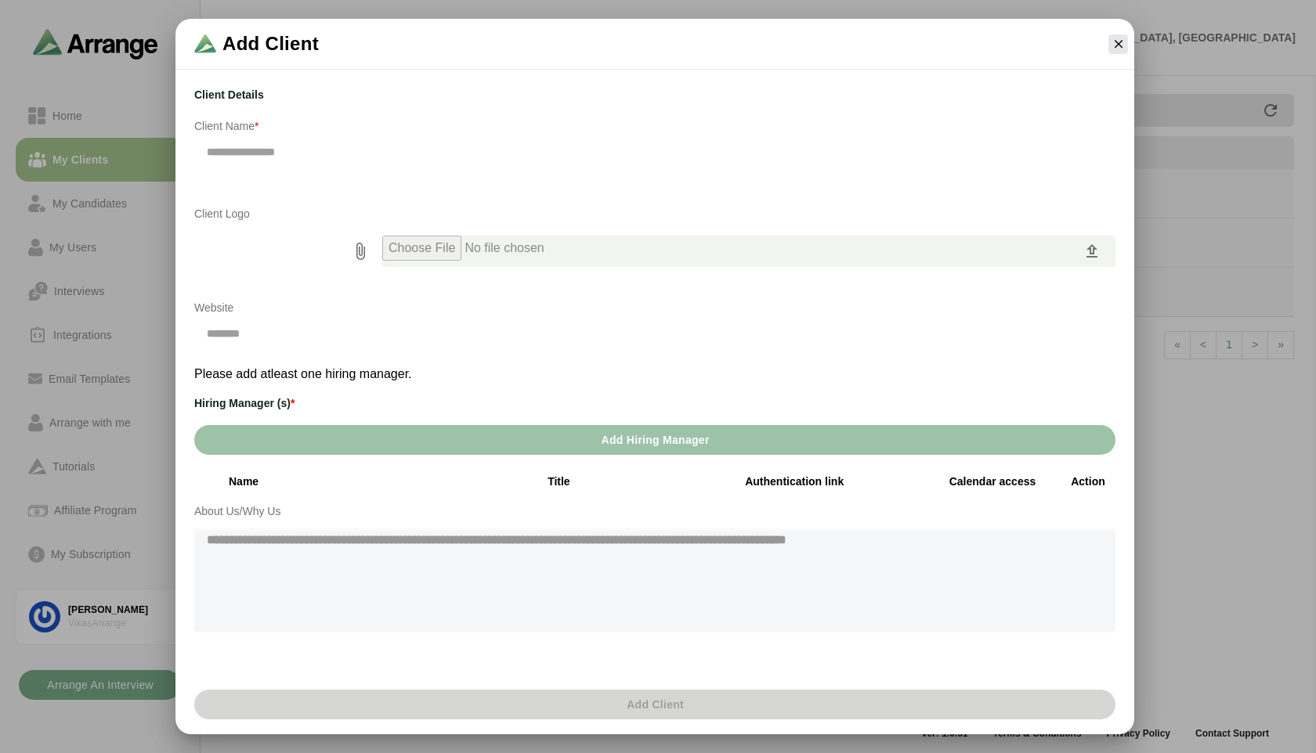
click at [585, 370] on div "Website" at bounding box center [420, 333] width 470 height 88
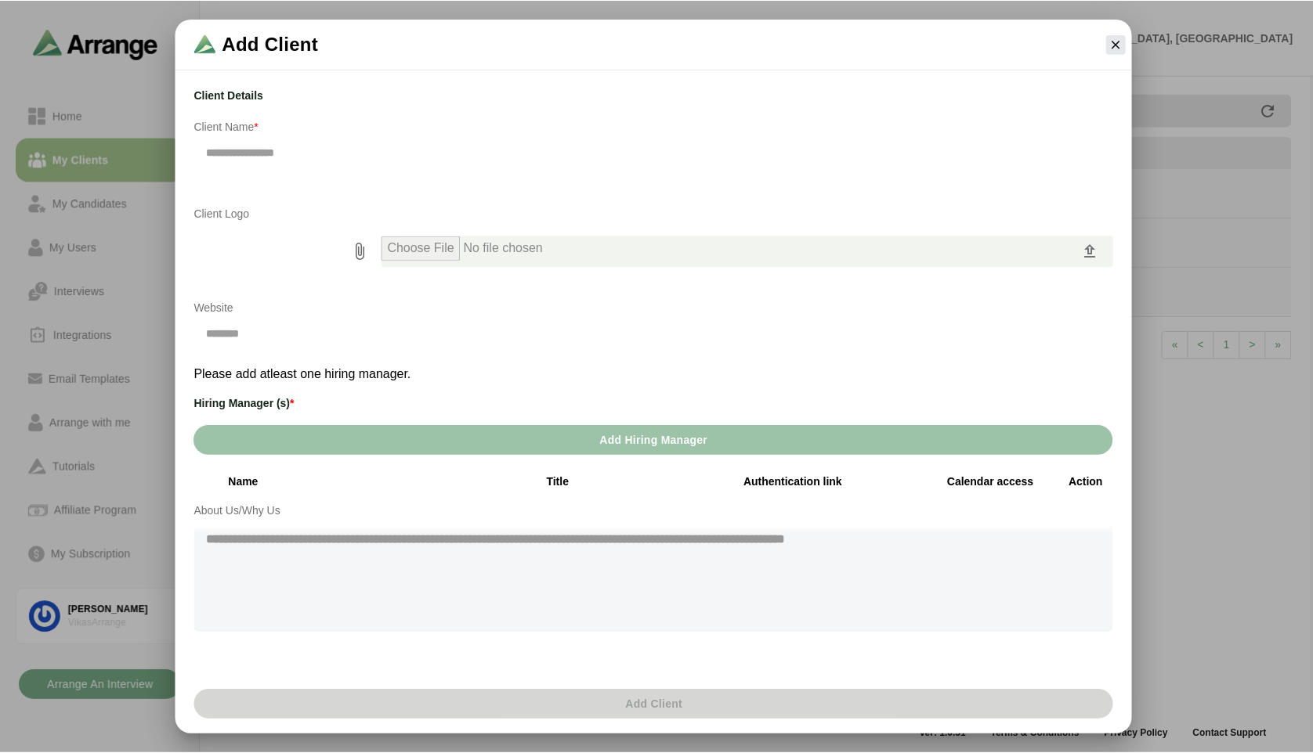
scroll to position [9, 0]
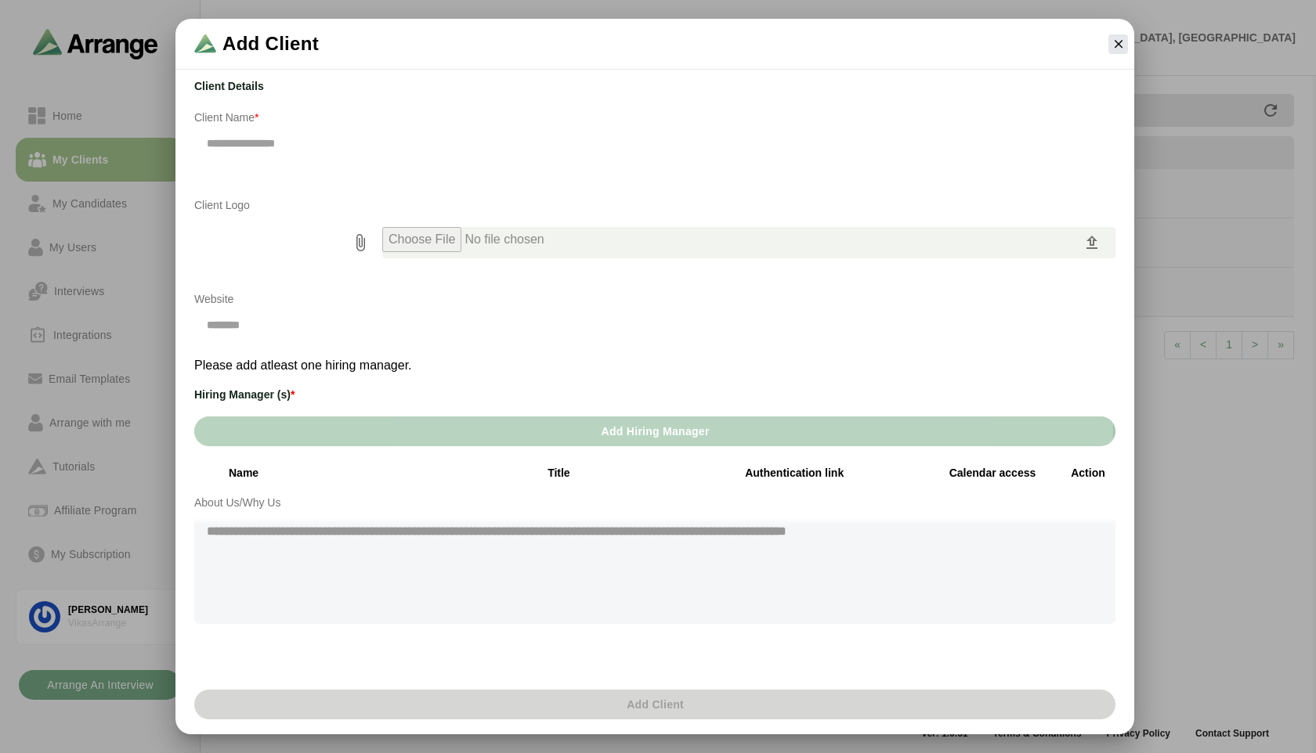
click at [614, 441] on span "Add Hiring Manager" at bounding box center [654, 432] width 109 height 30
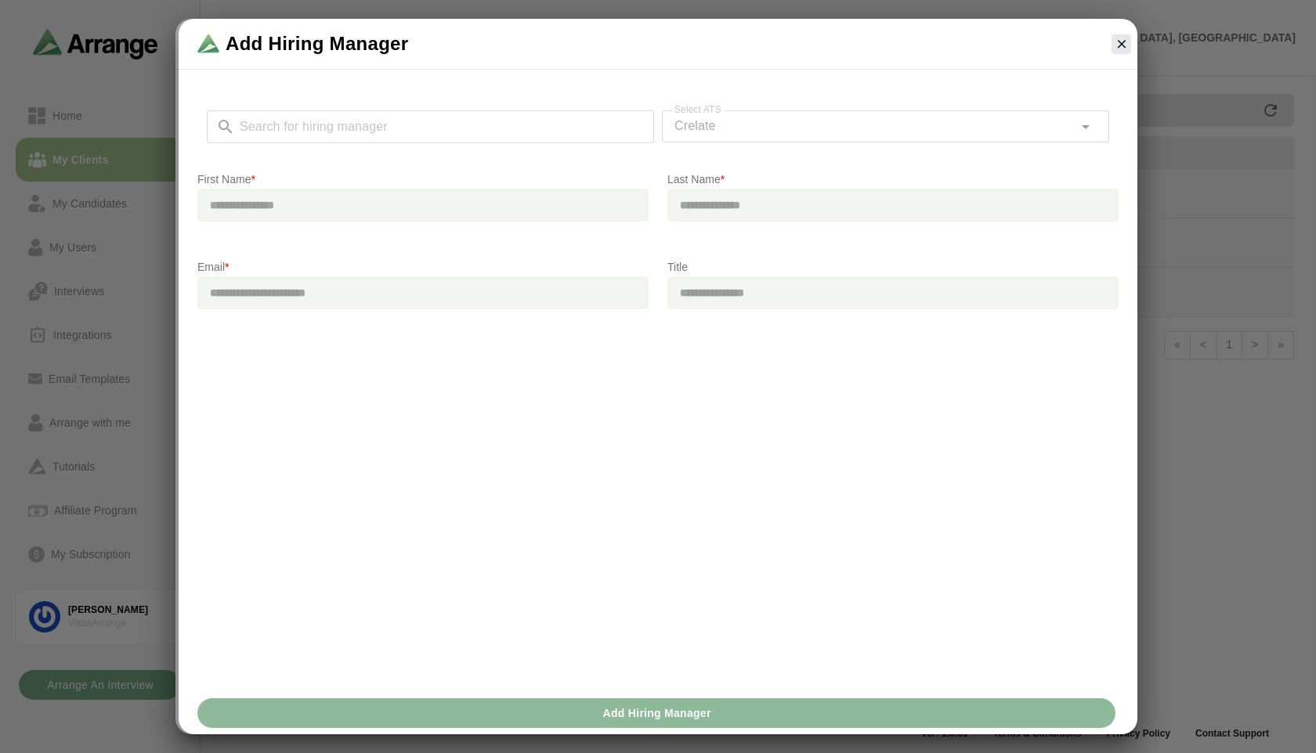
click at [298, 128] on div "Search for hiring manager Search for hiring manager" at bounding box center [430, 135] width 447 height 50
click at [310, 126] on div "Search for hiring manager Search for hiring manager" at bounding box center [430, 135] width 447 height 50
click at [292, 121] on div "Search for hiring manager Search for hiring manager" at bounding box center [430, 135] width 447 height 50
click at [253, 129] on div "Search for hiring manager Search for hiring manager" at bounding box center [430, 135] width 447 height 50
click at [717, 136] on div "Crelate *******" at bounding box center [867, 125] width 411 height 31
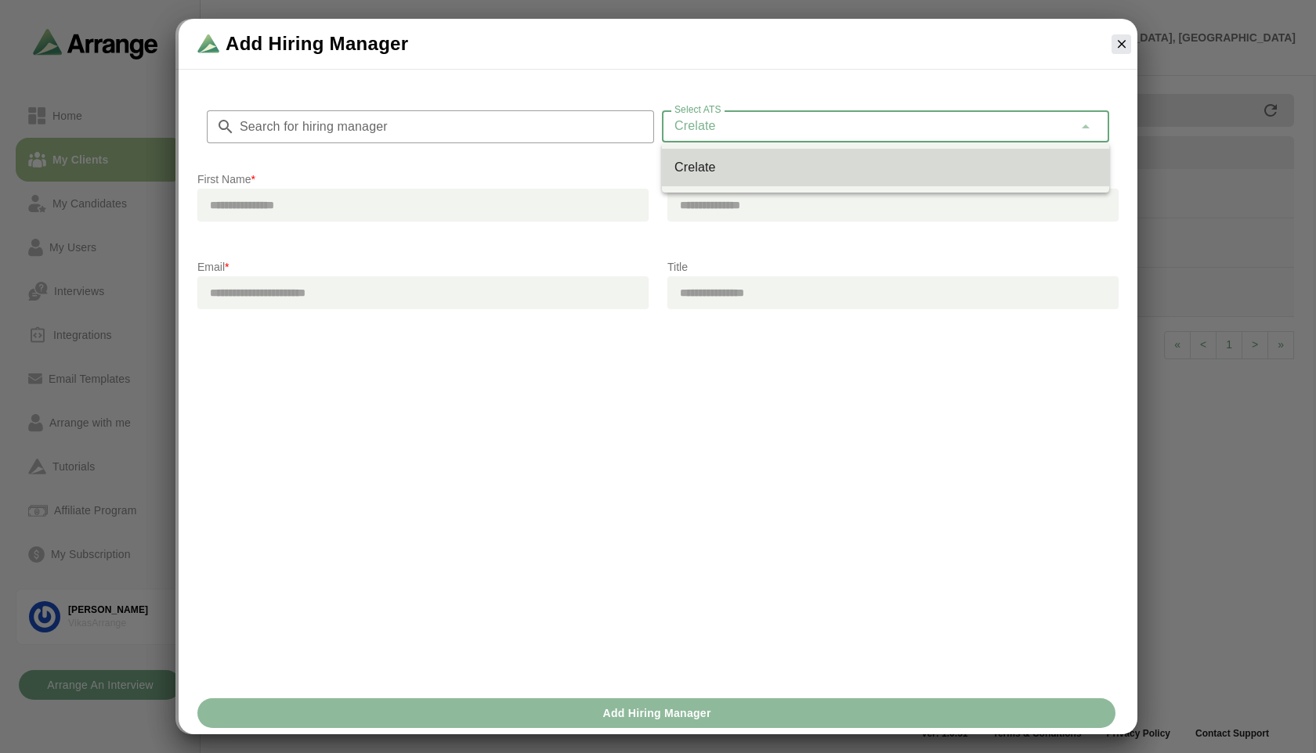
click at [408, 143] on input "Search for hiring manager" at bounding box center [444, 126] width 419 height 33
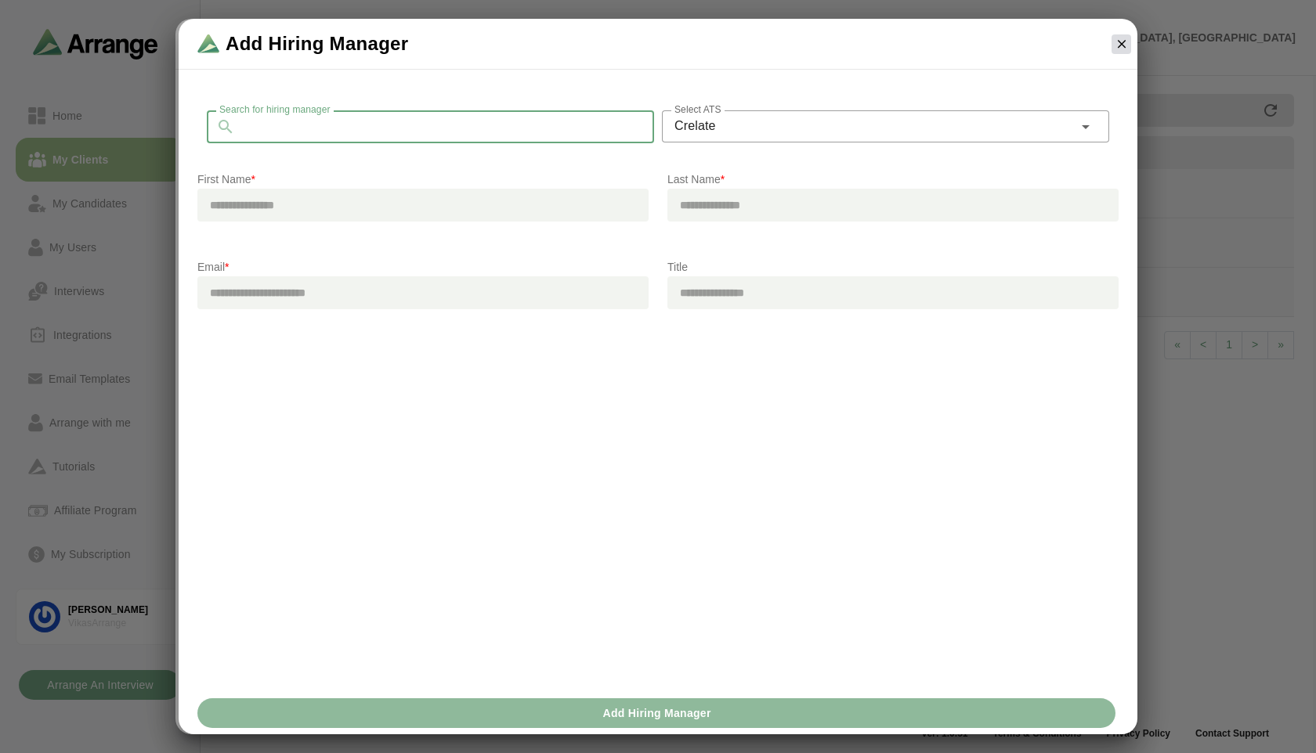
click at [1125, 41] on icon "button" at bounding box center [1122, 44] width 14 height 14
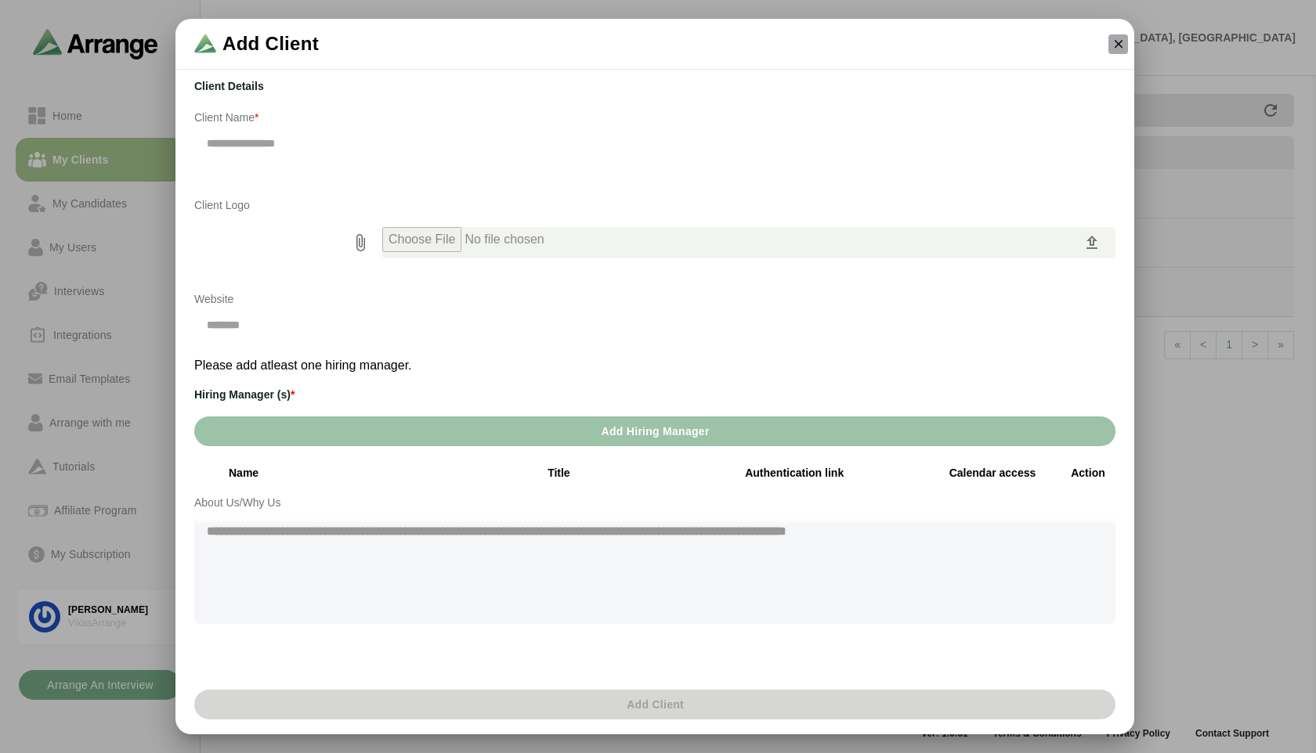
click at [1114, 39] on icon "button" at bounding box center [1118, 44] width 14 height 14
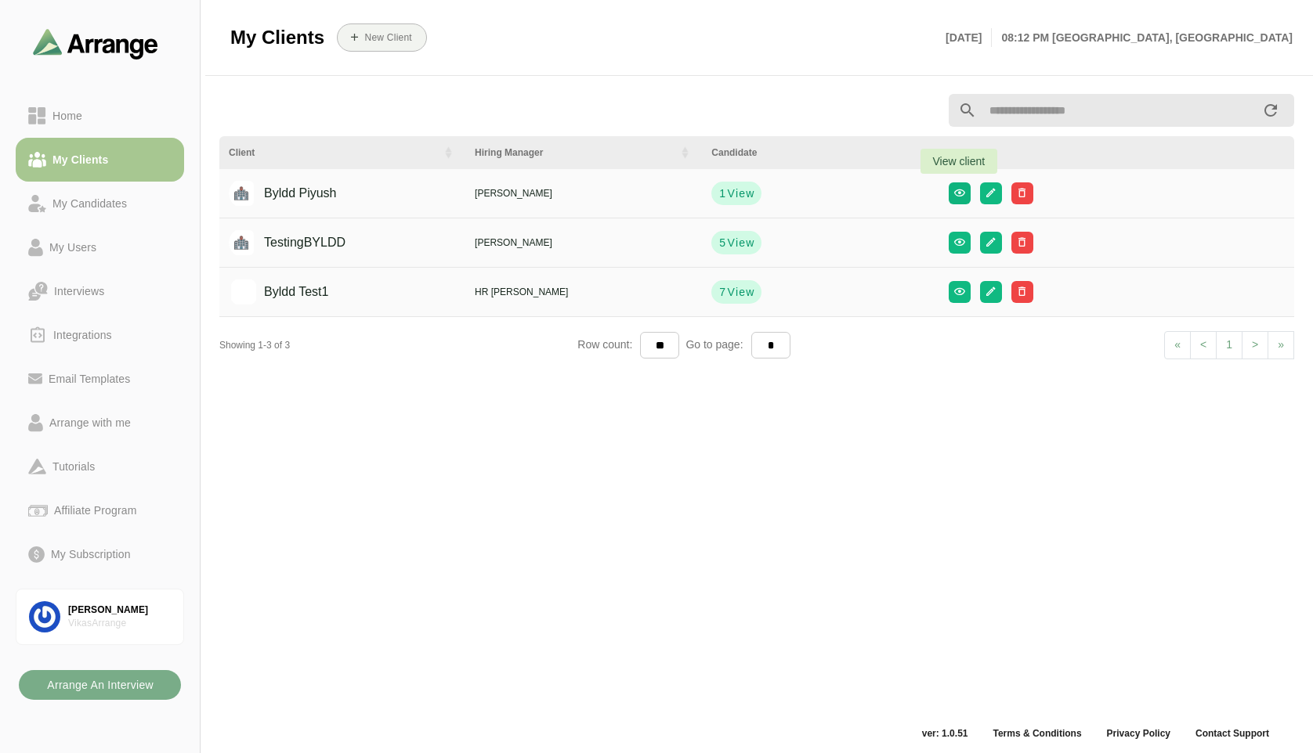
click at [958, 201] on button "button" at bounding box center [959, 193] width 22 height 22
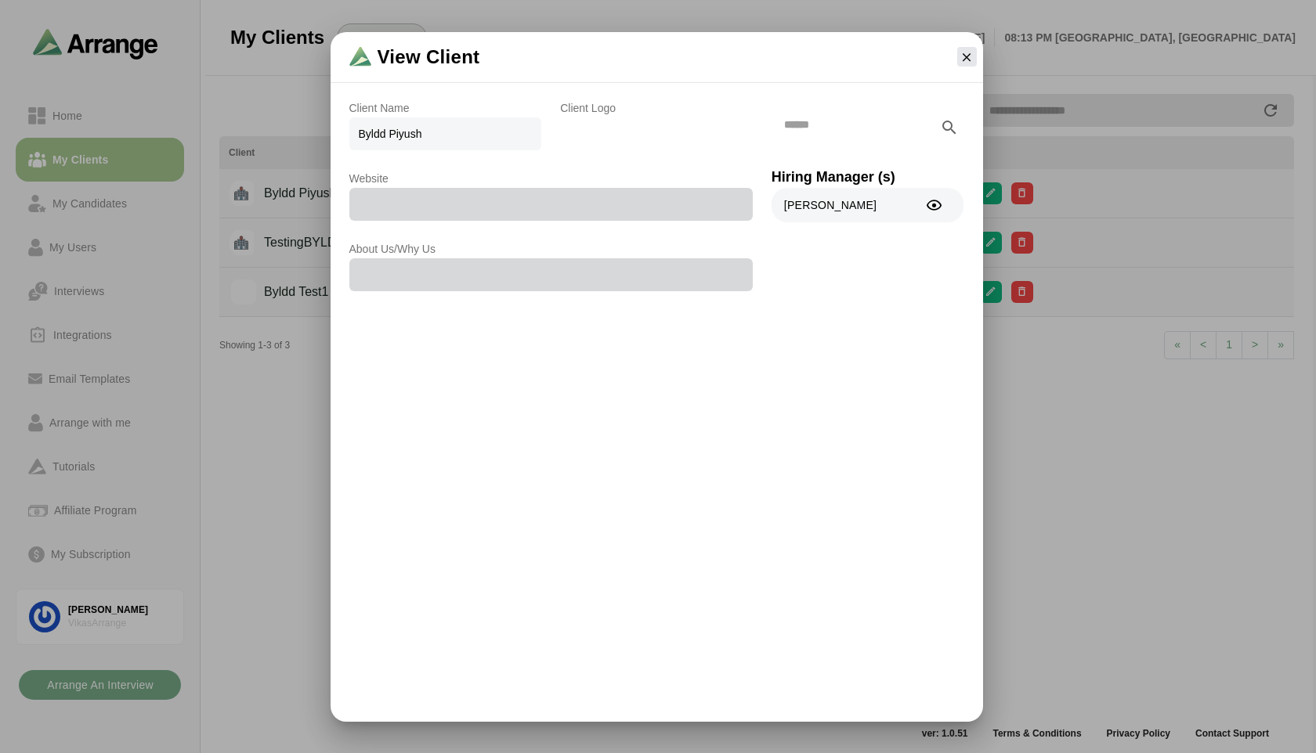
click at [800, 124] on input "text" at bounding box center [855, 124] width 169 height 33
drag, startPoint x: 557, startPoint y: 106, endPoint x: 623, endPoint y: 111, distance: 66.0
click at [641, 106] on div "Client Logo" at bounding box center [656, 124] width 211 height 70
click at [588, 139] on div "Client Logo" at bounding box center [656, 124] width 211 height 70
click at [966, 60] on icon "button" at bounding box center [966, 57] width 14 height 14
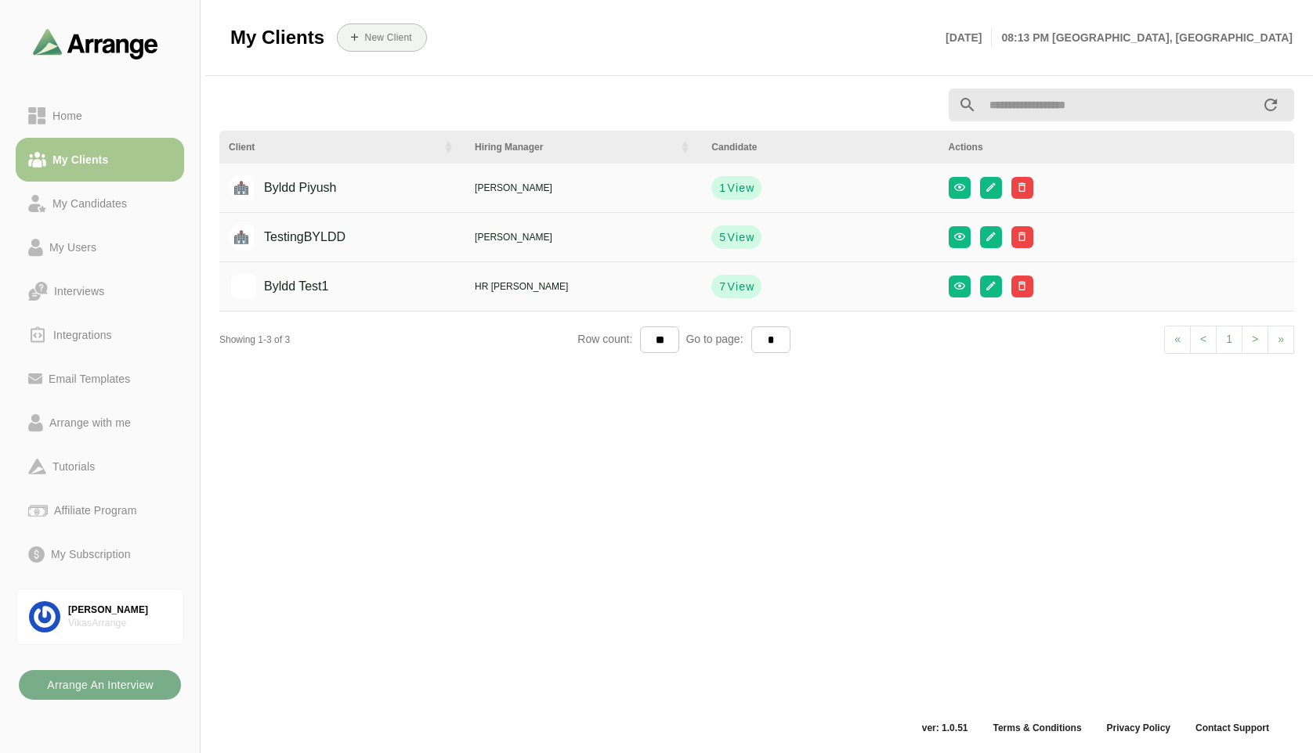
scroll to position [0, 0]
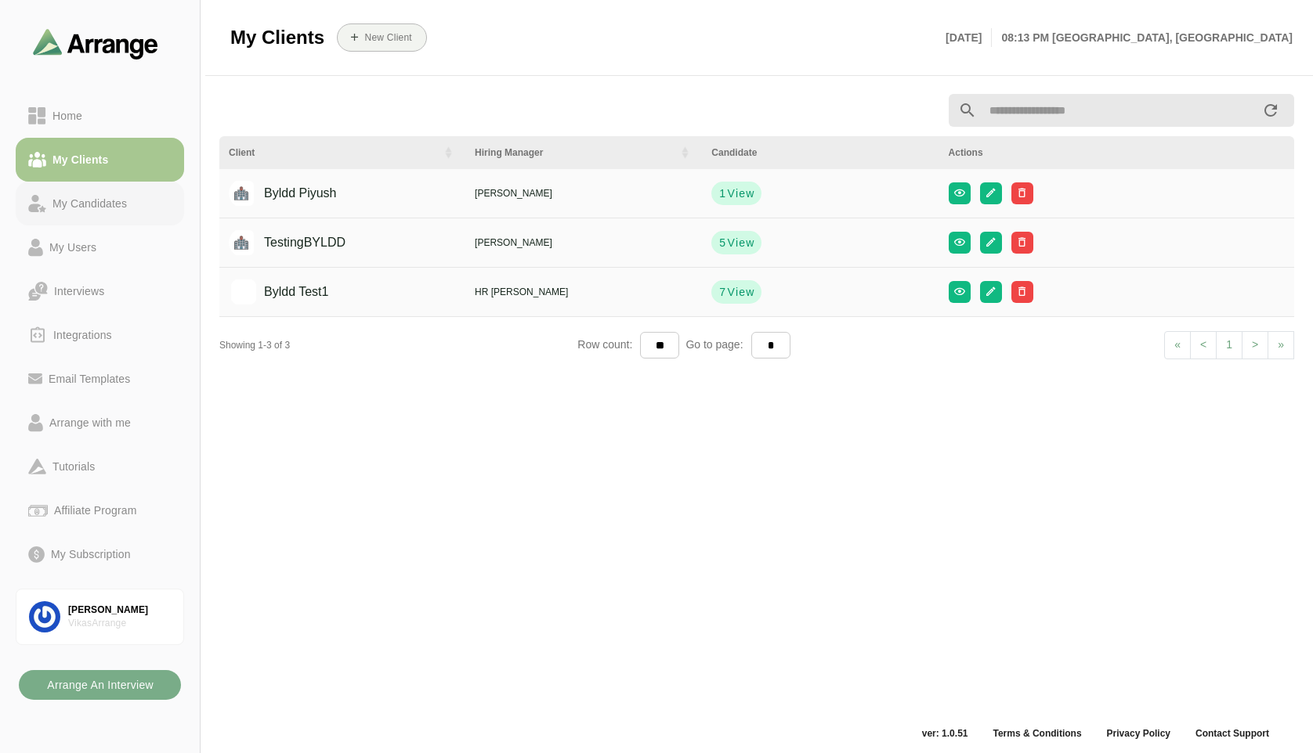
click at [84, 203] on div "My Candidates" at bounding box center [89, 203] width 87 height 19
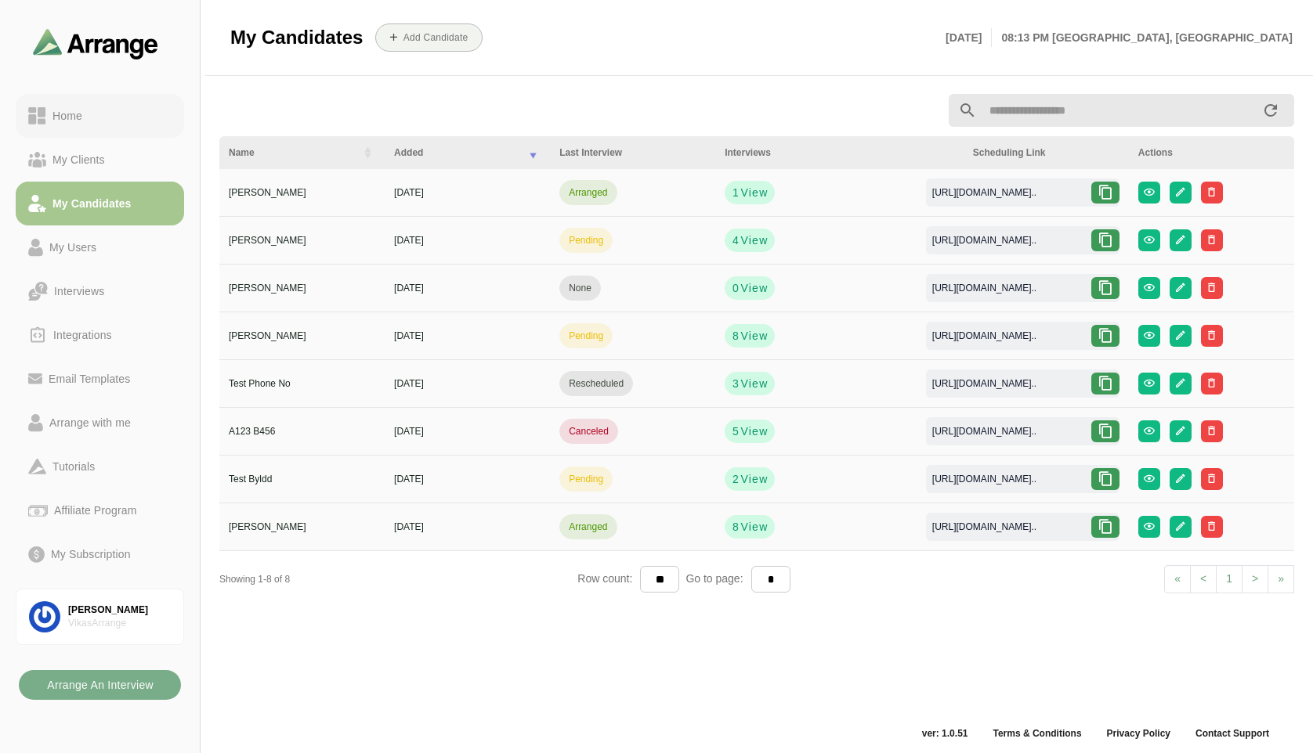
click at [82, 121] on div "Home" at bounding box center [67, 116] width 42 height 19
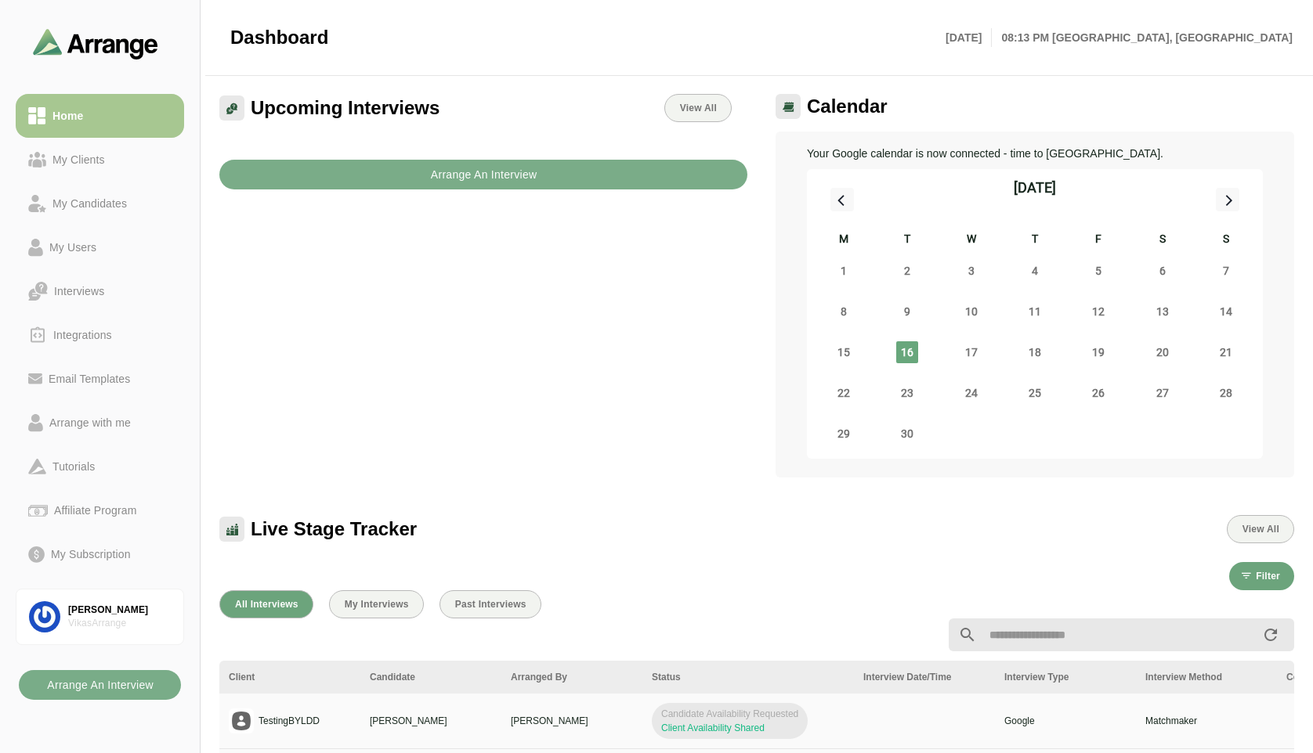
click at [596, 328] on div "Upcoming Interviews View All Arrange An Interview" at bounding box center [483, 286] width 547 height 403
click at [526, 177] on b "Arrange An Interview" at bounding box center [483, 175] width 107 height 30
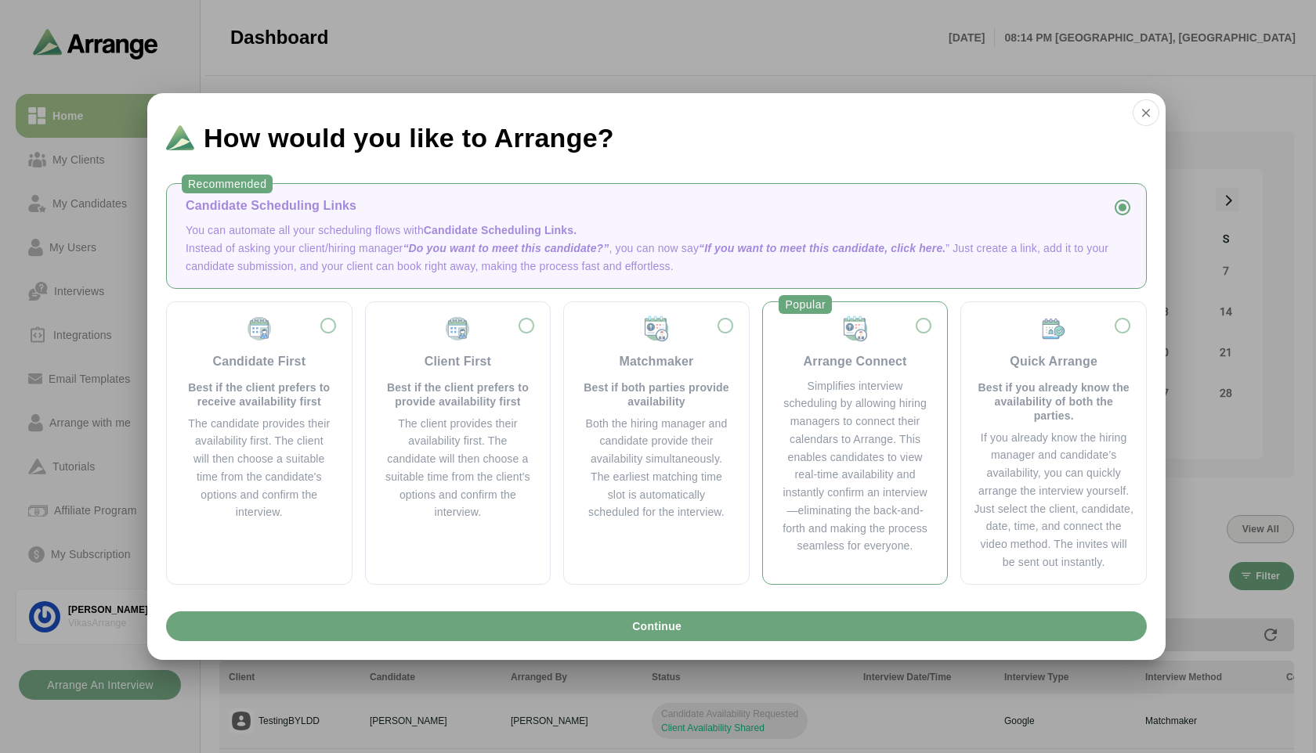
click at [924, 331] on div "Arrange Connect" at bounding box center [855, 343] width 147 height 56
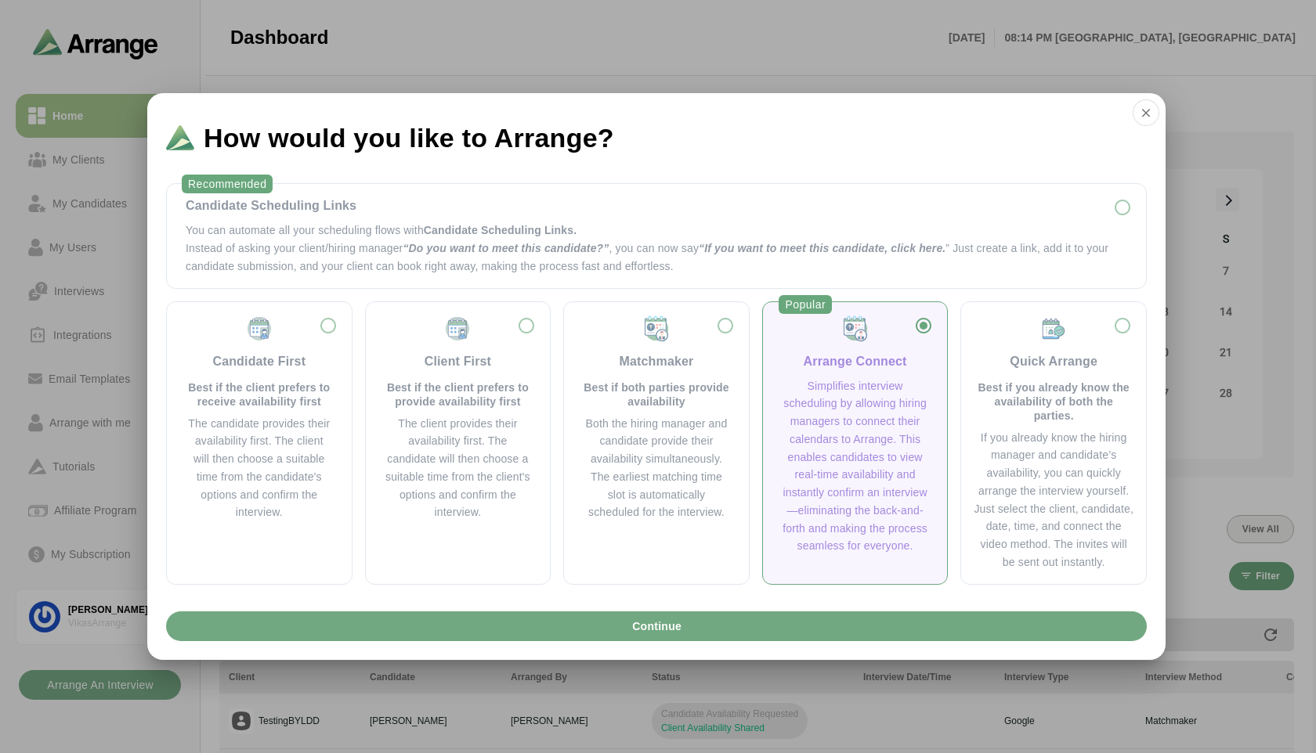
click at [775, 625] on button "Continue" at bounding box center [656, 627] width 981 height 30
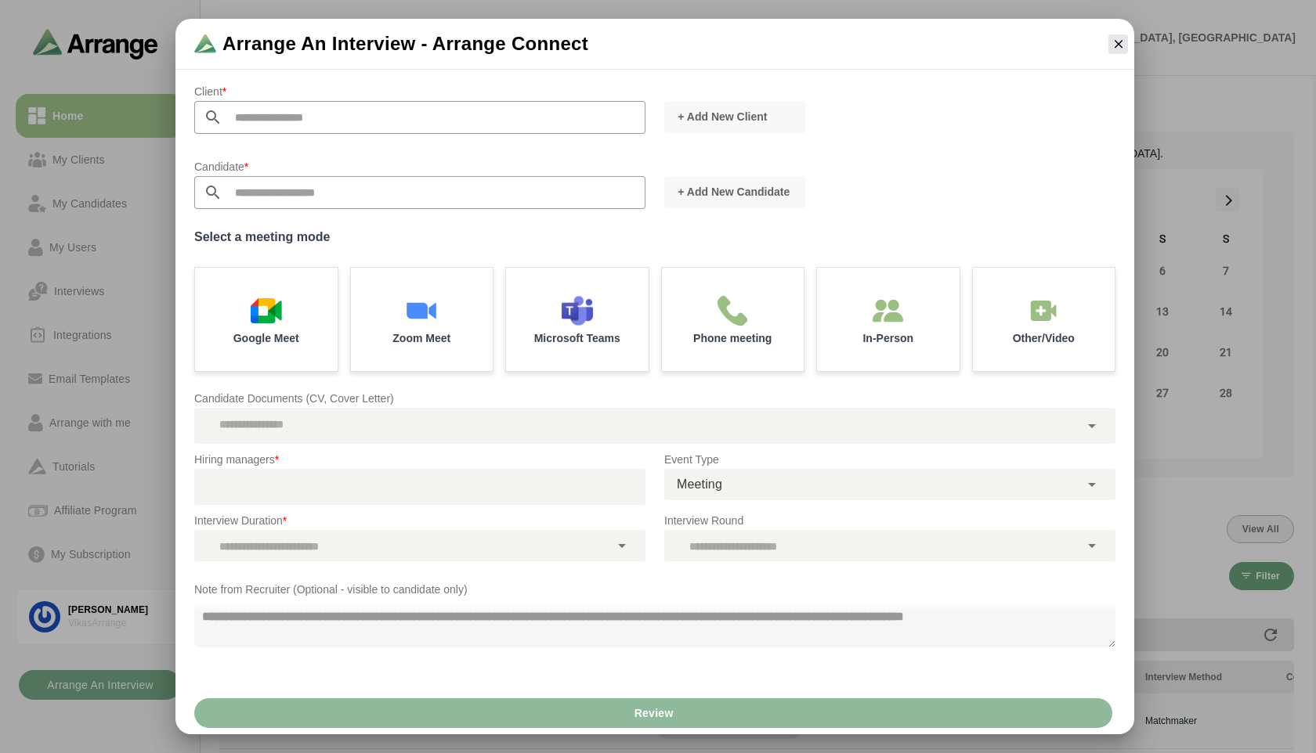
click at [830, 202] on div "+ Add New Candidate" at bounding box center [890, 192] width 470 height 51
click at [853, 203] on div "+ Add New Candidate" at bounding box center [890, 192] width 470 height 51
click at [1118, 37] on icon "button" at bounding box center [1118, 44] width 14 height 14
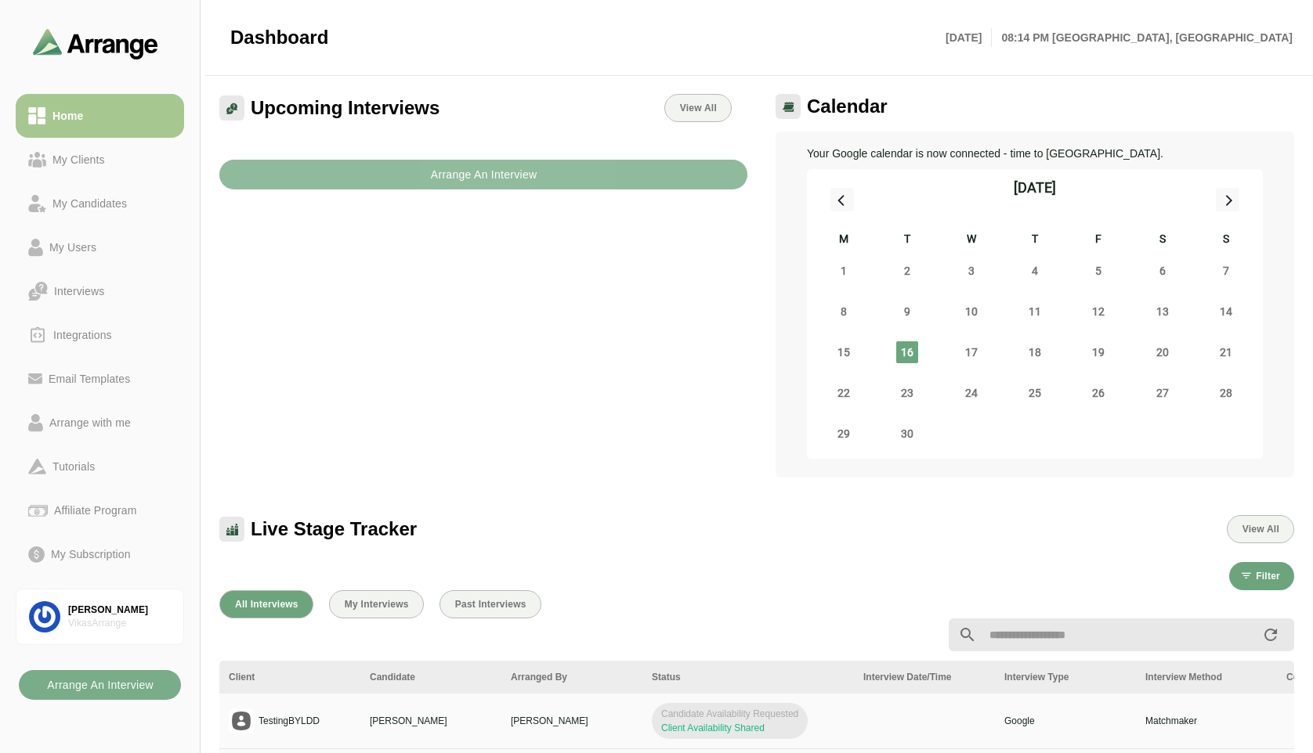
click at [486, 175] on b "Arrange An Interview" at bounding box center [483, 175] width 107 height 30
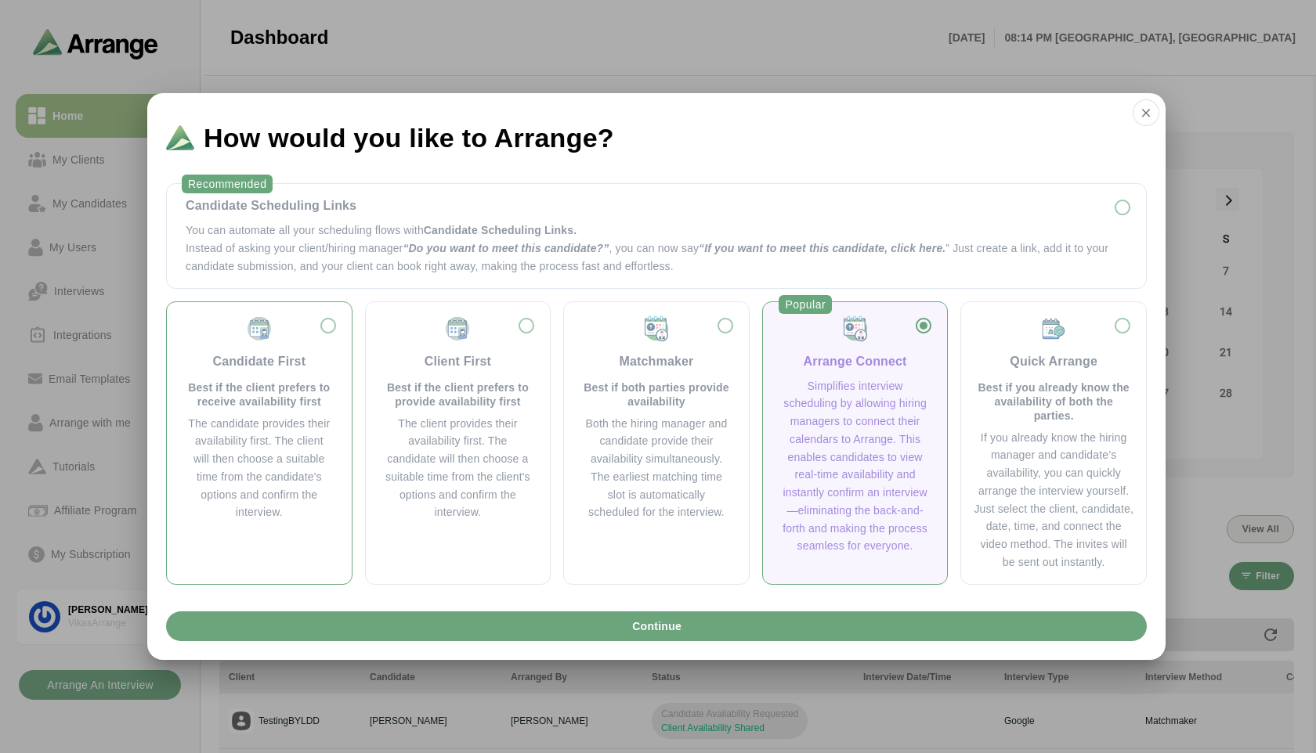
click at [326, 324] on div "Candidate First Best if the client prefers to receive availability first" at bounding box center [259, 362] width 147 height 94
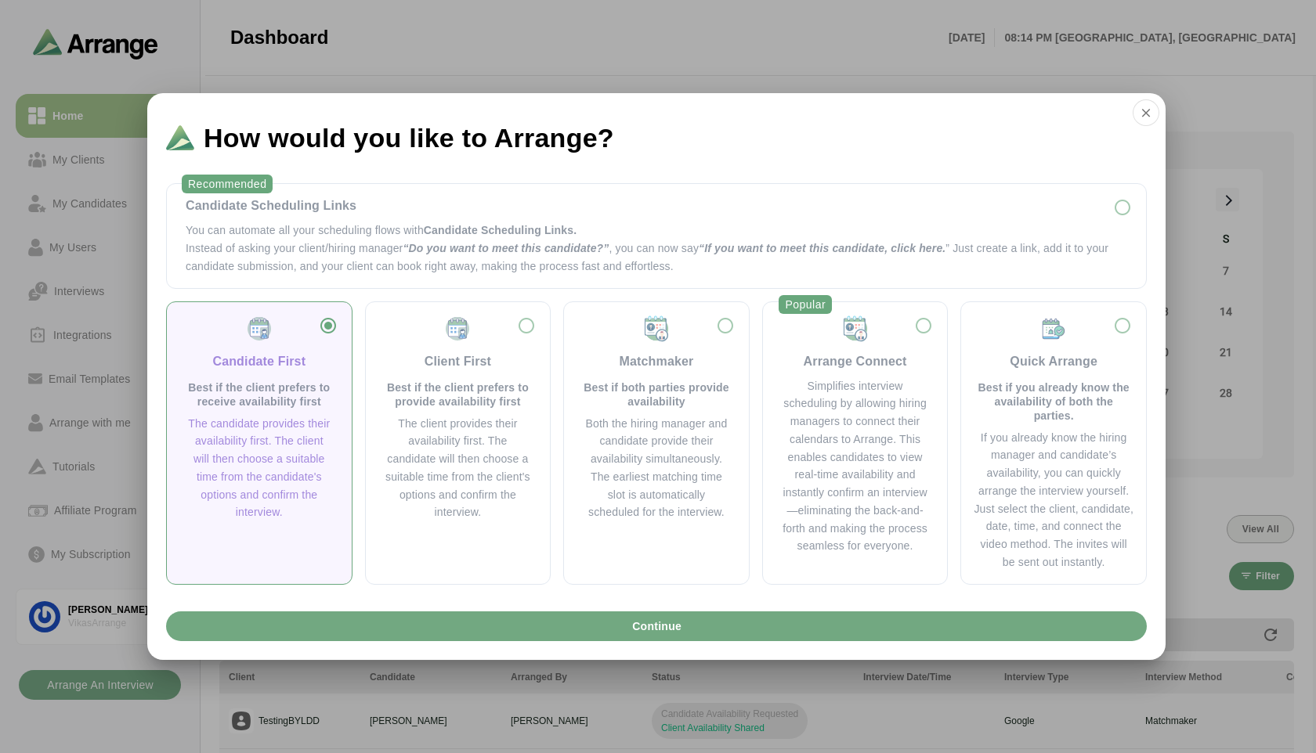
click at [657, 630] on span "Continue" at bounding box center [656, 627] width 50 height 30
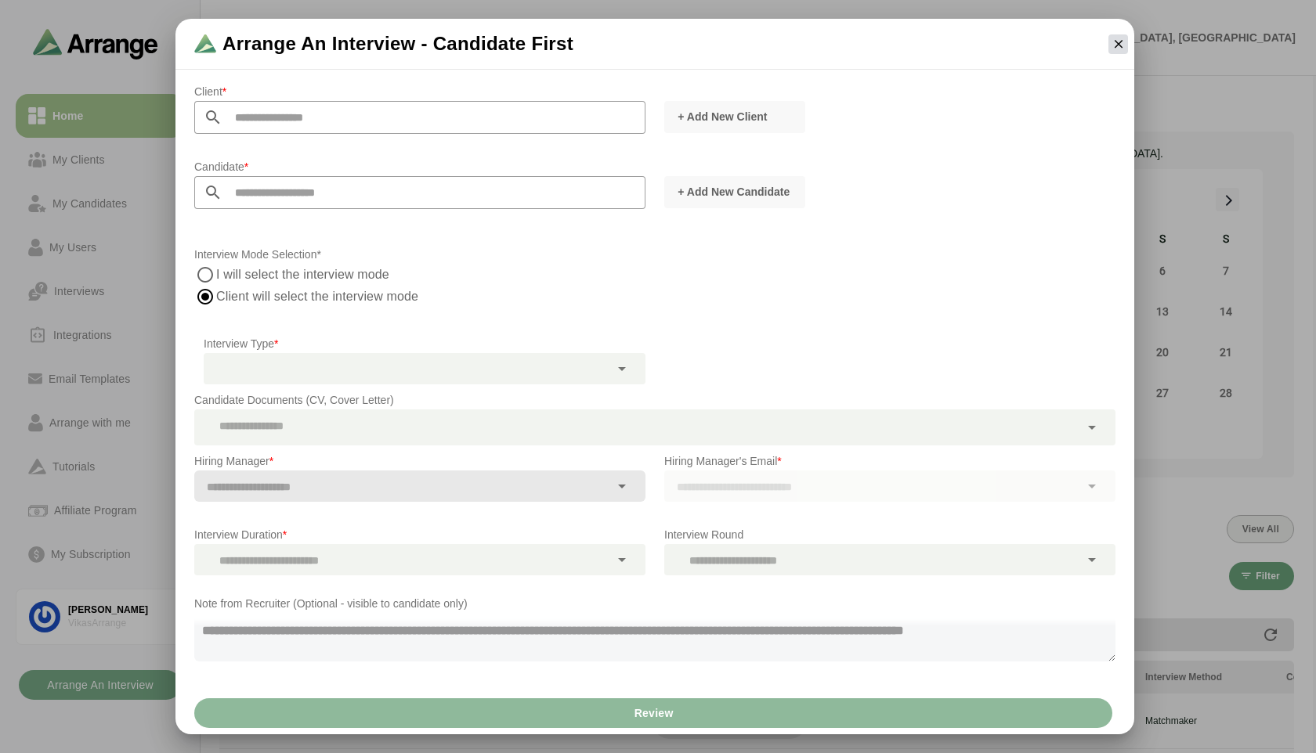
click at [1118, 41] on icon "button" at bounding box center [1118, 44] width 14 height 14
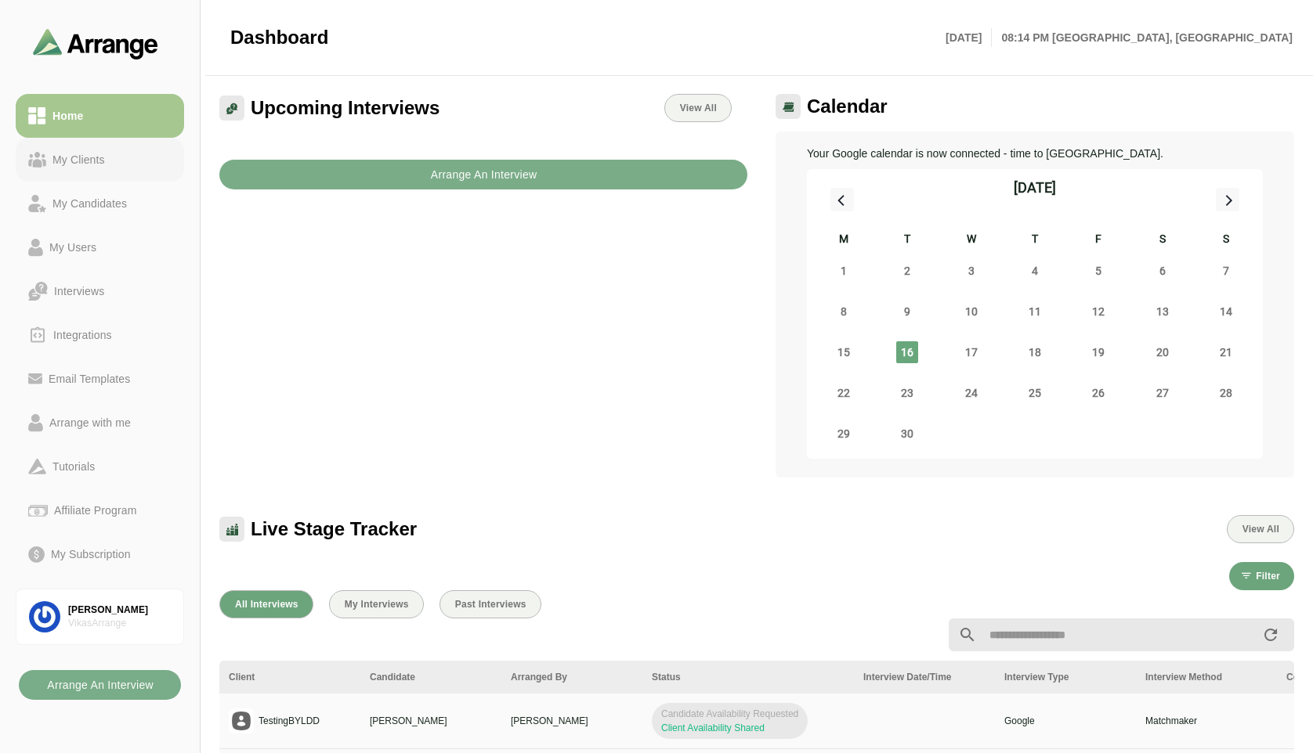
click at [89, 155] on div "My Clients" at bounding box center [78, 159] width 65 height 19
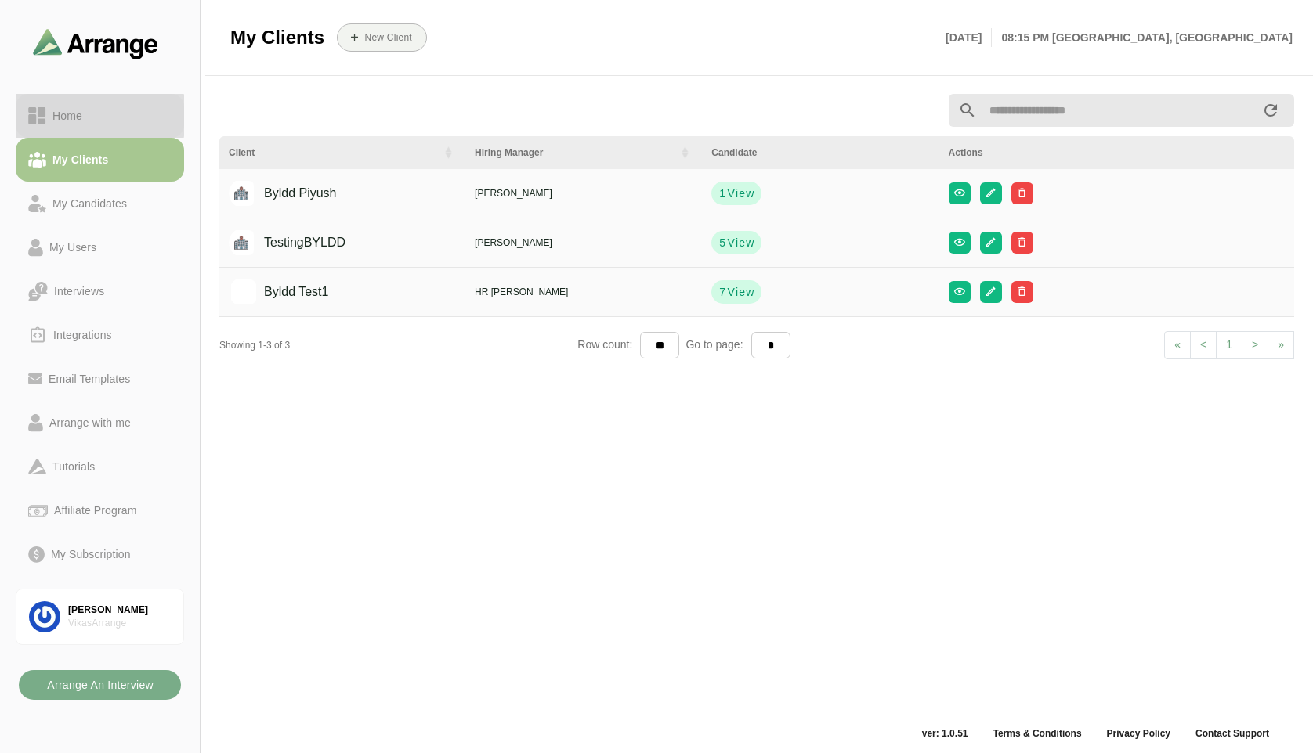
click at [60, 121] on div "Home" at bounding box center [67, 116] width 42 height 19
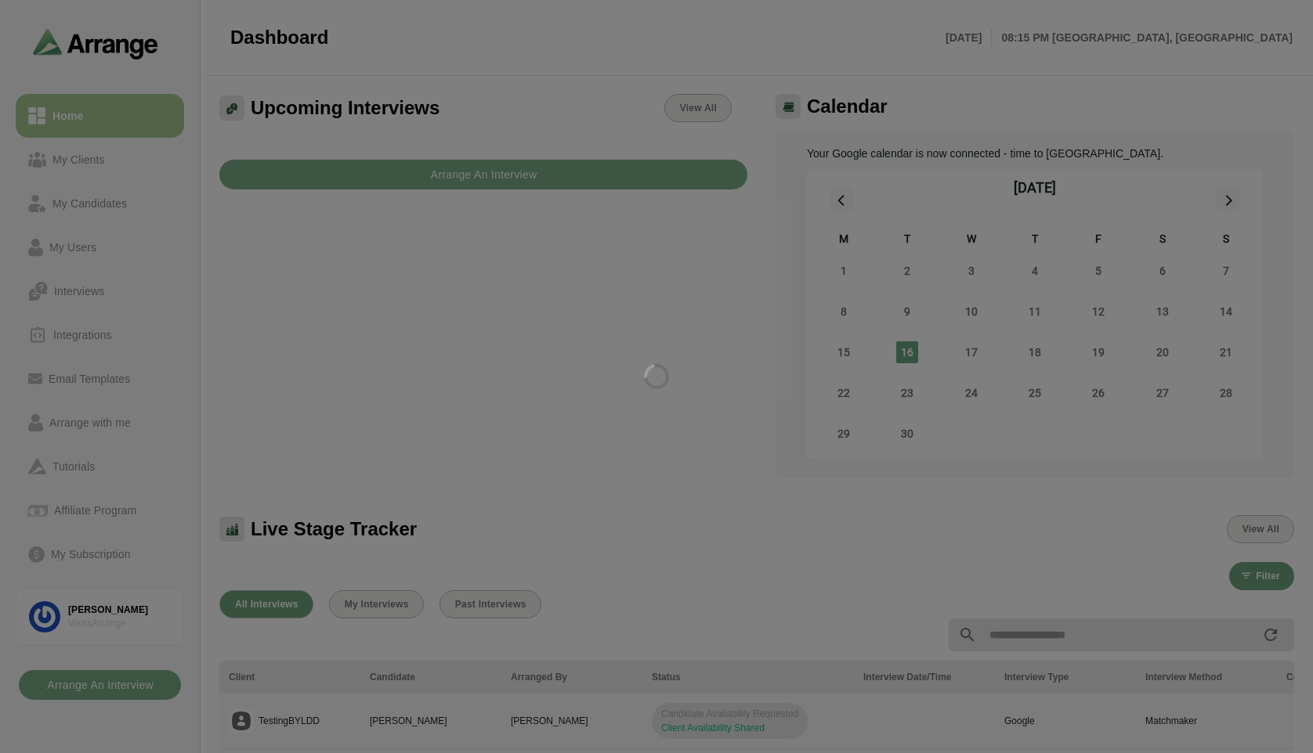
click at [524, 186] on div at bounding box center [656, 376] width 1313 height 753
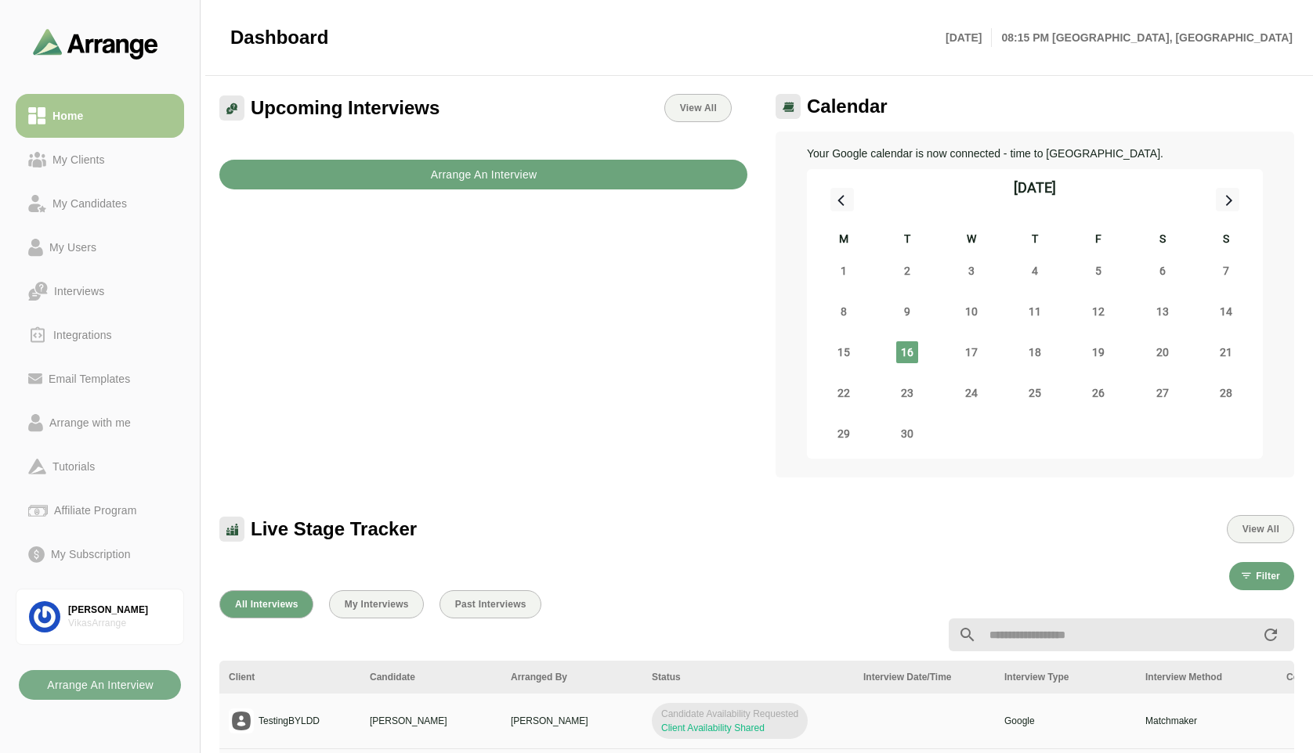
click at [511, 180] on b "Arrange An Interview" at bounding box center [483, 175] width 107 height 30
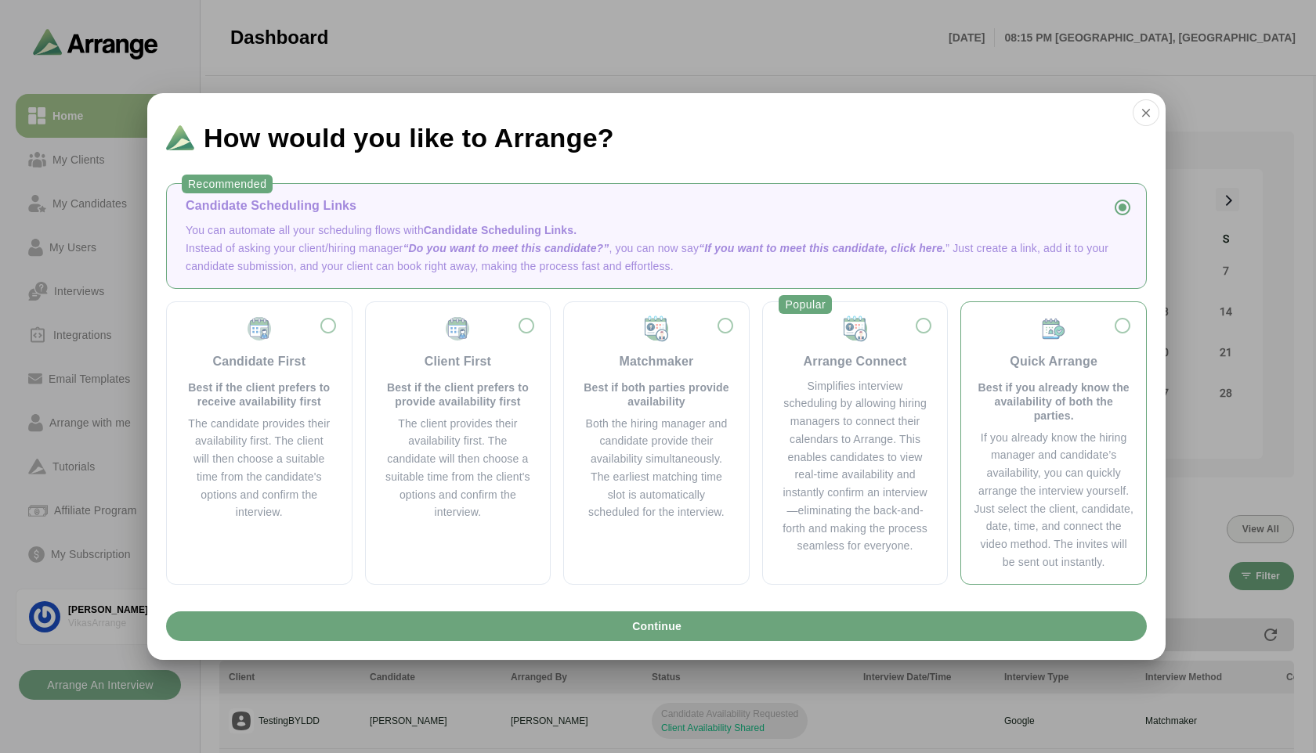
click at [1129, 320] on div "Quick Arrange Best if you already know the availability of both the parties." at bounding box center [1054, 369] width 160 height 108
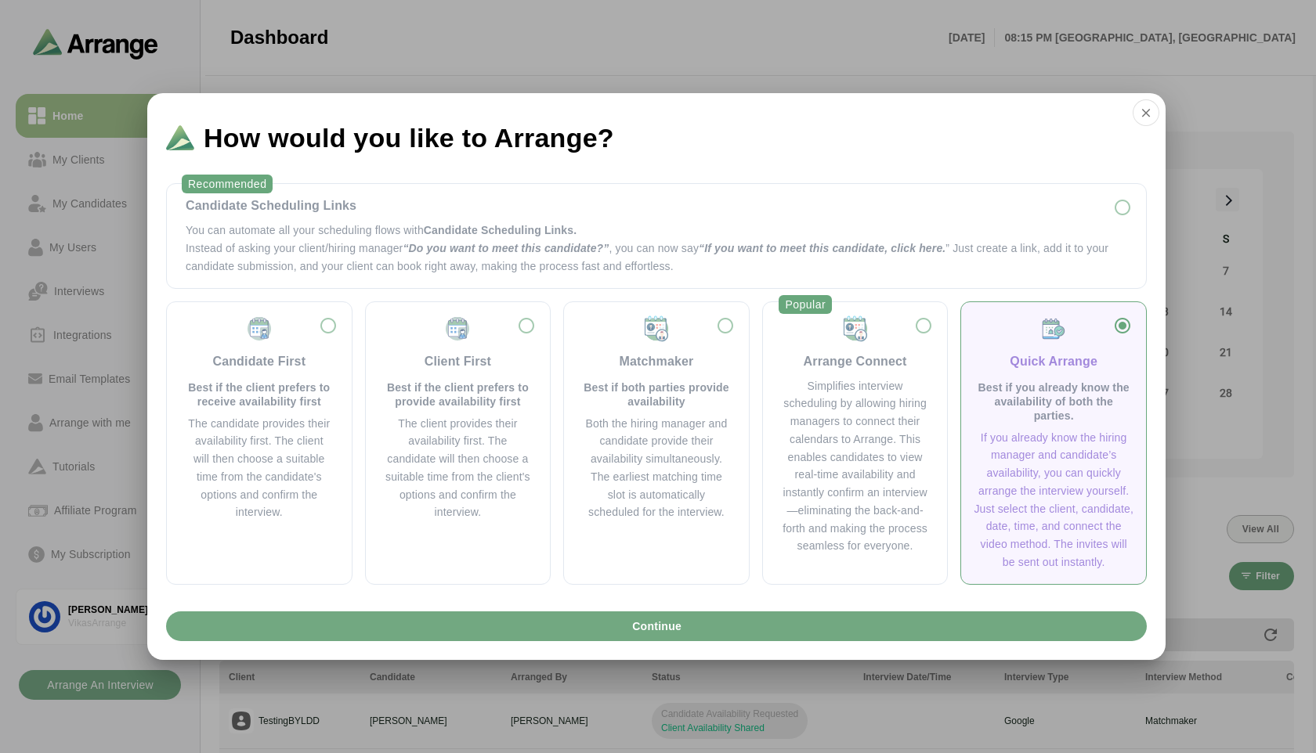
click at [775, 626] on button "Continue" at bounding box center [656, 627] width 981 height 30
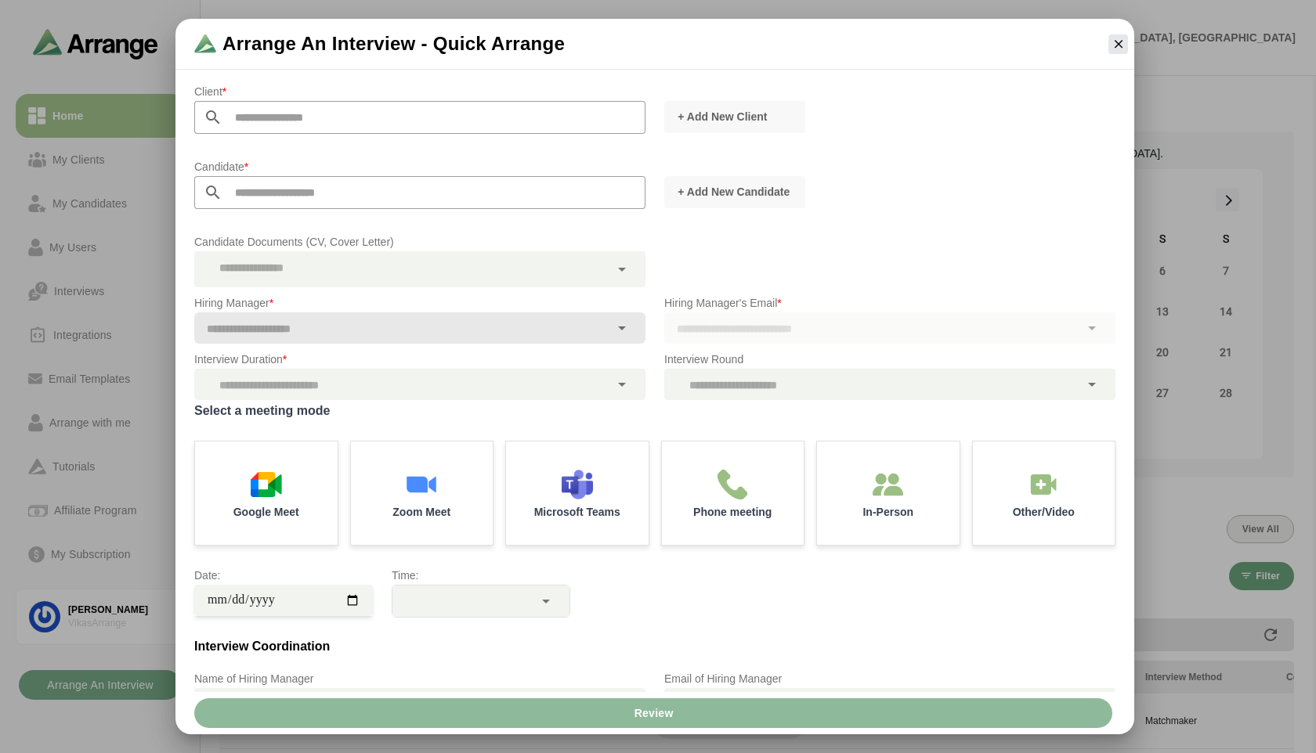
click at [811, 271] on div "Candidate Documents (CV, Cover Letter)" at bounding box center [655, 260] width 940 height 74
click at [1121, 41] on icon "button" at bounding box center [1118, 44] width 14 height 14
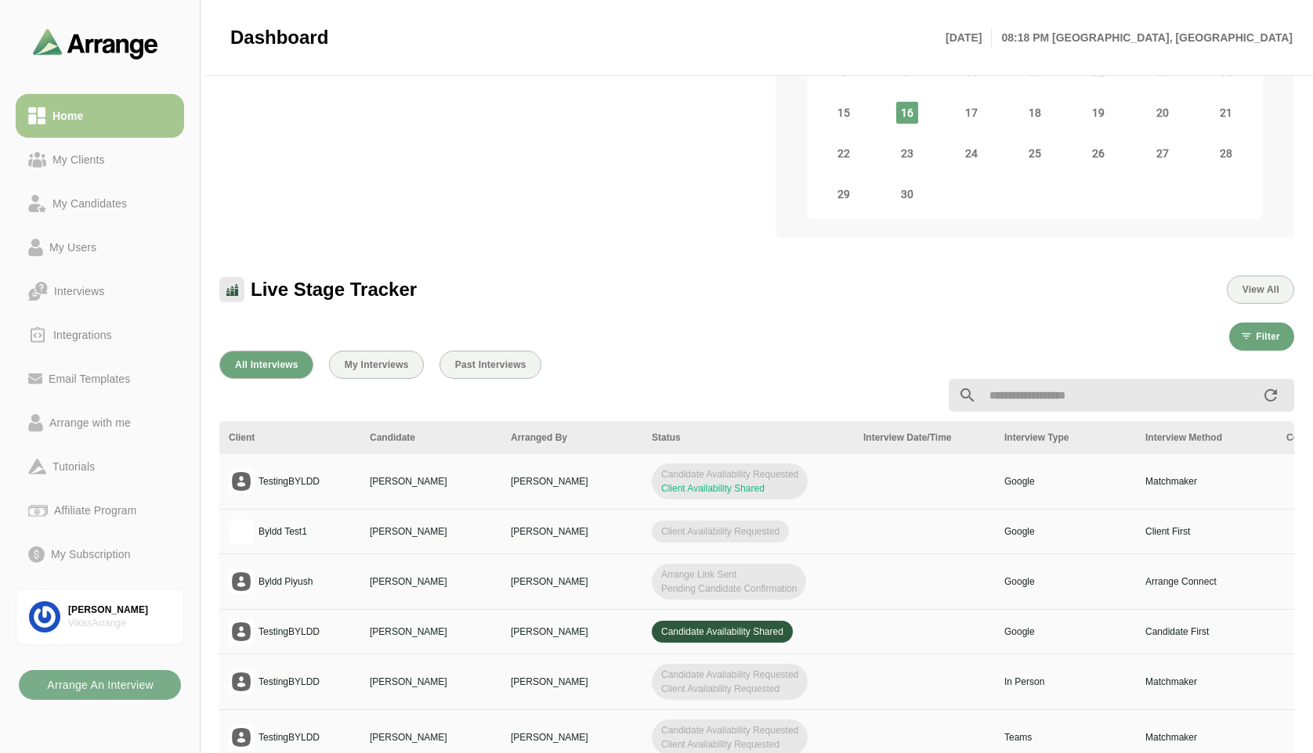
scroll to position [251, 0]
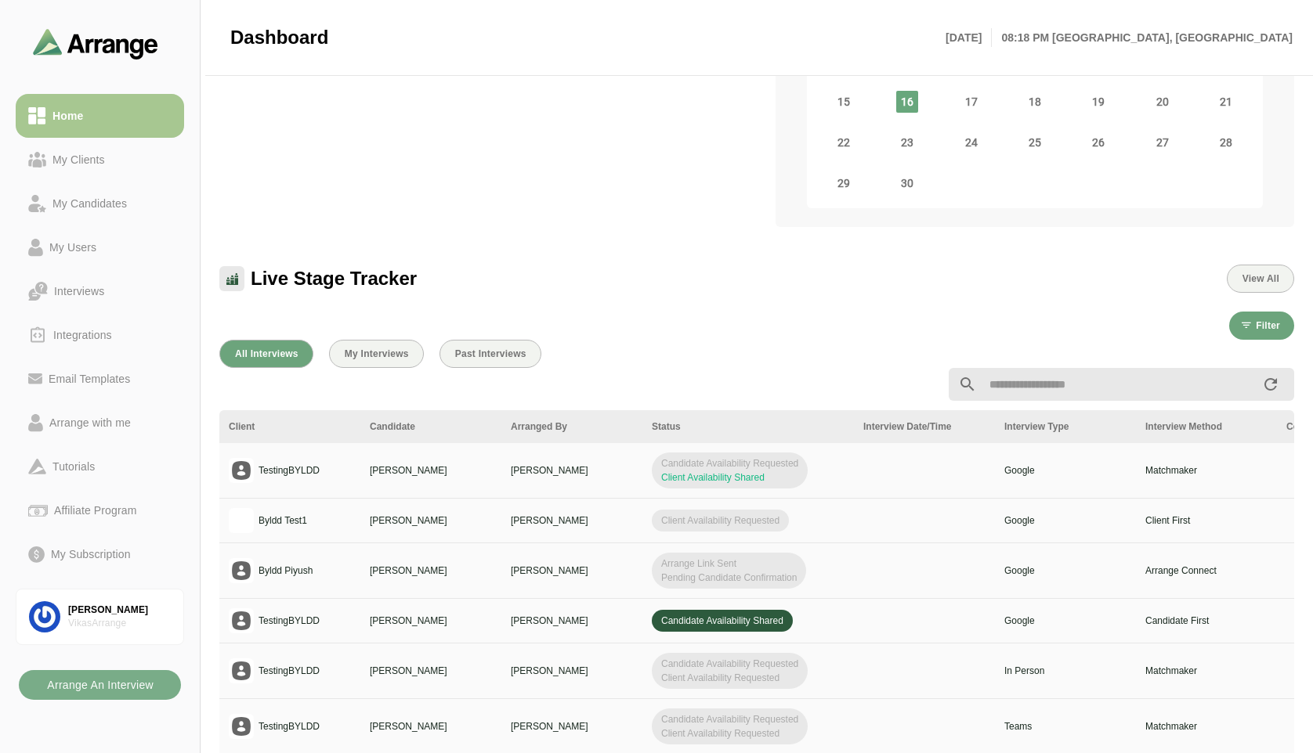
click at [773, 341] on div "All Interviews My Interviews Past Interviews" at bounding box center [756, 354] width 1075 height 28
click at [578, 510] on td "[PERSON_NAME]" at bounding box center [571, 521] width 141 height 45
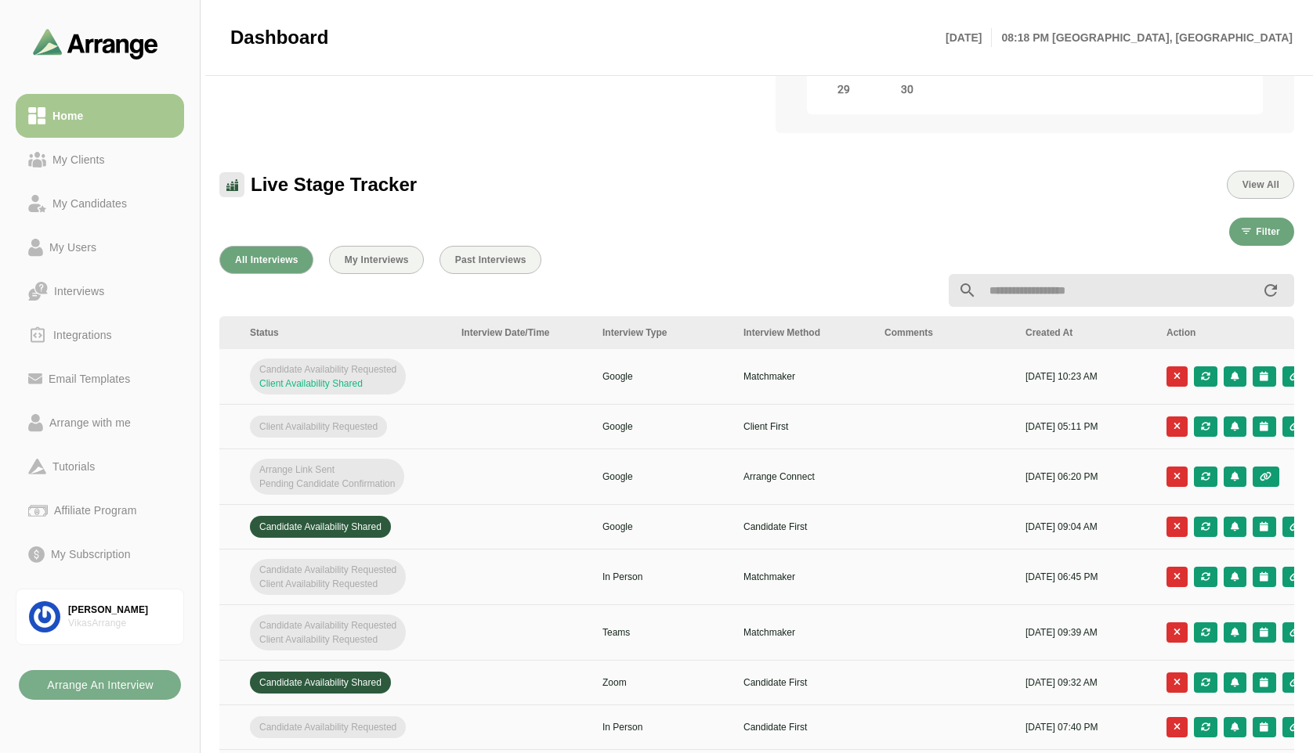
scroll to position [0, 424]
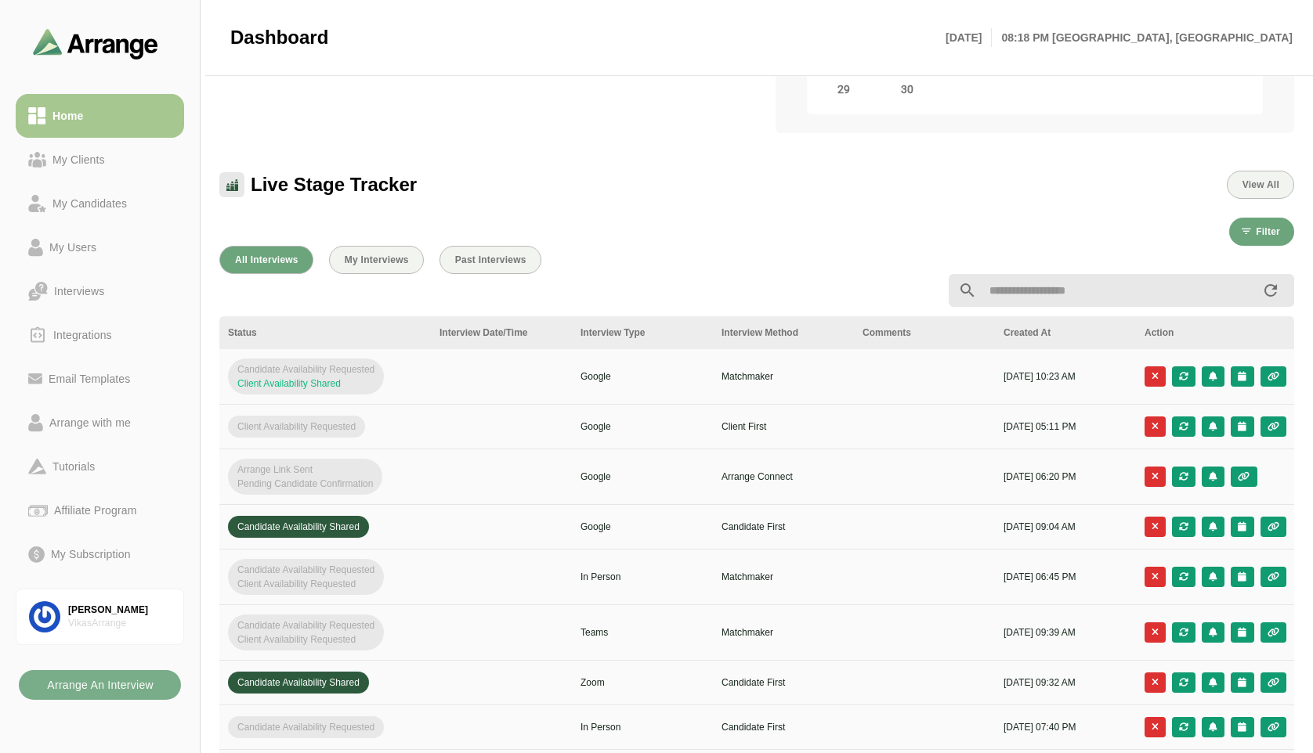
click at [1185, 382] on div at bounding box center [1183, 377] width 23 height 20
click at [1183, 364] on td at bounding box center [1215, 377] width 161 height 56
click at [1185, 374] on div at bounding box center [1183, 377] width 23 height 20
click at [1182, 535] on div at bounding box center [1183, 527] width 23 height 20
click at [1186, 531] on div at bounding box center [1183, 527] width 23 height 20
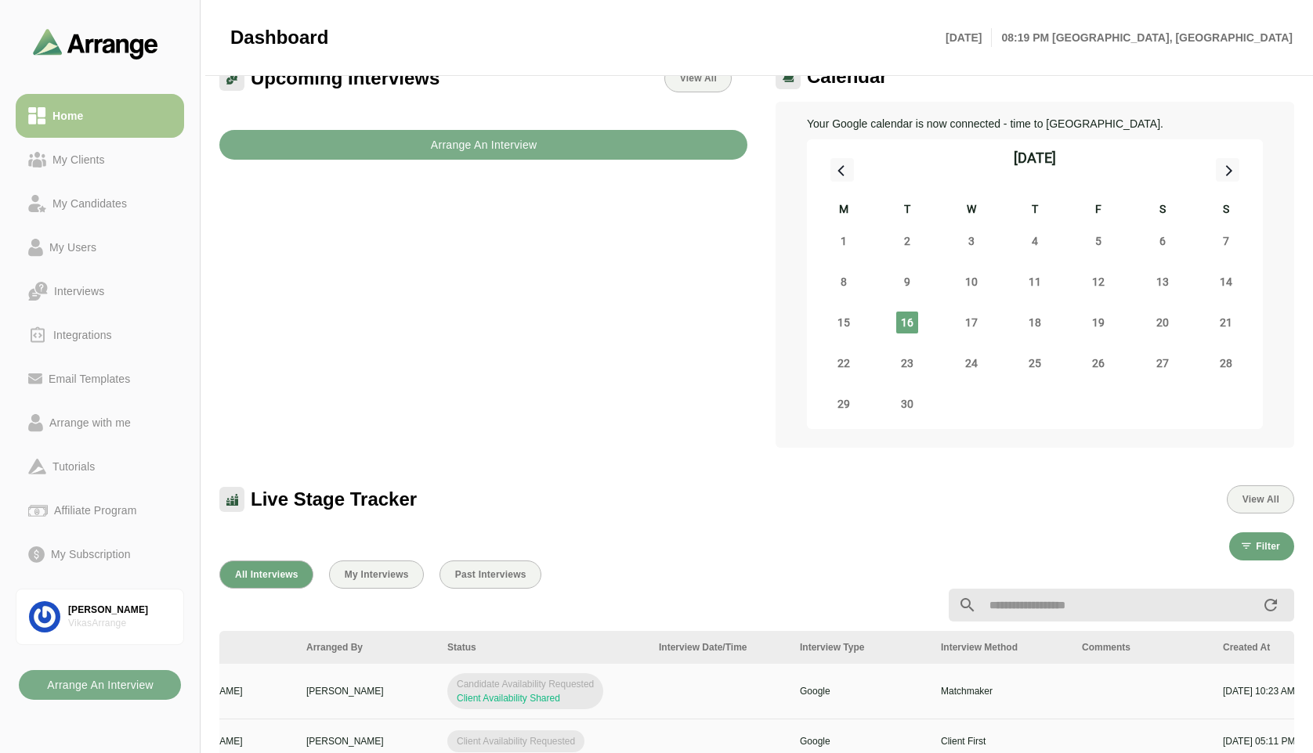
scroll to position [0, 0]
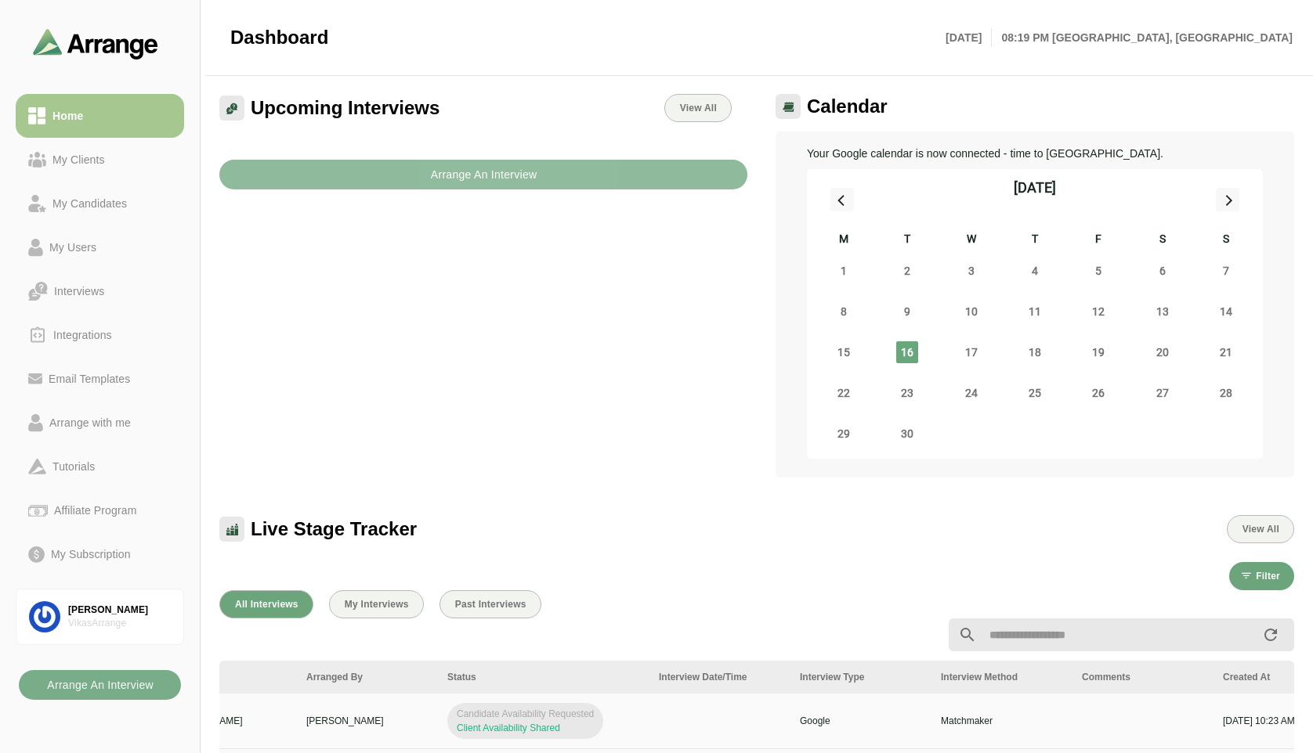
click at [465, 183] on b "Arrange An Interview" at bounding box center [483, 175] width 107 height 30
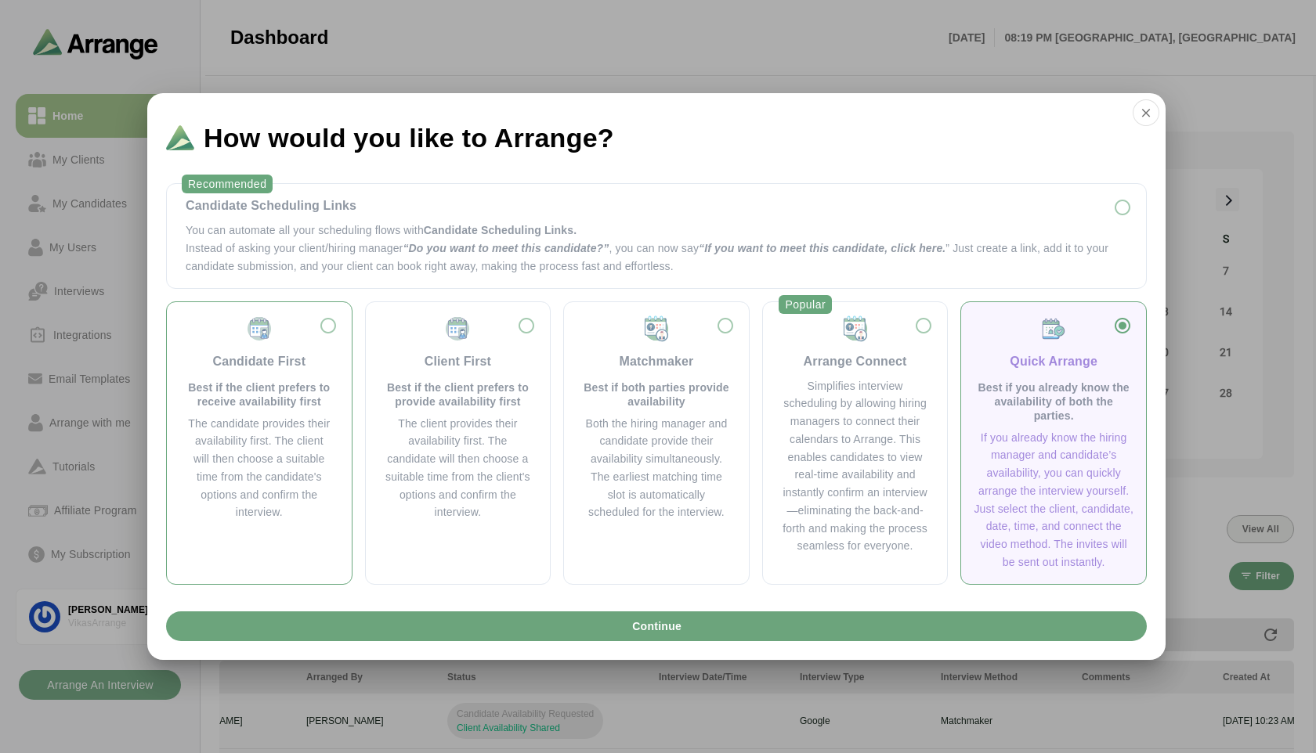
click at [330, 323] on div "Candidate First Best if the client prefers to receive availability first" at bounding box center [259, 362] width 147 height 94
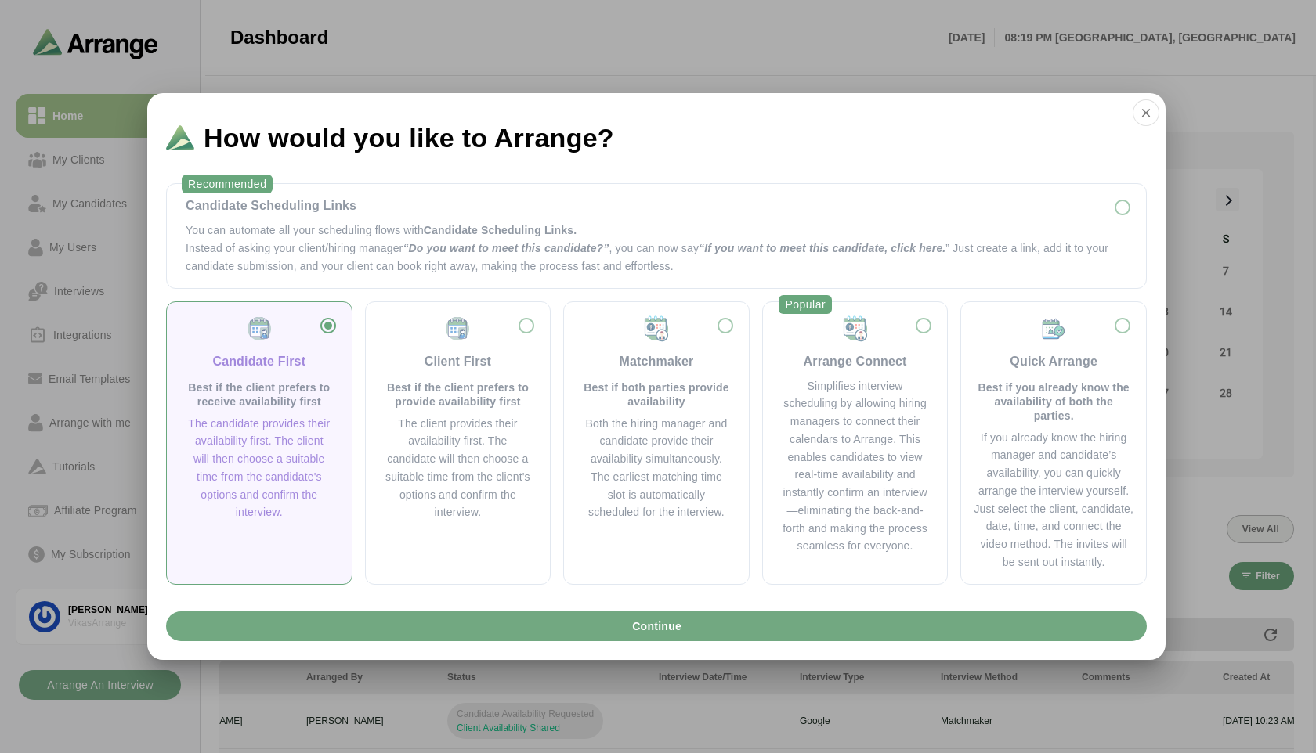
click at [648, 630] on span "Continue" at bounding box center [656, 627] width 50 height 30
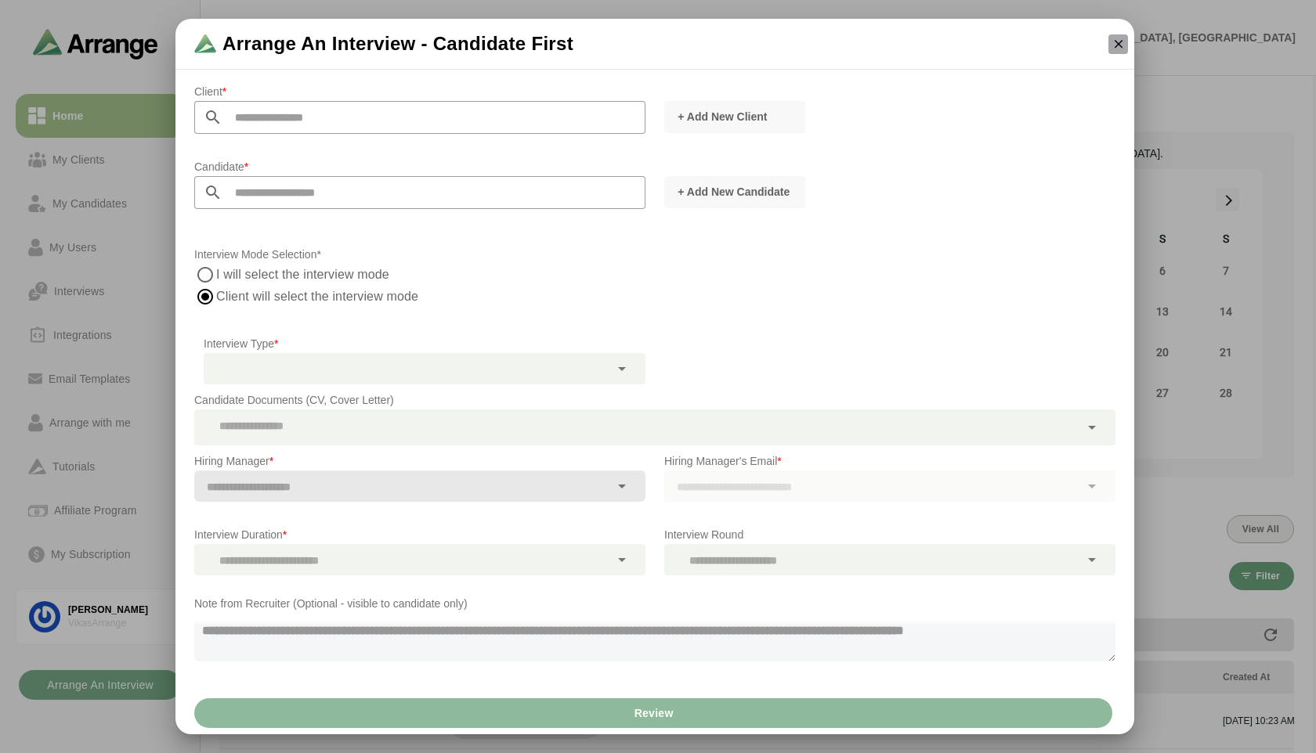
click at [1111, 45] on icon "button" at bounding box center [1118, 44] width 14 height 14
